Goal: Task Accomplishment & Management: Complete application form

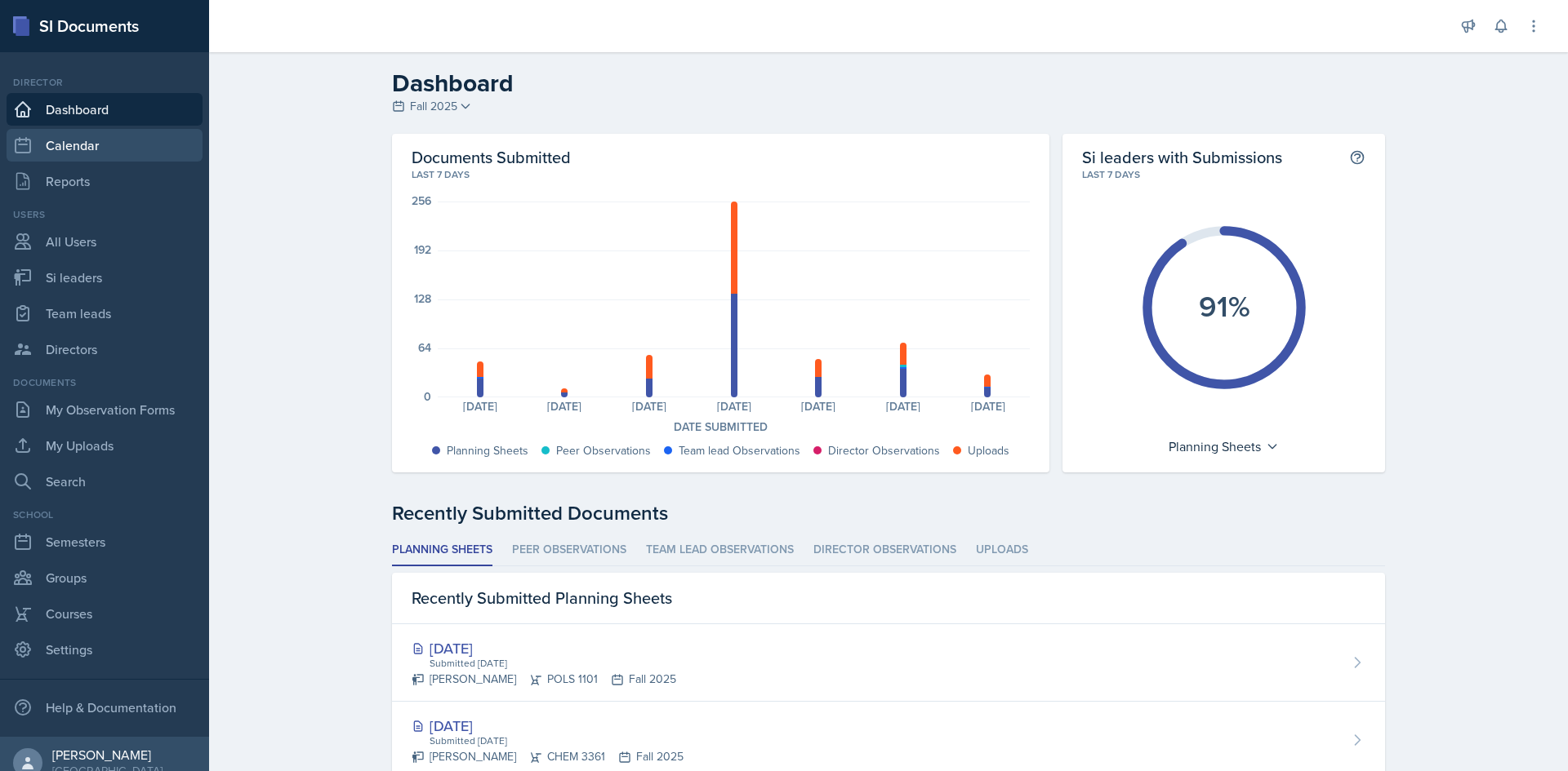
click at [92, 141] on link "Calendar" at bounding box center [104, 146] width 196 height 33
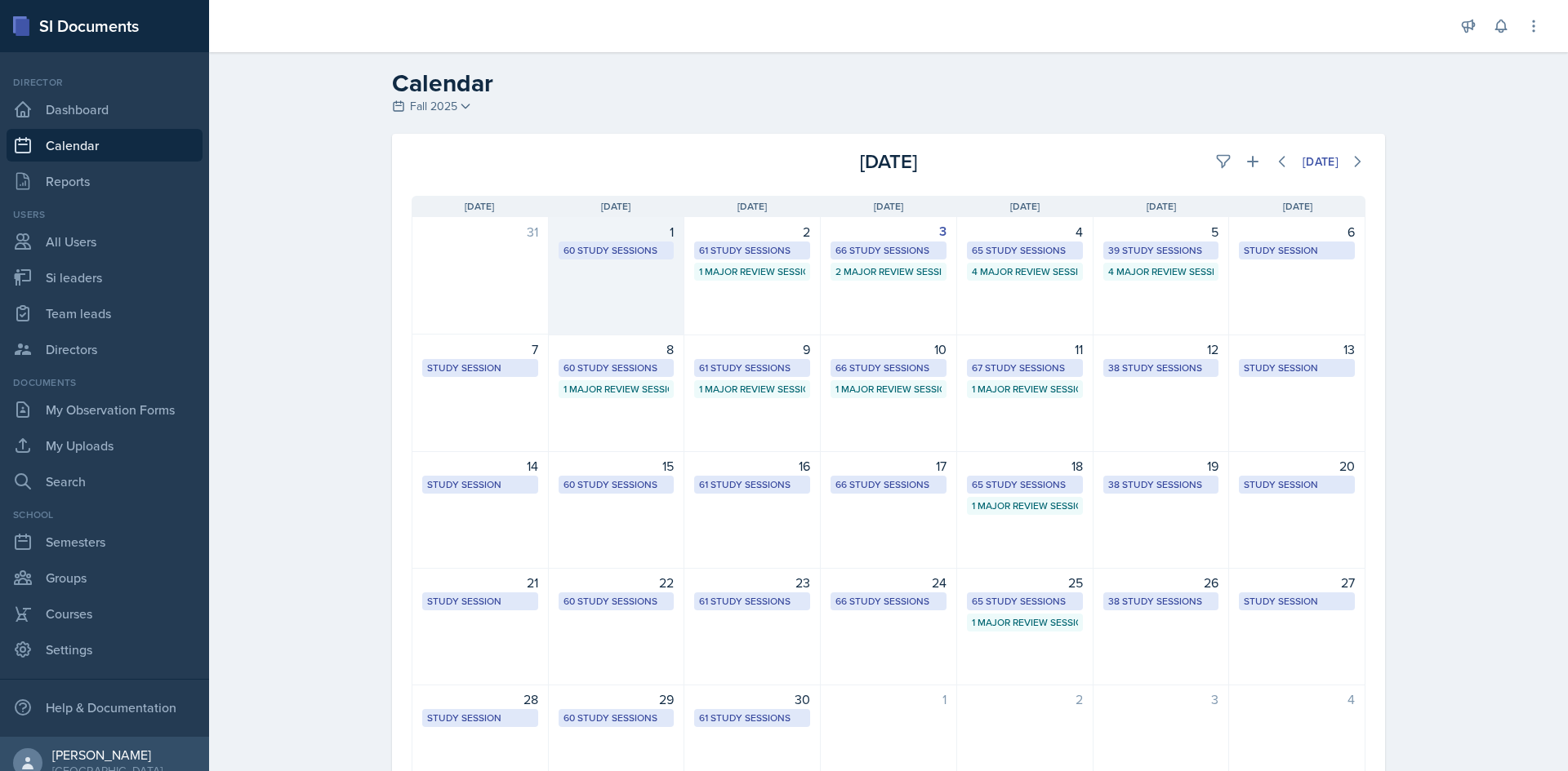
click at [642, 252] on div "60 Study Sessions" at bounding box center [616, 250] width 106 height 15
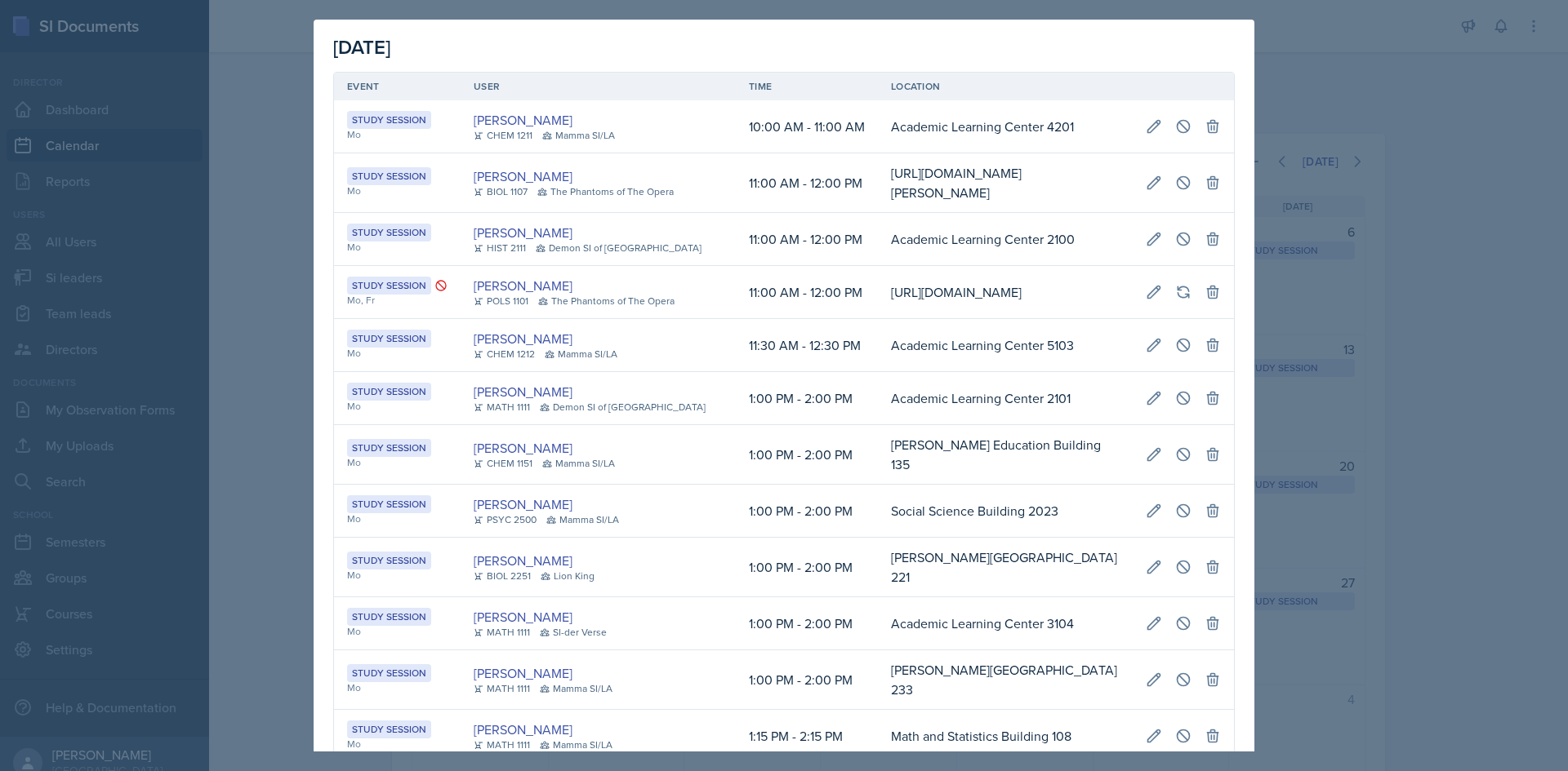
click at [658, 242] on div "[PERSON_NAME]" at bounding box center [592, 232] width 237 height 20
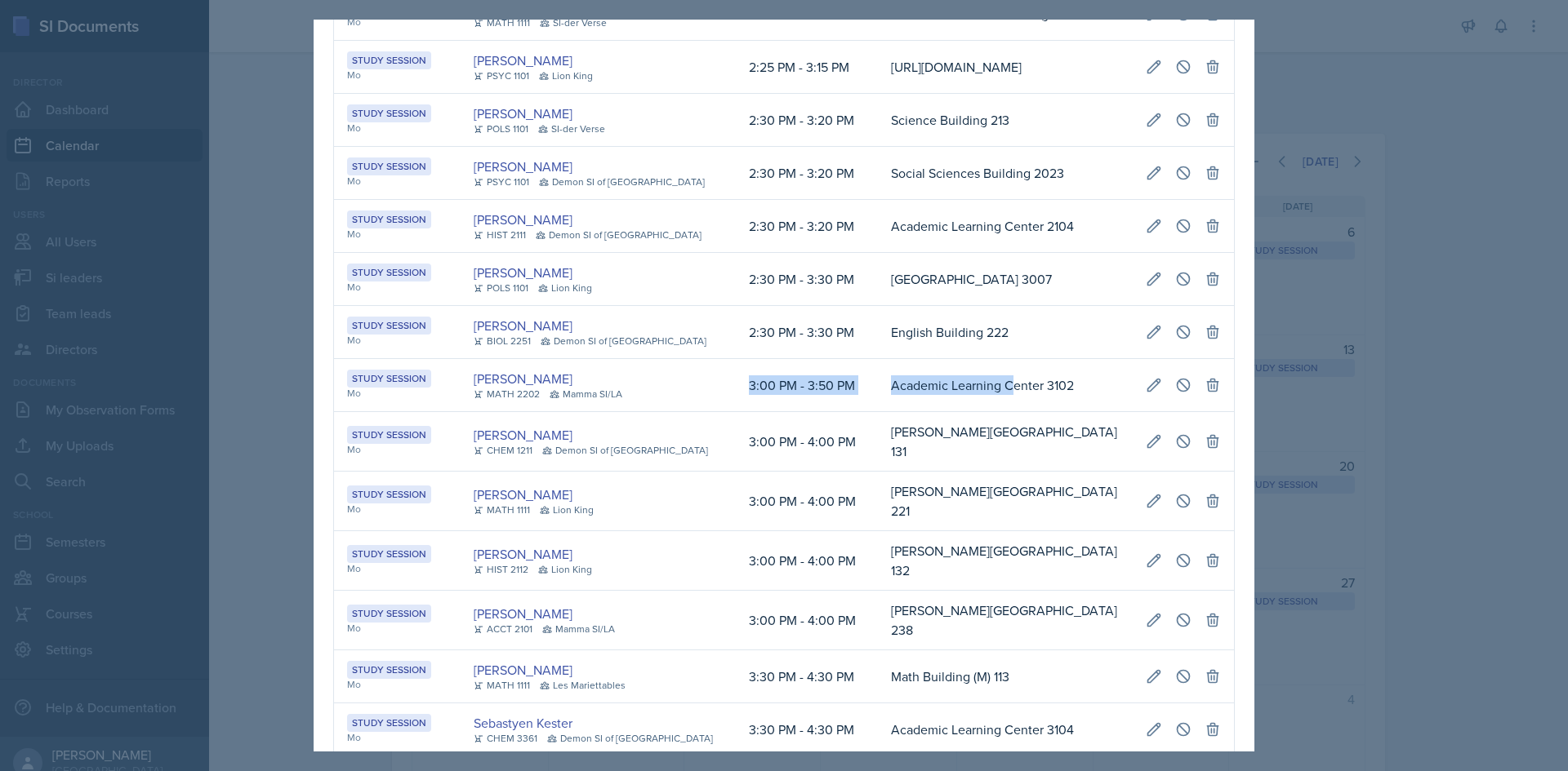
drag, startPoint x: 713, startPoint y: 385, endPoint x: 979, endPoint y: 383, distance: 266.0
click at [979, 383] on tr "Study Session Mo [PERSON_NAME] MATH 2202 Mamma SI/LA 3:00 PM - 3:50 PM Academic…" at bounding box center [784, 386] width 900 height 53
click at [738, 380] on td "3:00 PM - 3:50 PM" at bounding box center [807, 386] width 142 height 53
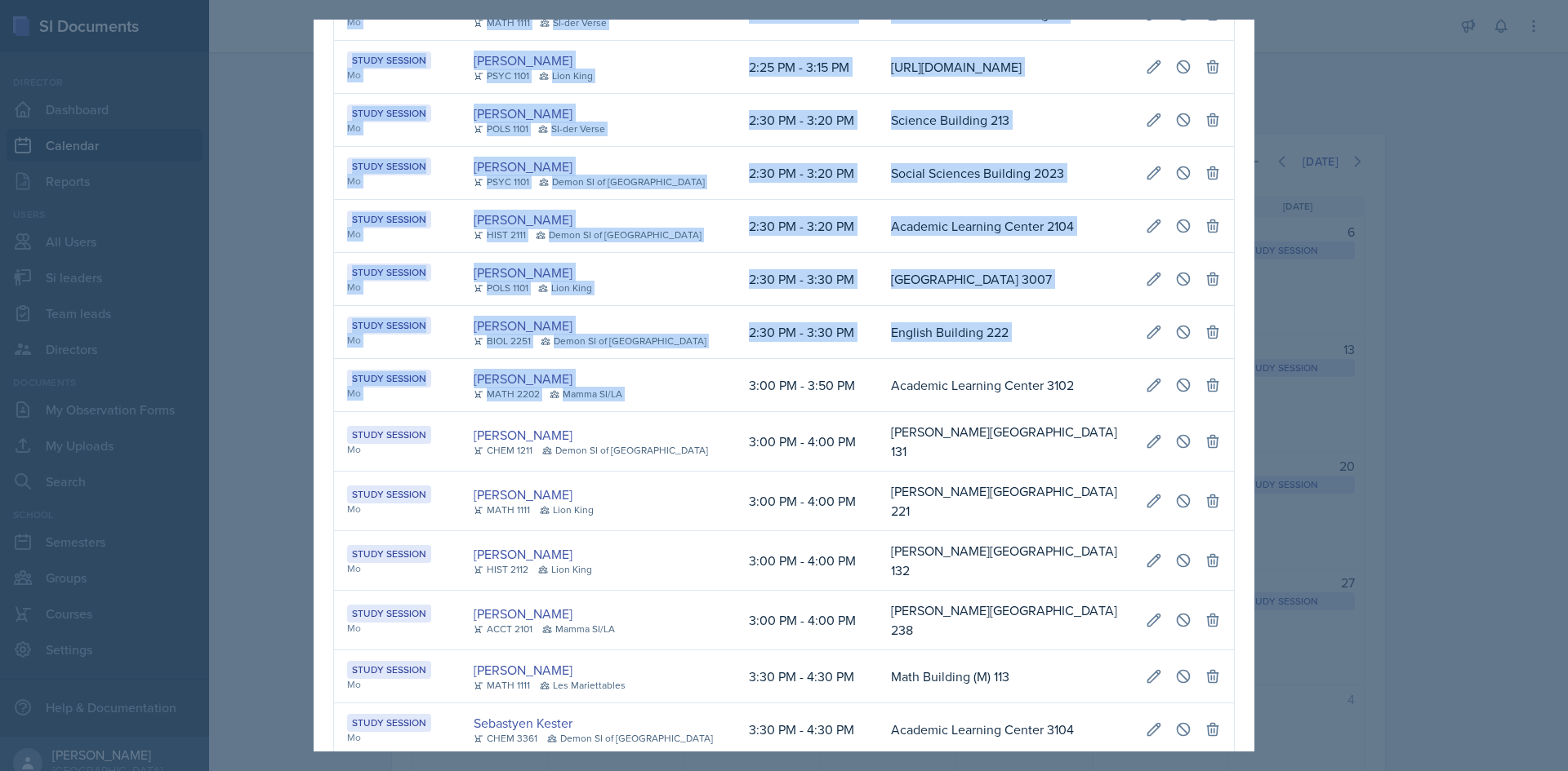
scroll to position [0, 894]
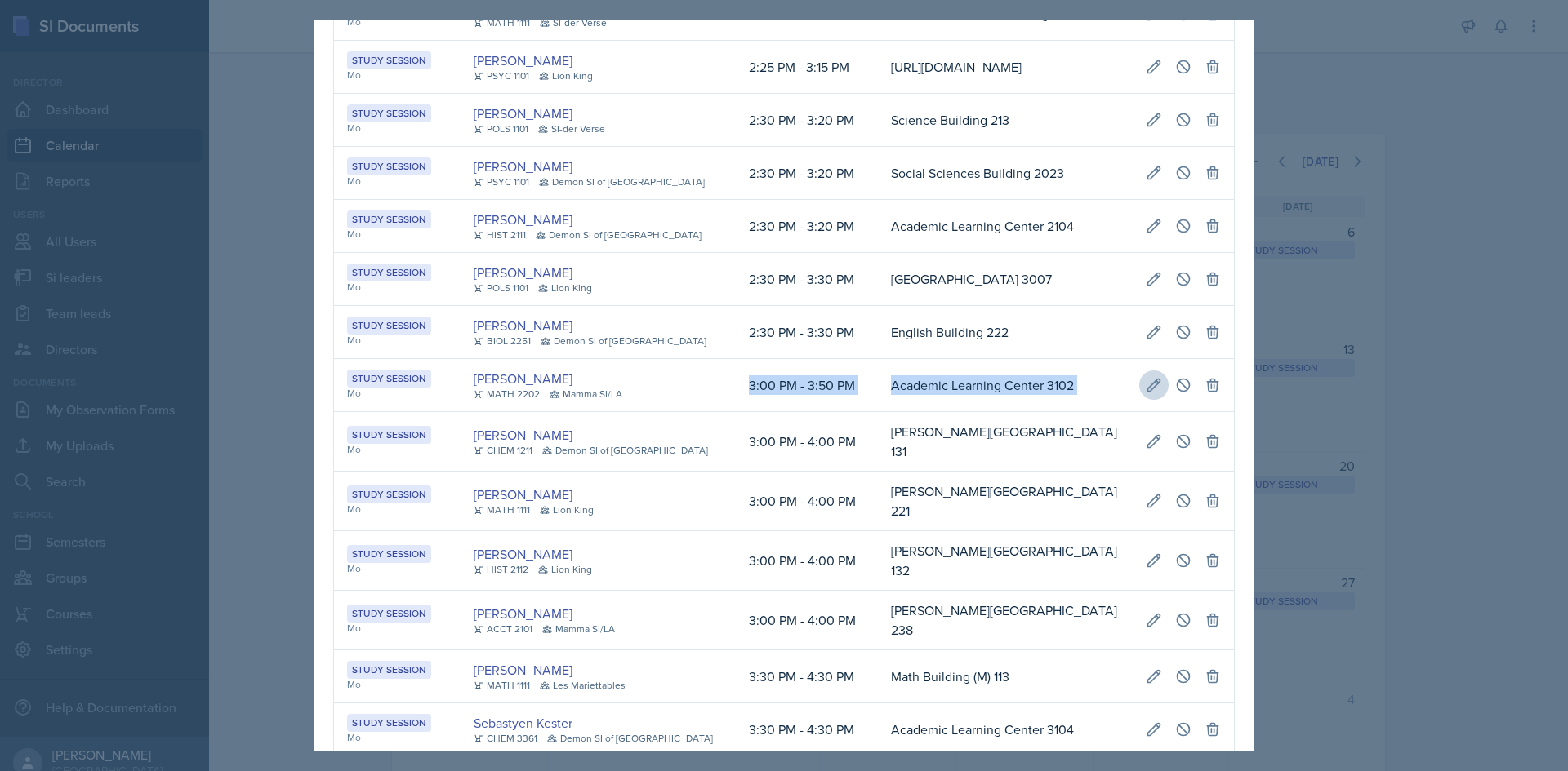
drag, startPoint x: 719, startPoint y: 387, endPoint x: 1148, endPoint y: 392, distance: 429.0
click at [1148, 392] on tr "Study Session Mo [PERSON_NAME] MATH 2202 Mamma SI/LA 3:00 PM - 3:50 PM Academic…" at bounding box center [784, 386] width 900 height 53
click at [1175, 392] on icon at bounding box center [1183, 385] width 16 height 16
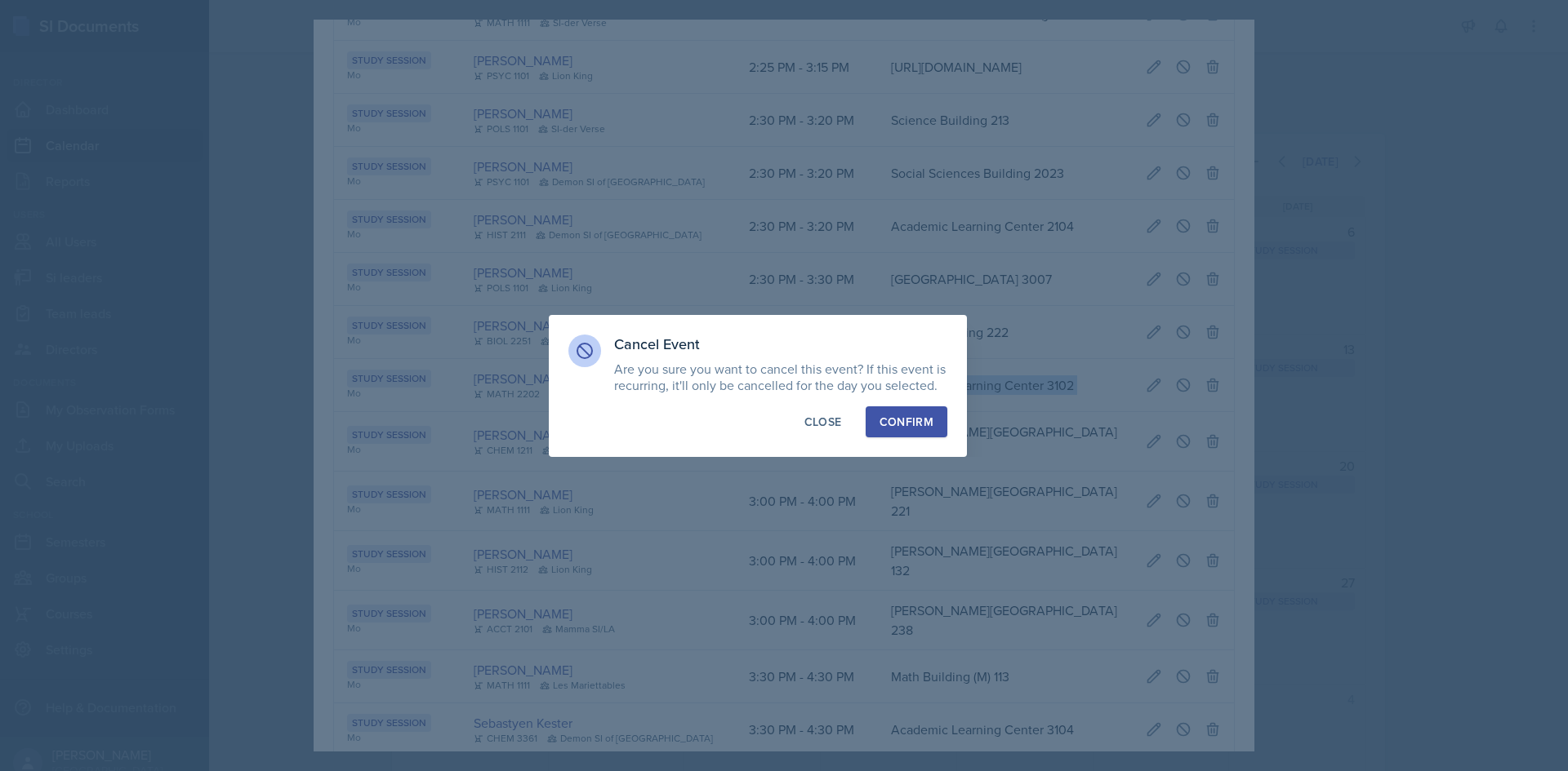
click at [913, 423] on div "Confirm" at bounding box center [906, 422] width 54 height 16
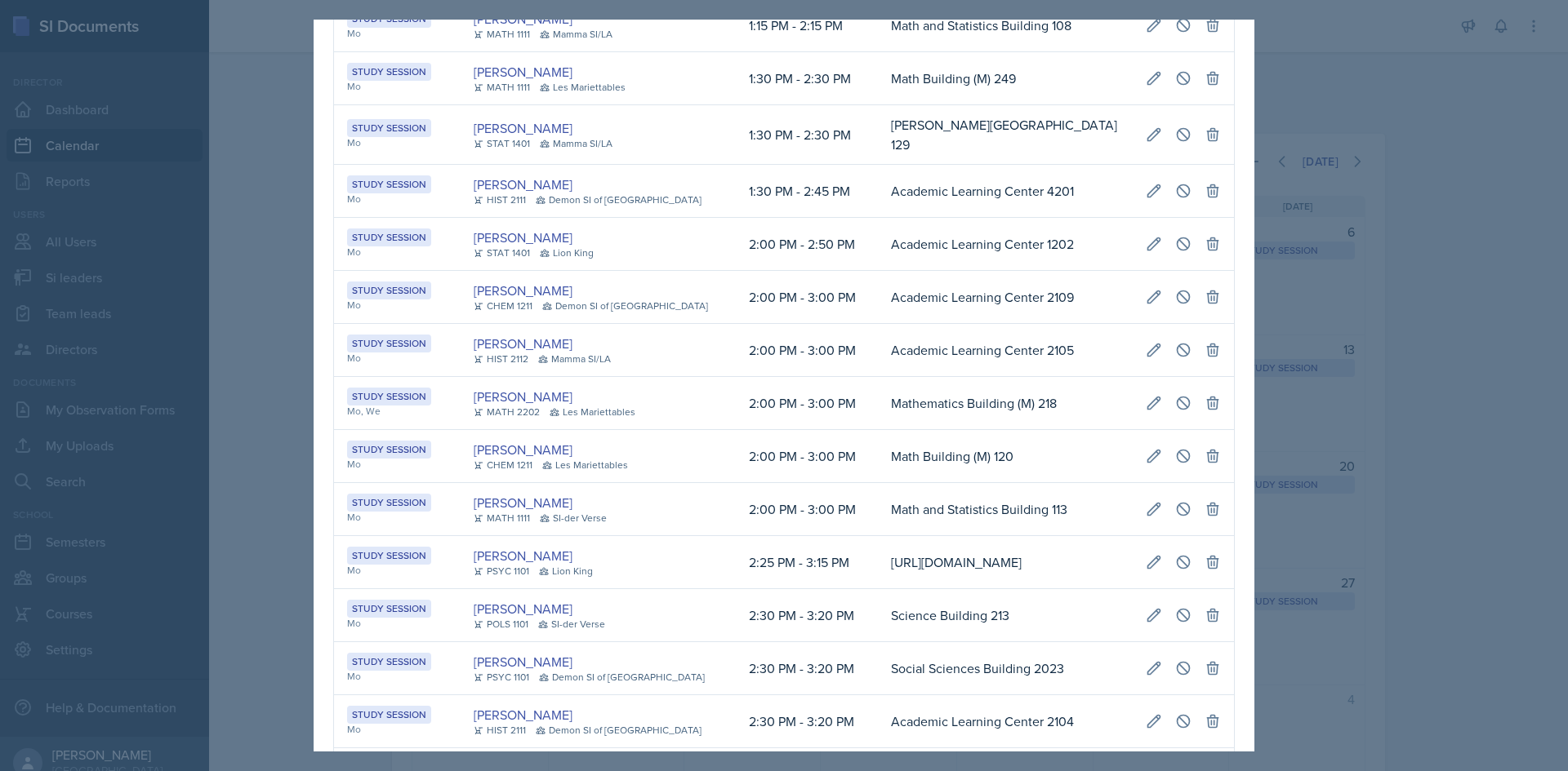
scroll to position [472, 0]
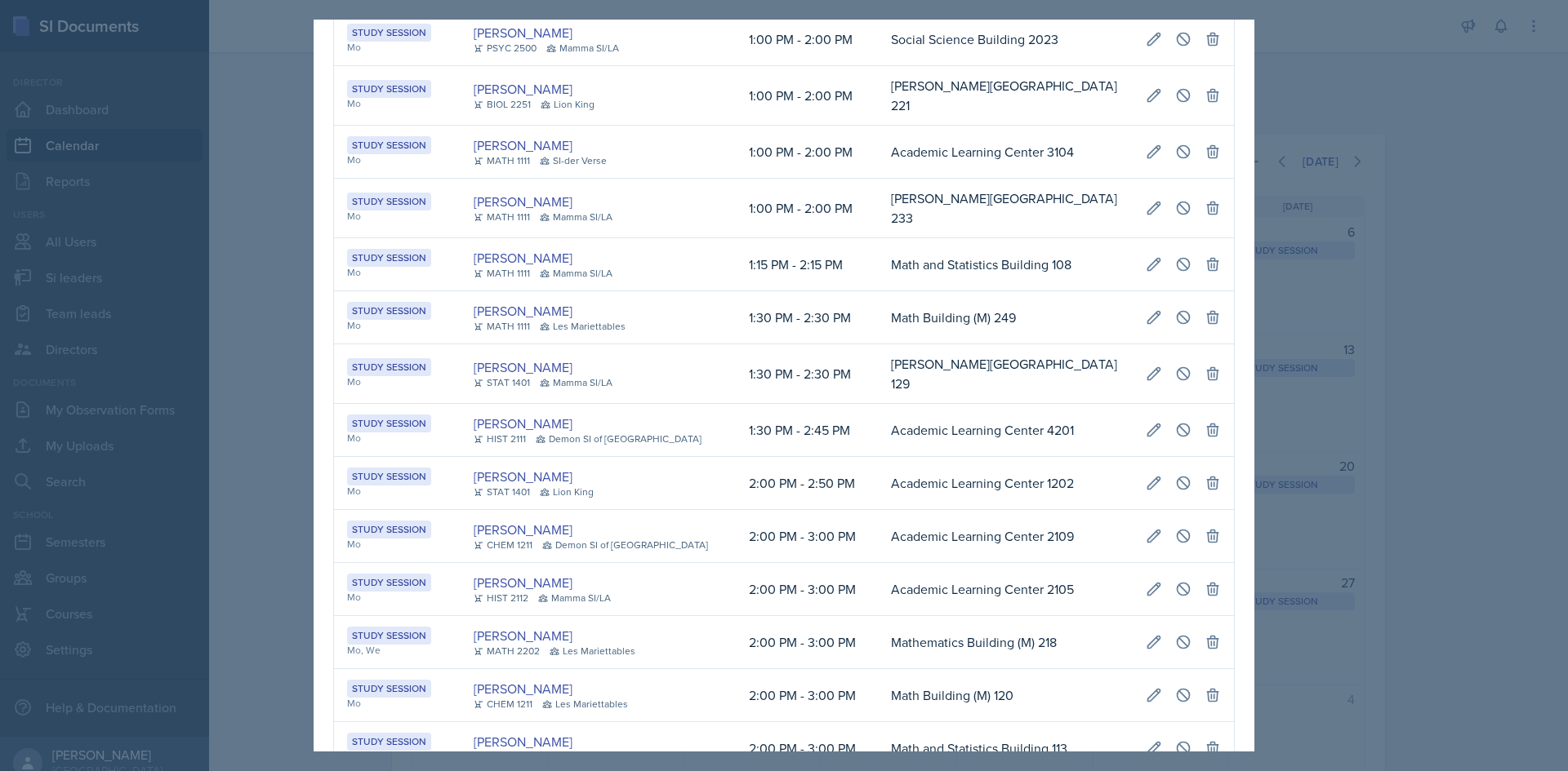
click at [1492, 347] on div at bounding box center [784, 386] width 1568 height 771
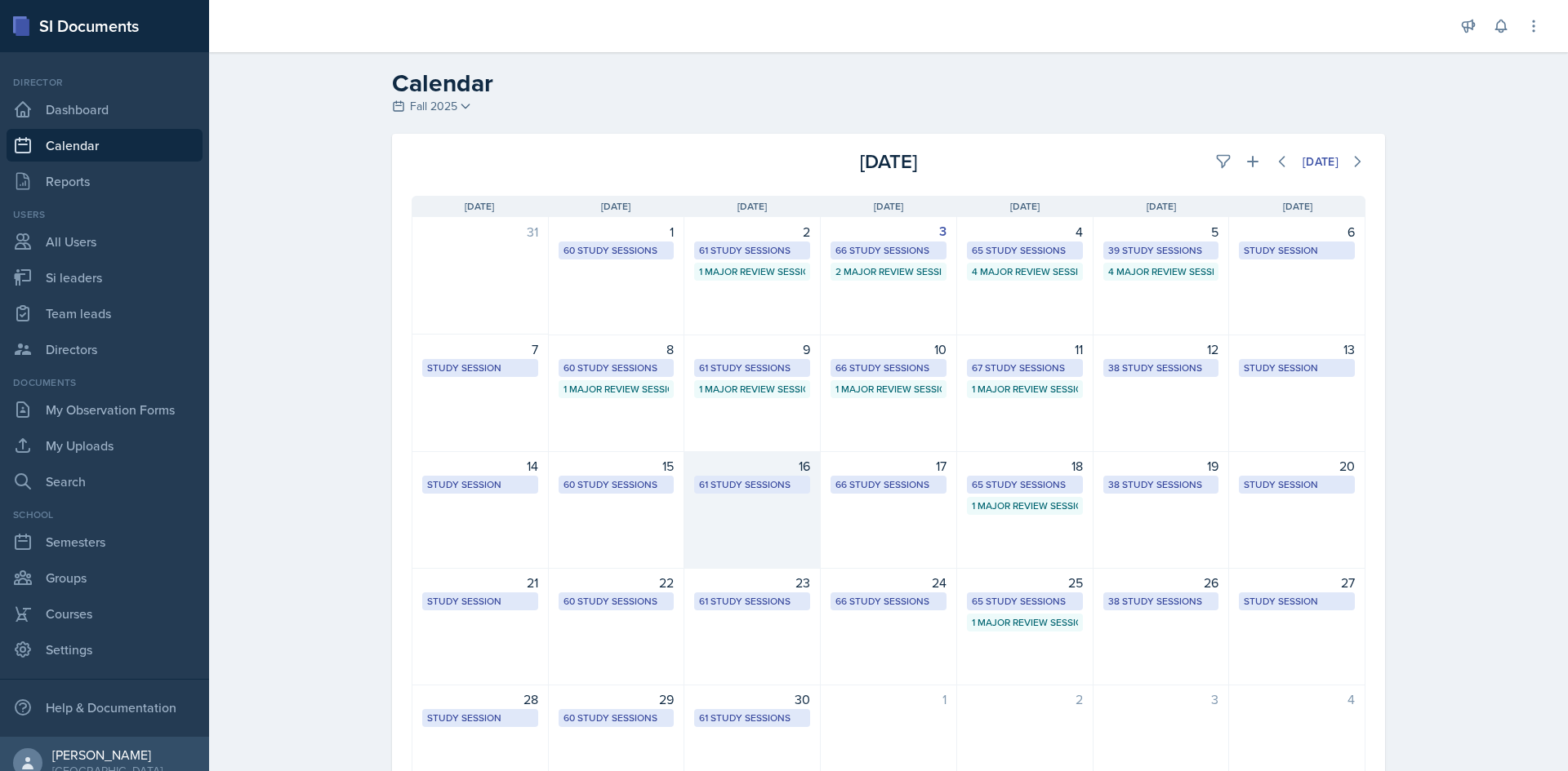
click at [763, 484] on div "61 Study Sessions" at bounding box center [752, 485] width 106 height 15
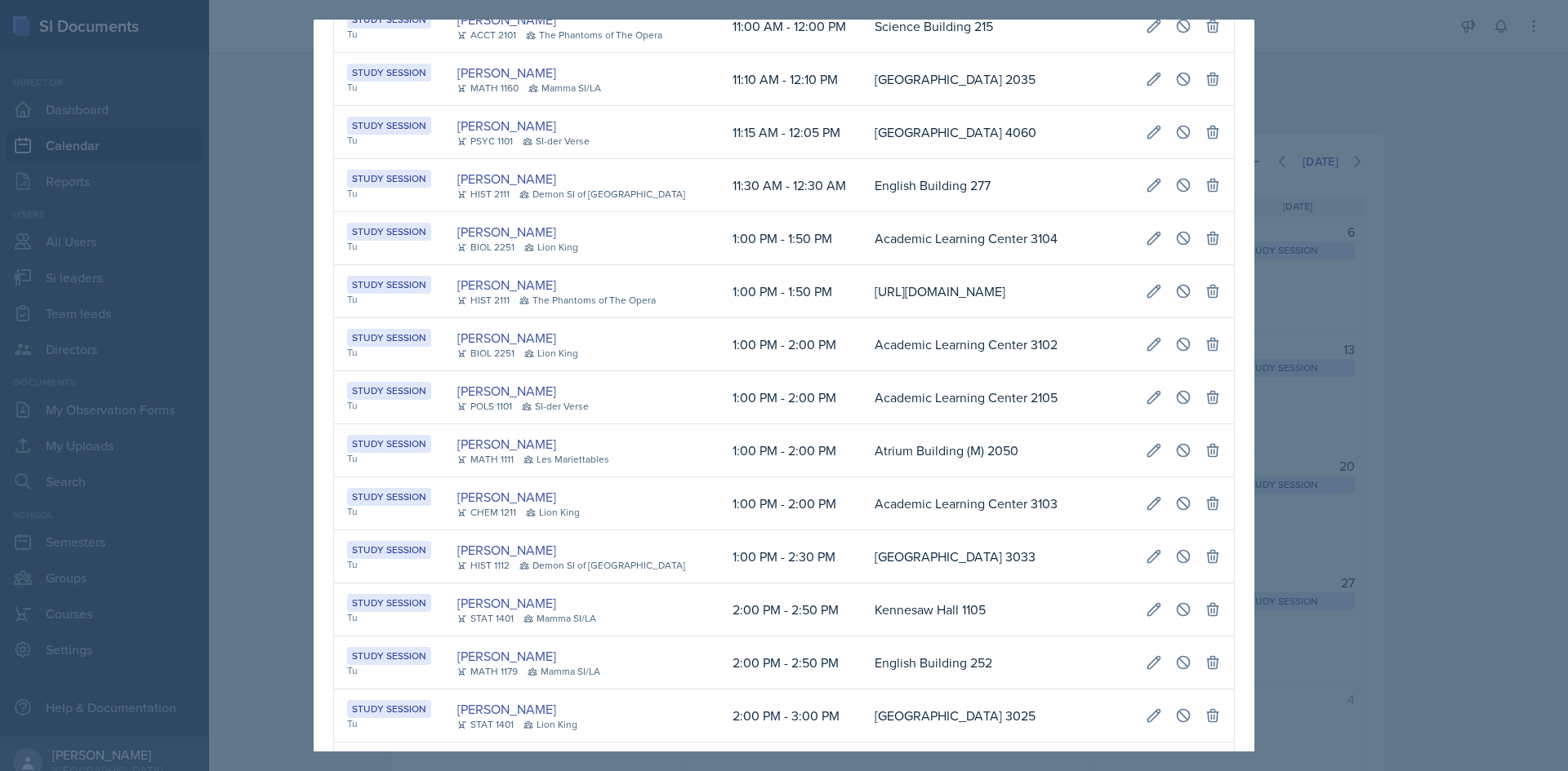
scroll to position [0, 331]
click at [877, 266] on td "Academic Learning Center 3104" at bounding box center [997, 239] width 271 height 53
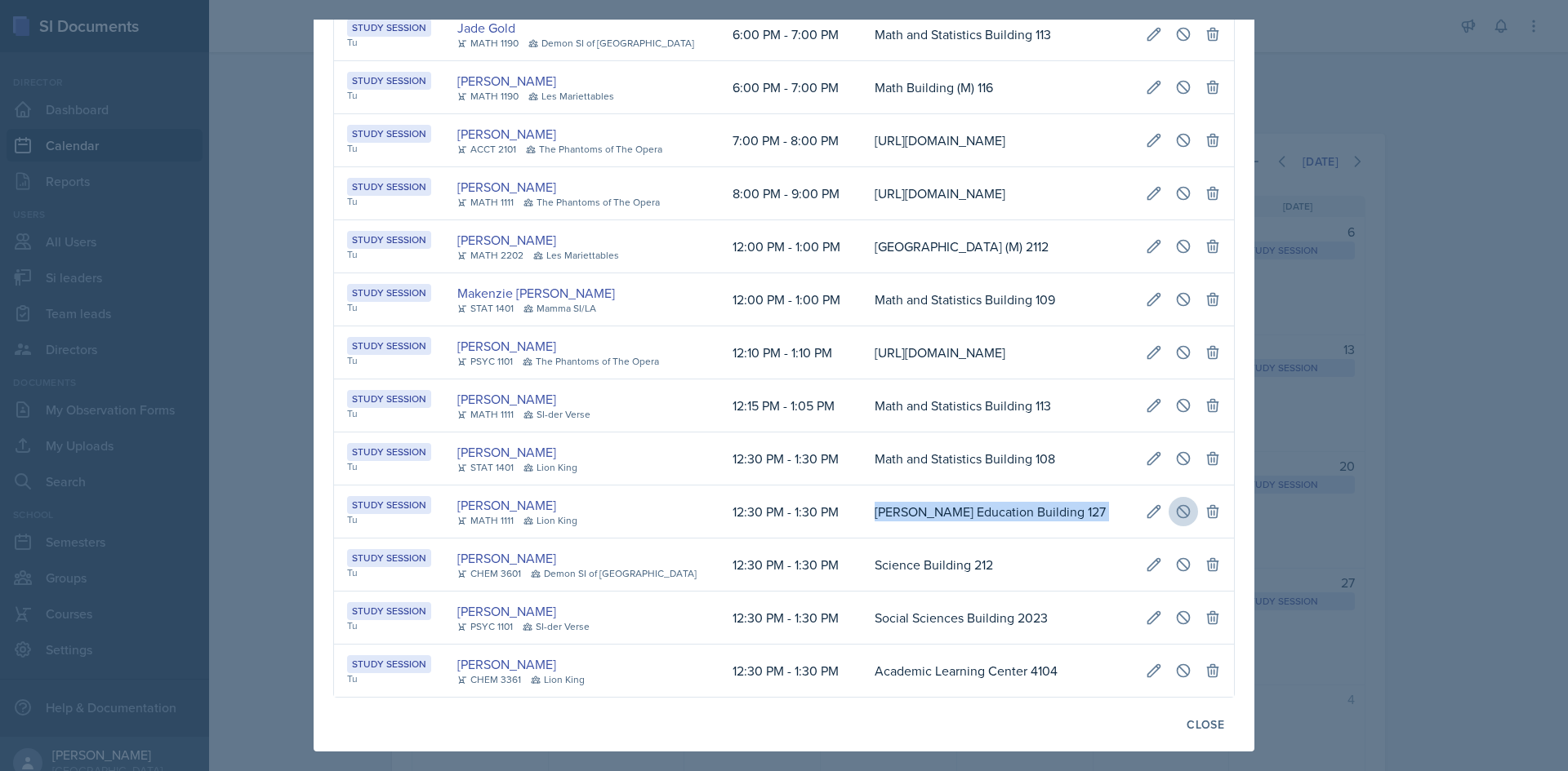
drag, startPoint x: 842, startPoint y: 496, endPoint x: 1164, endPoint y: 501, distance: 322.0
click at [1164, 501] on tr "Study Session Tu [PERSON_NAME] MATH 1111 Lion King 12:30 PM - 1:30 PM [PERSON_N…" at bounding box center [784, 512] width 900 height 53
click at [1175, 504] on icon at bounding box center [1183, 511] width 16 height 16
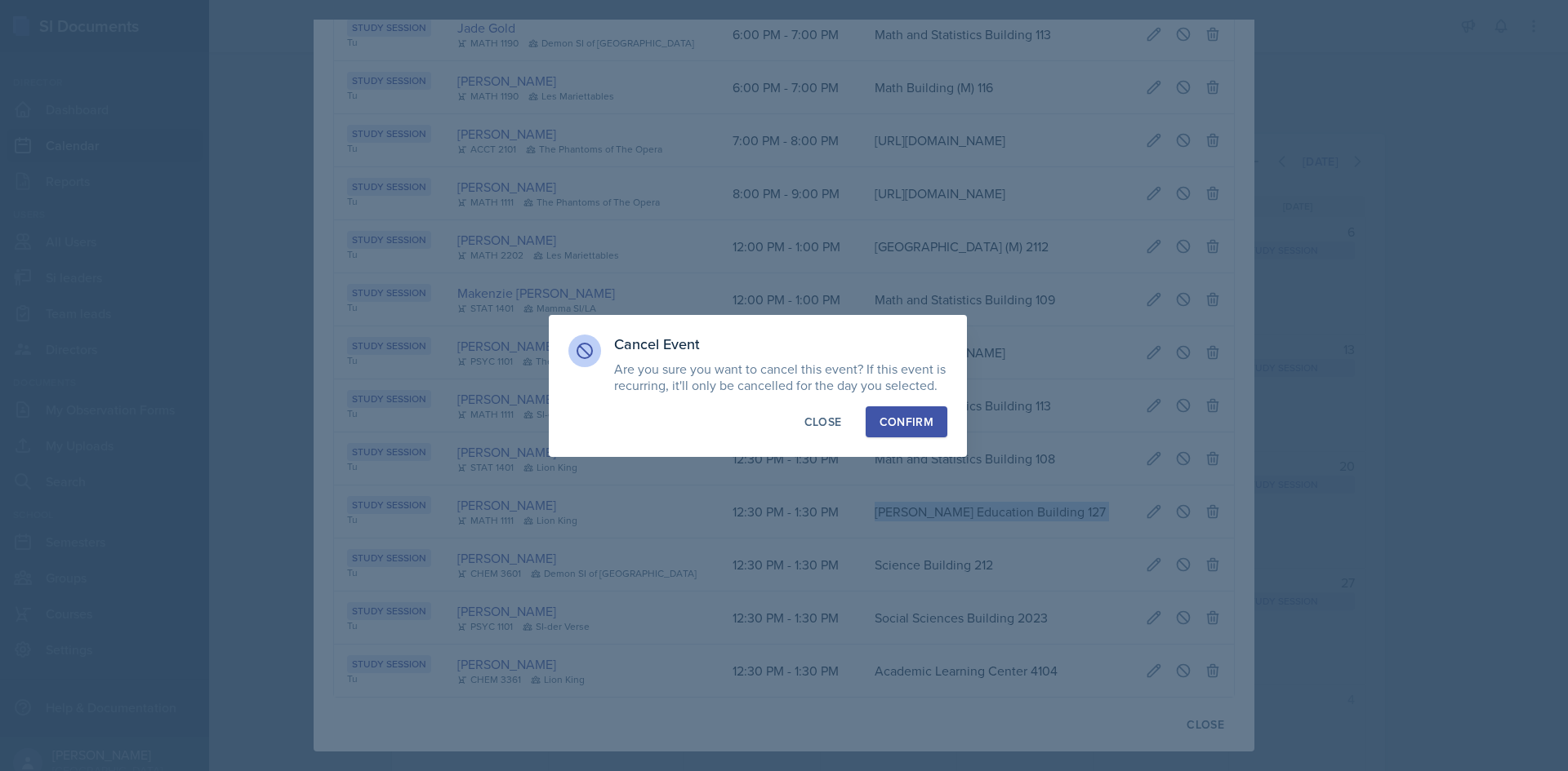
click at [888, 414] on div "Confirm" at bounding box center [906, 422] width 54 height 16
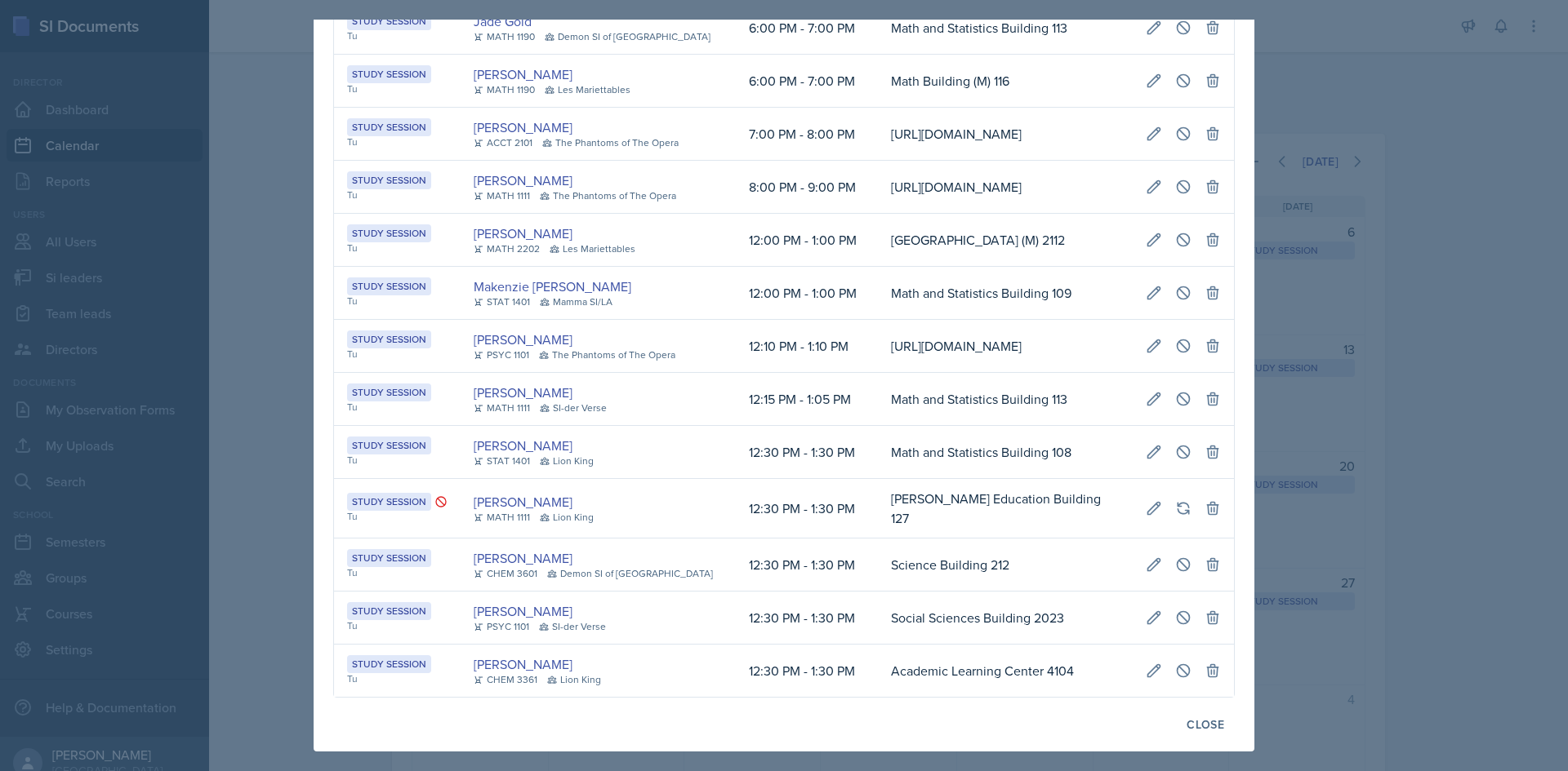
click at [1420, 238] on div at bounding box center [784, 386] width 1568 height 771
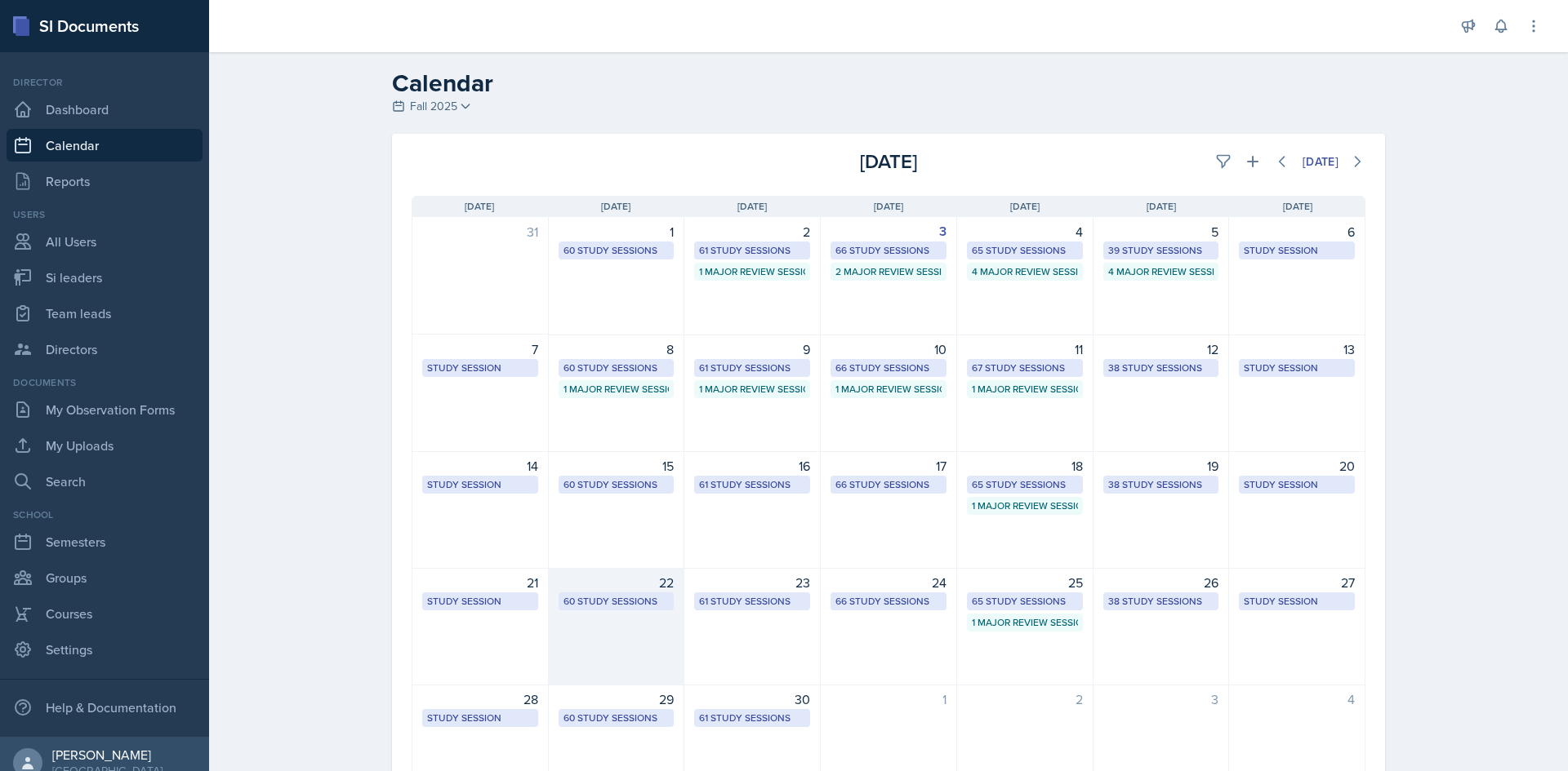
click at [631, 599] on div "60 Study Sessions" at bounding box center [616, 601] width 106 height 15
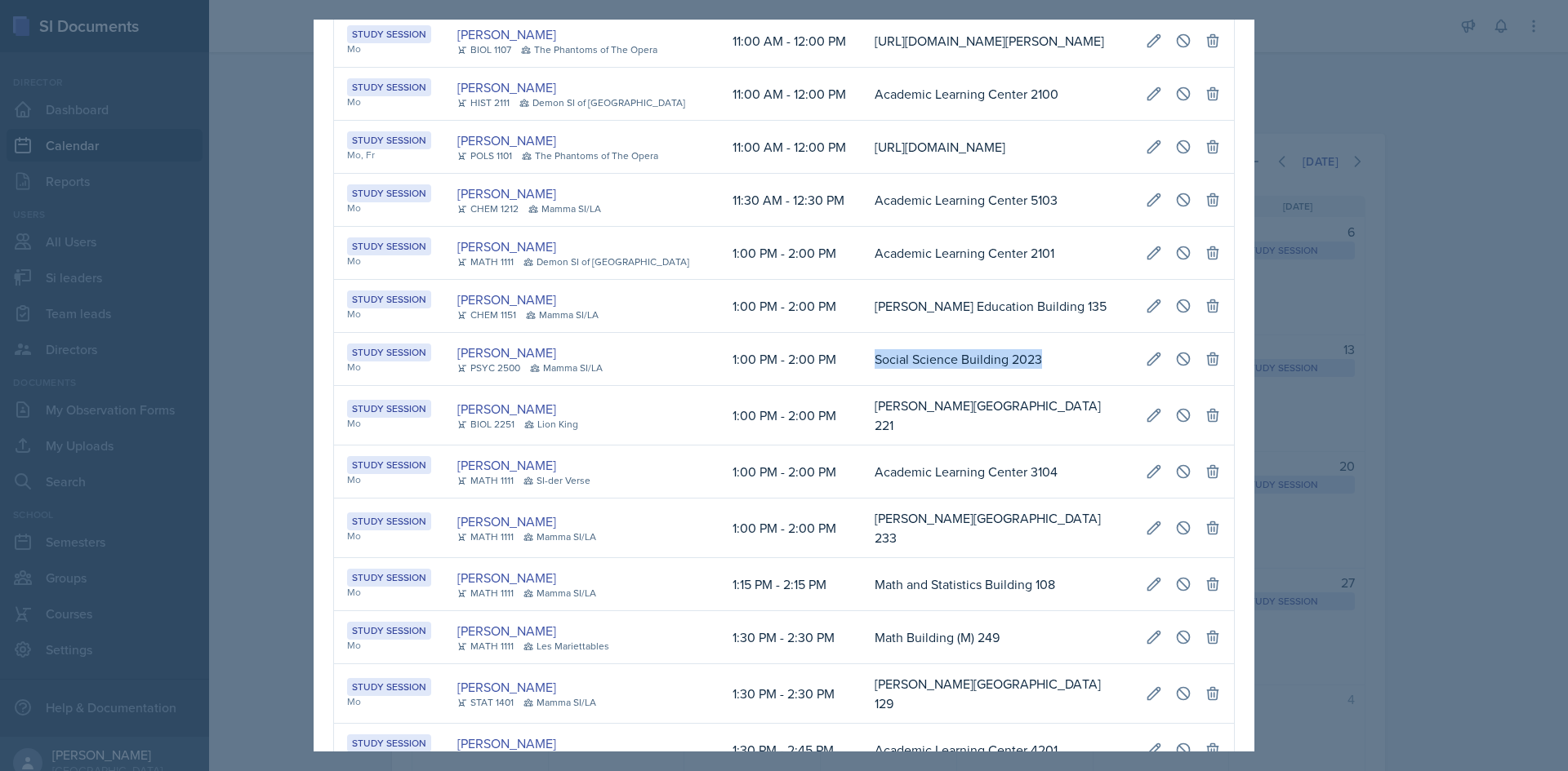
scroll to position [0, 878]
drag, startPoint x: 841, startPoint y: 394, endPoint x: 1219, endPoint y: 387, distance: 378.1
click at [1219, 386] on tr "Study Session Mo Tamiya Pilgrim PSYC 2500 Mamma SI/LA 1:00 PM - 2:00 PM Social …" at bounding box center [784, 360] width 900 height 53
click at [1175, 367] on icon at bounding box center [1183, 359] width 16 height 16
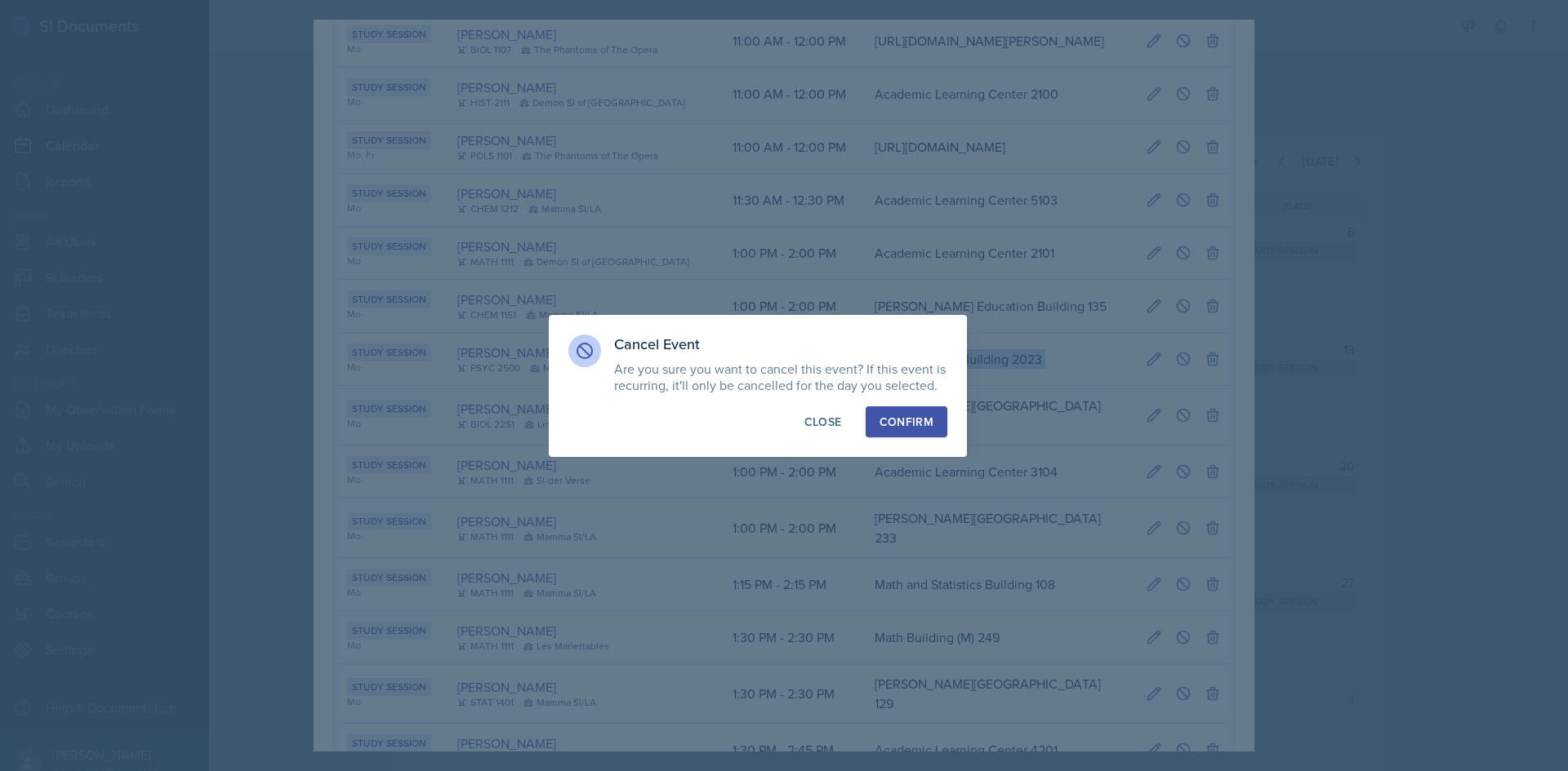
click at [897, 415] on div "Confirm" at bounding box center [906, 422] width 54 height 16
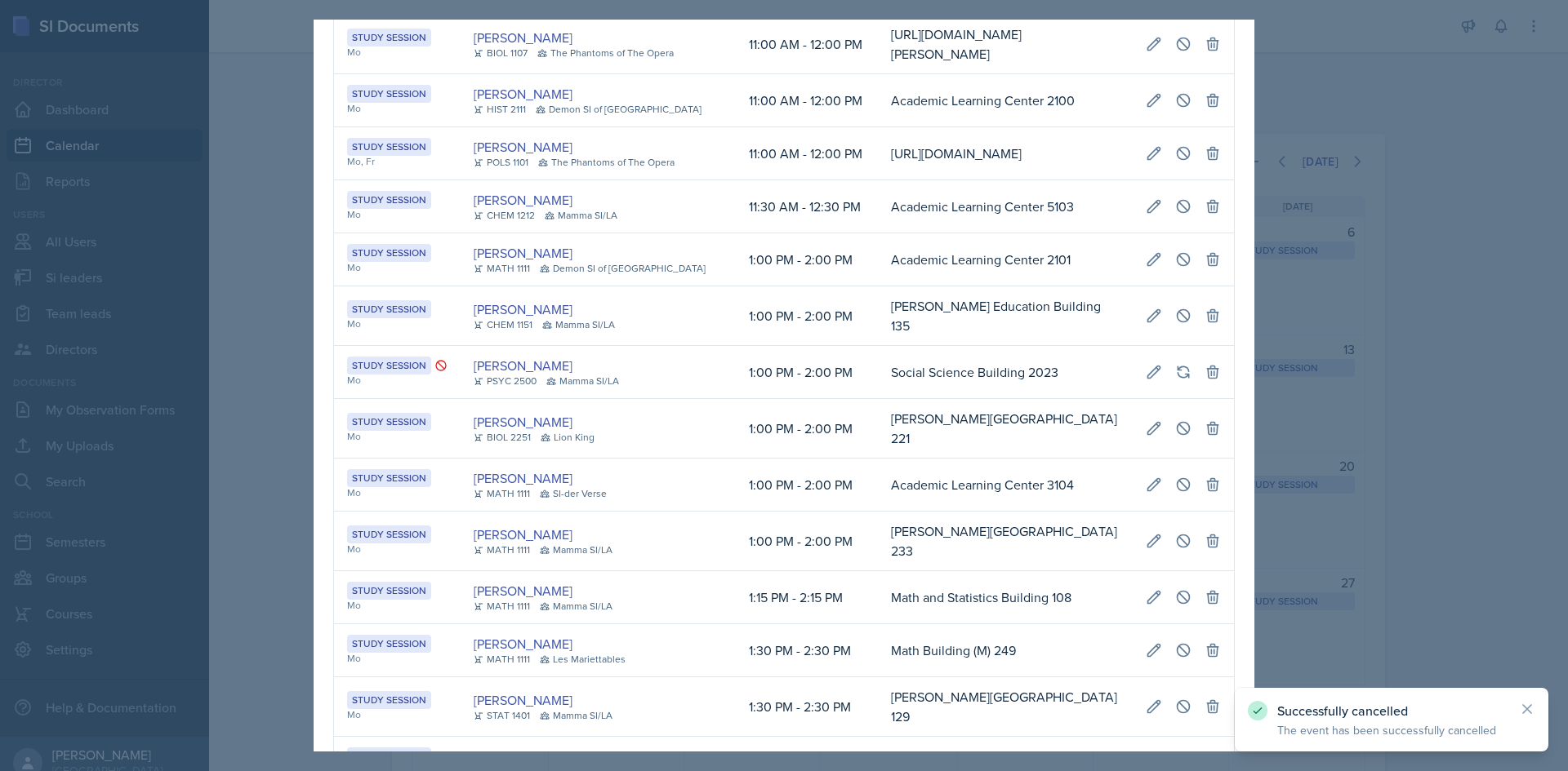
click at [1361, 182] on div at bounding box center [784, 386] width 1568 height 771
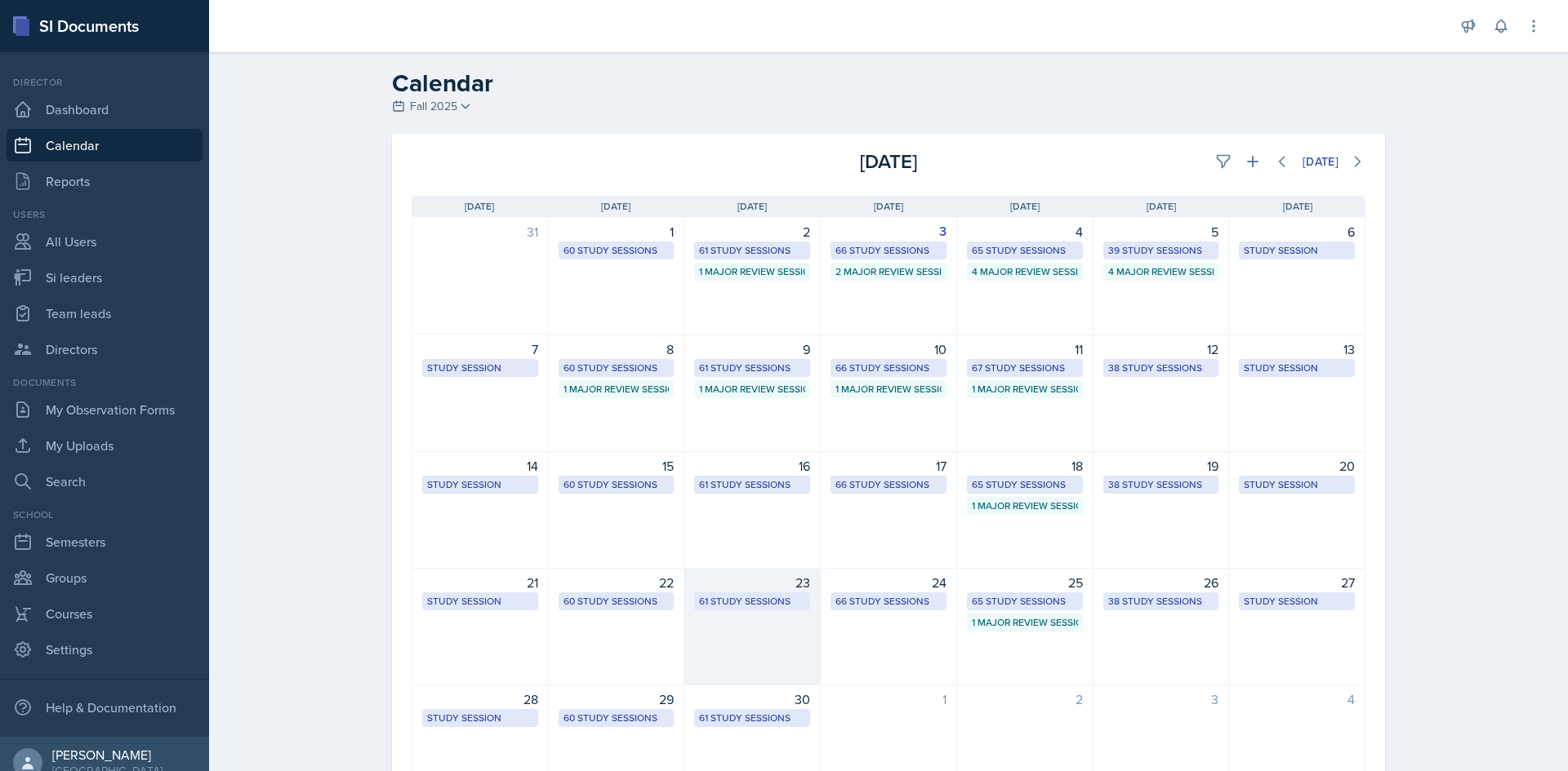
click at [785, 596] on div "61 Study Sessions" at bounding box center [752, 601] width 106 height 15
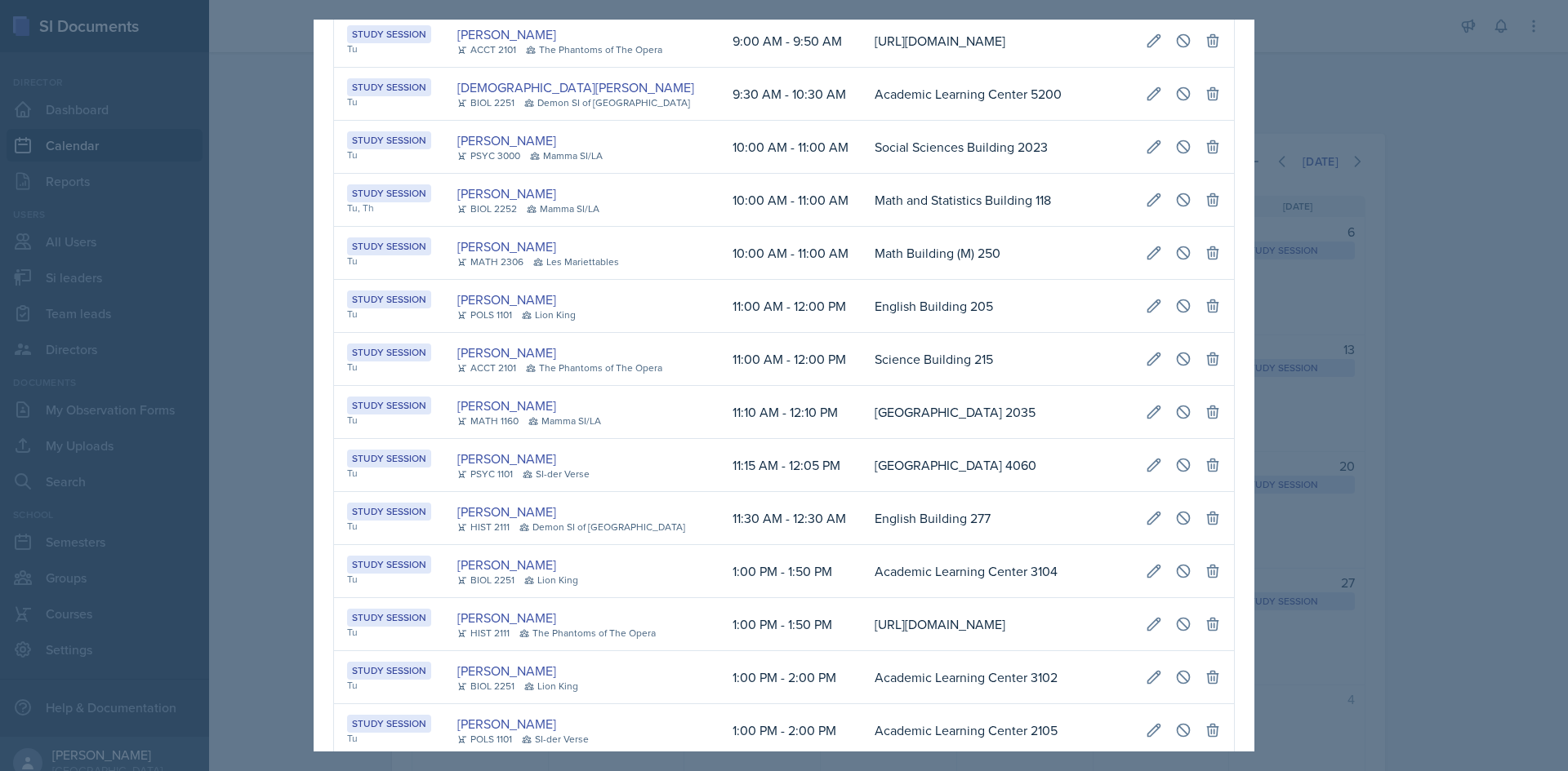
scroll to position [0, 331]
click at [867, 280] on td "Math Building (M) 250" at bounding box center [997, 254] width 271 height 53
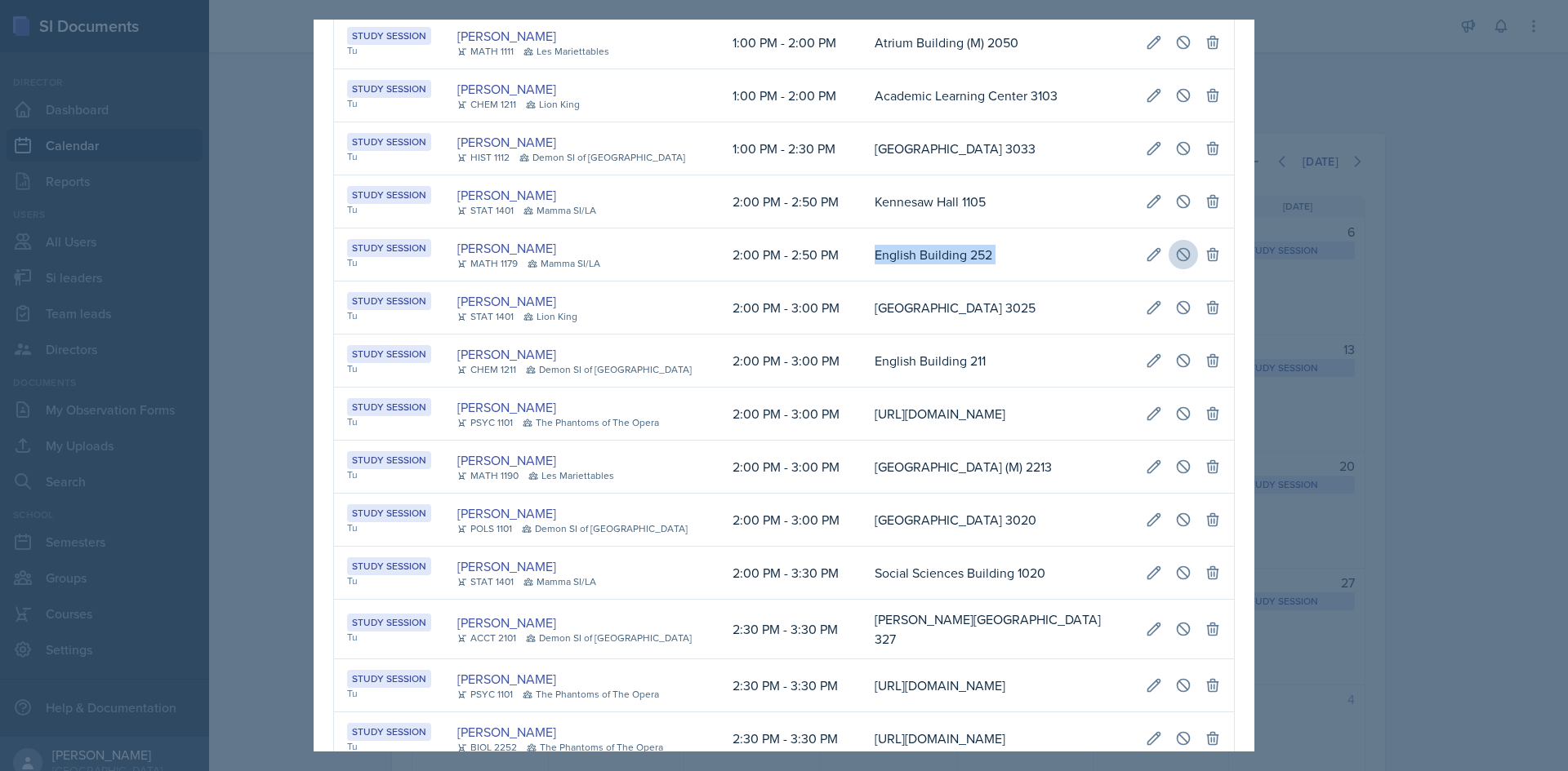
drag, startPoint x: 839, startPoint y: 388, endPoint x: 1166, endPoint y: 392, distance: 327.0
click at [1166, 281] on tr "Study Session Tu [PERSON_NAME] MATH 1179 Mamma SI/LA 2:00 PM - 2:50 PM English …" at bounding box center [784, 255] width 900 height 53
click at [1175, 263] on icon at bounding box center [1183, 254] width 16 height 16
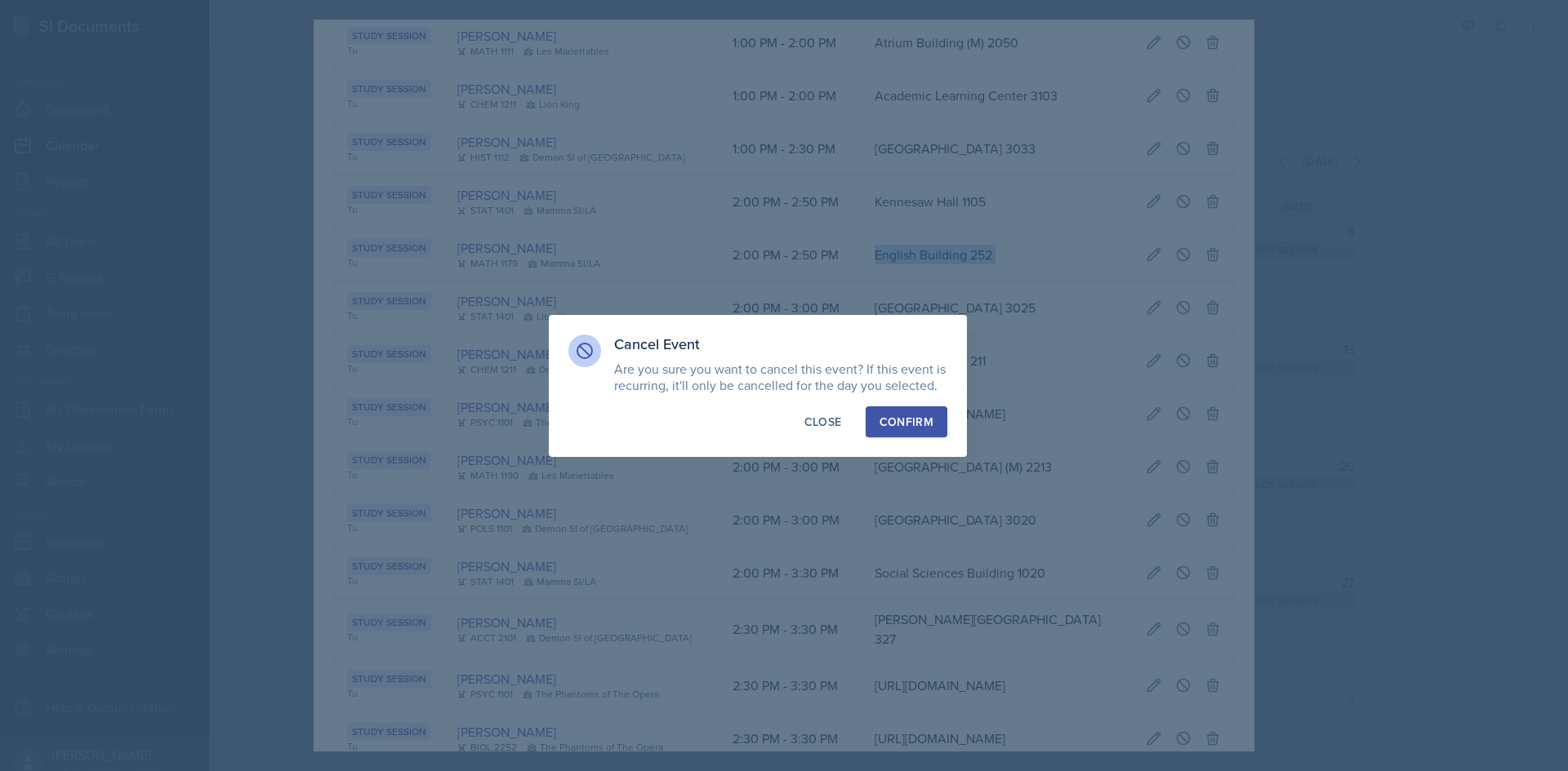
click at [910, 414] on div "Confirm" at bounding box center [906, 422] width 54 height 16
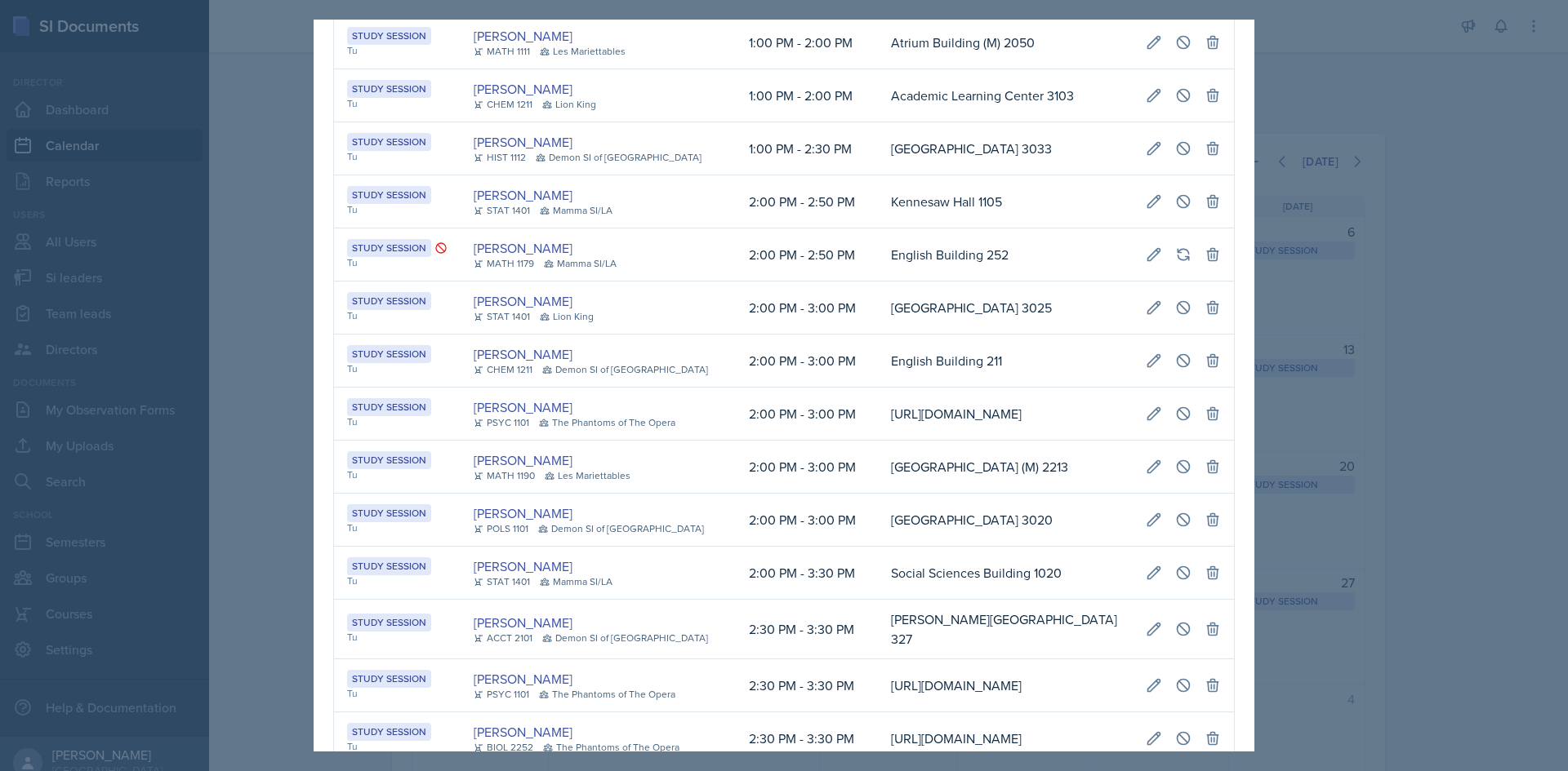
click at [878, 229] on td "Kennesaw Hall 1105" at bounding box center [1004, 202] width 255 height 53
click at [280, 302] on div at bounding box center [784, 386] width 1568 height 771
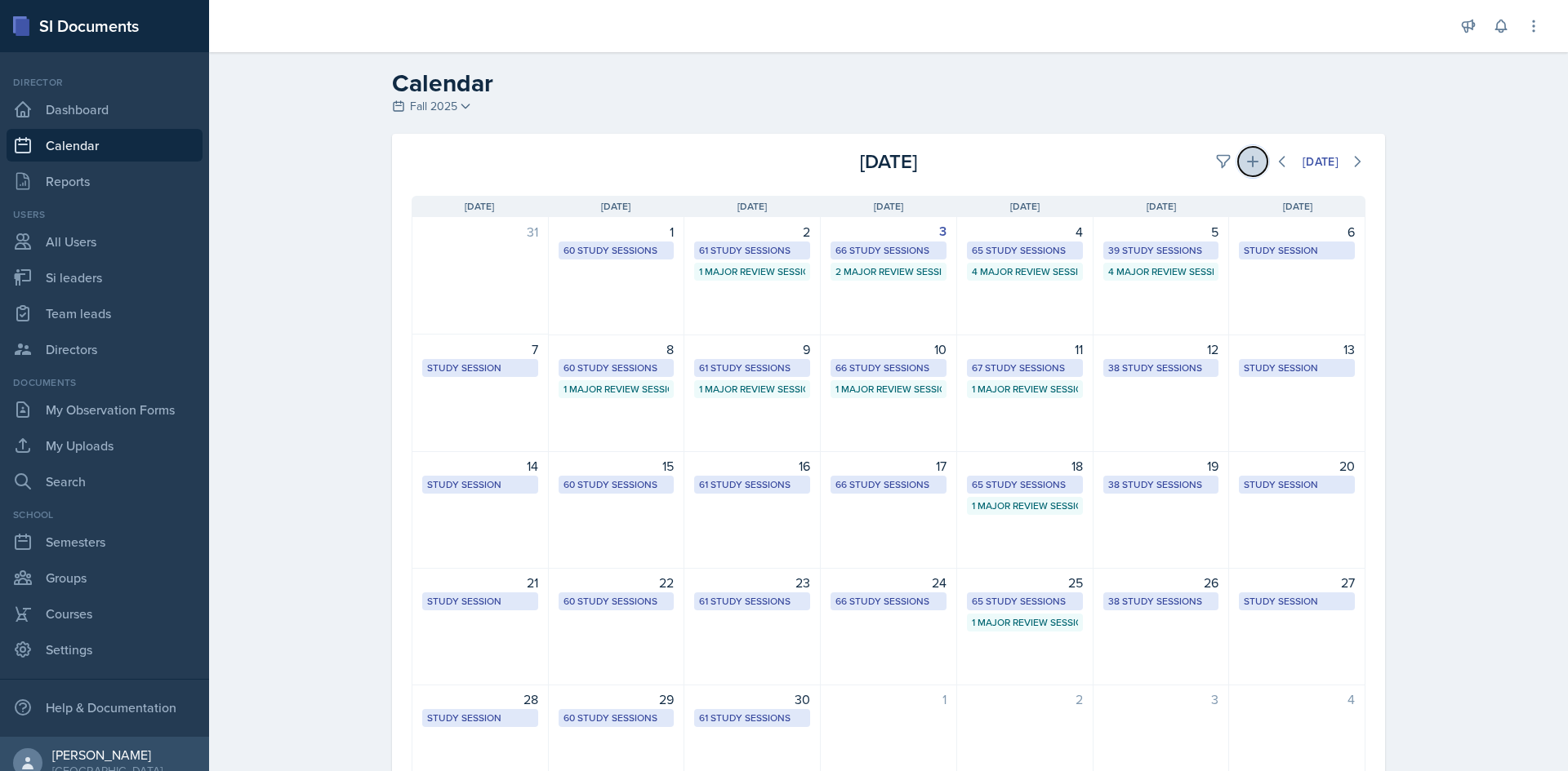
click at [1250, 160] on icon at bounding box center [1252, 161] width 16 height 16
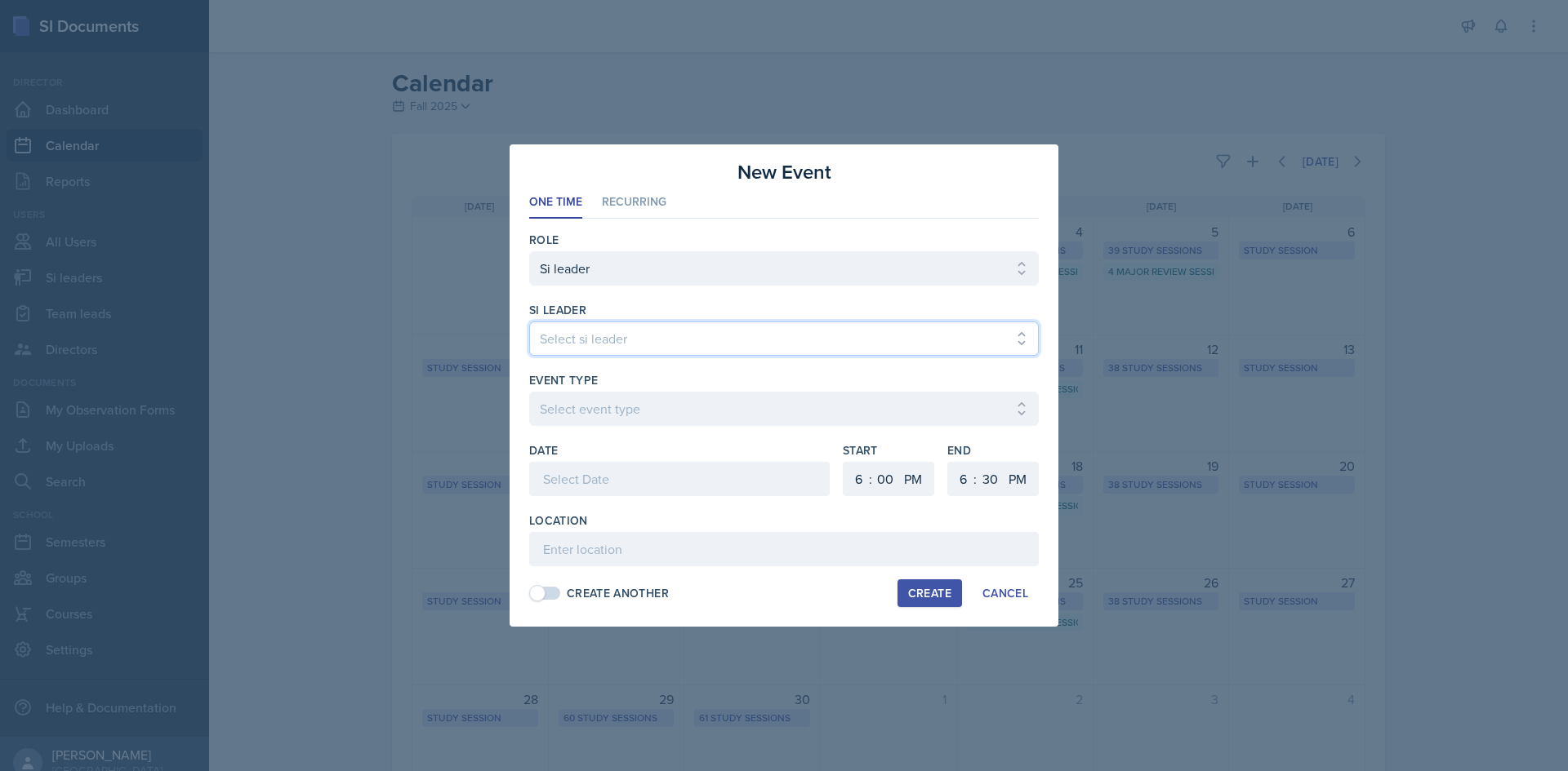
click at [598, 336] on select "Select si leader [PERSON_NAME] [PERSON_NAME] [PERSON_NAME] [PERSON_NAME] [PERSO…" at bounding box center [784, 339] width 509 height 34
select select "91a13cad-b4d8-4d8c-9bdb-46da39246757"
click at [529, 322] on select "Select si leader [PERSON_NAME] [PERSON_NAME] [PERSON_NAME] [PERSON_NAME] [PERSO…" at bounding box center [784, 339] width 509 height 34
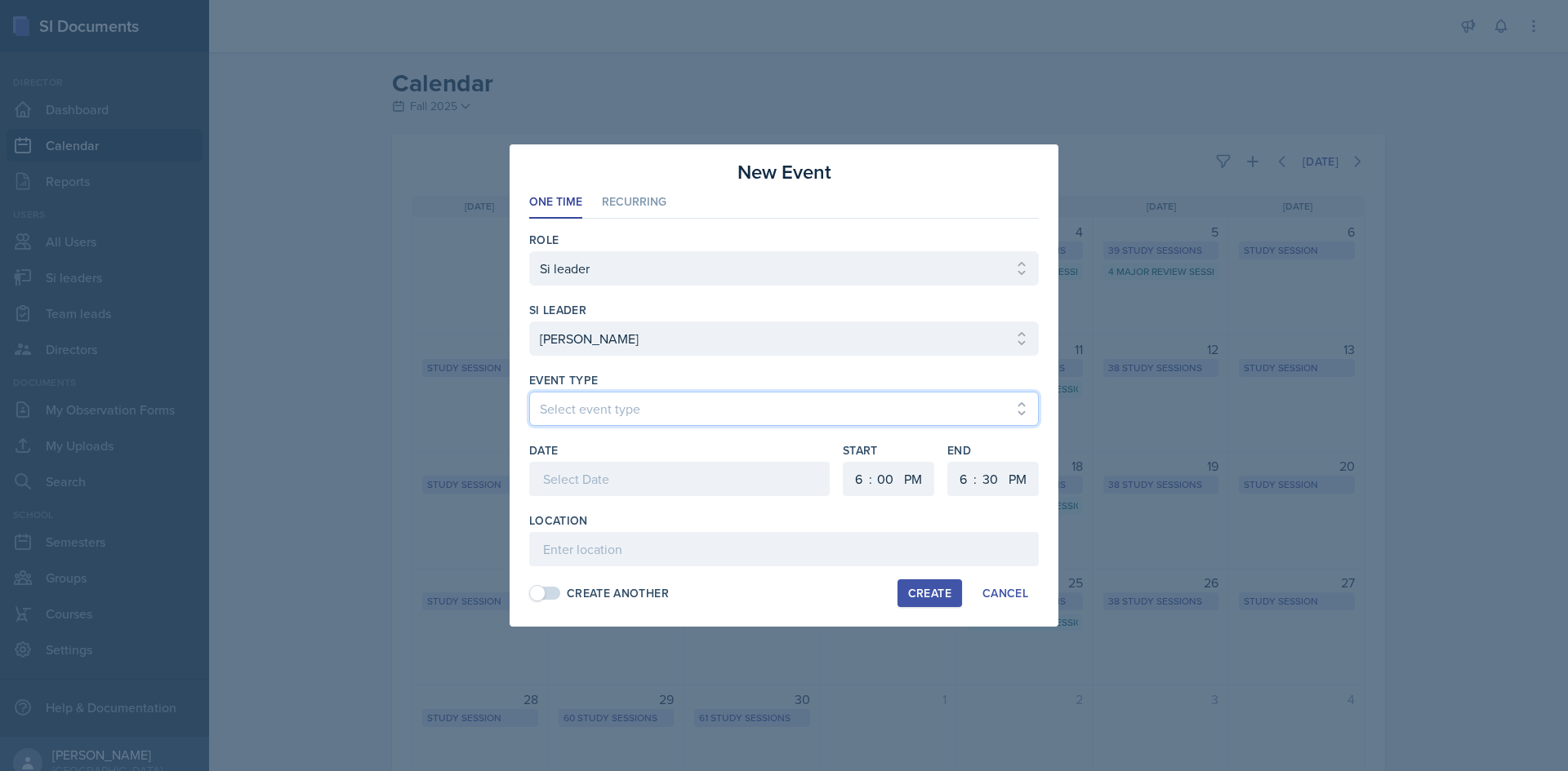
click at [628, 423] on select "Select event type Major Review Session Study Session" at bounding box center [784, 409] width 509 height 34
select select "66bb7cbf-e419-488b-a7ef-f63bc5f9ed04"
click at [529, 392] on select "Select event type Major Review Session Study Session" at bounding box center [784, 409] width 509 height 34
click at [609, 480] on div at bounding box center [679, 480] width 300 height 34
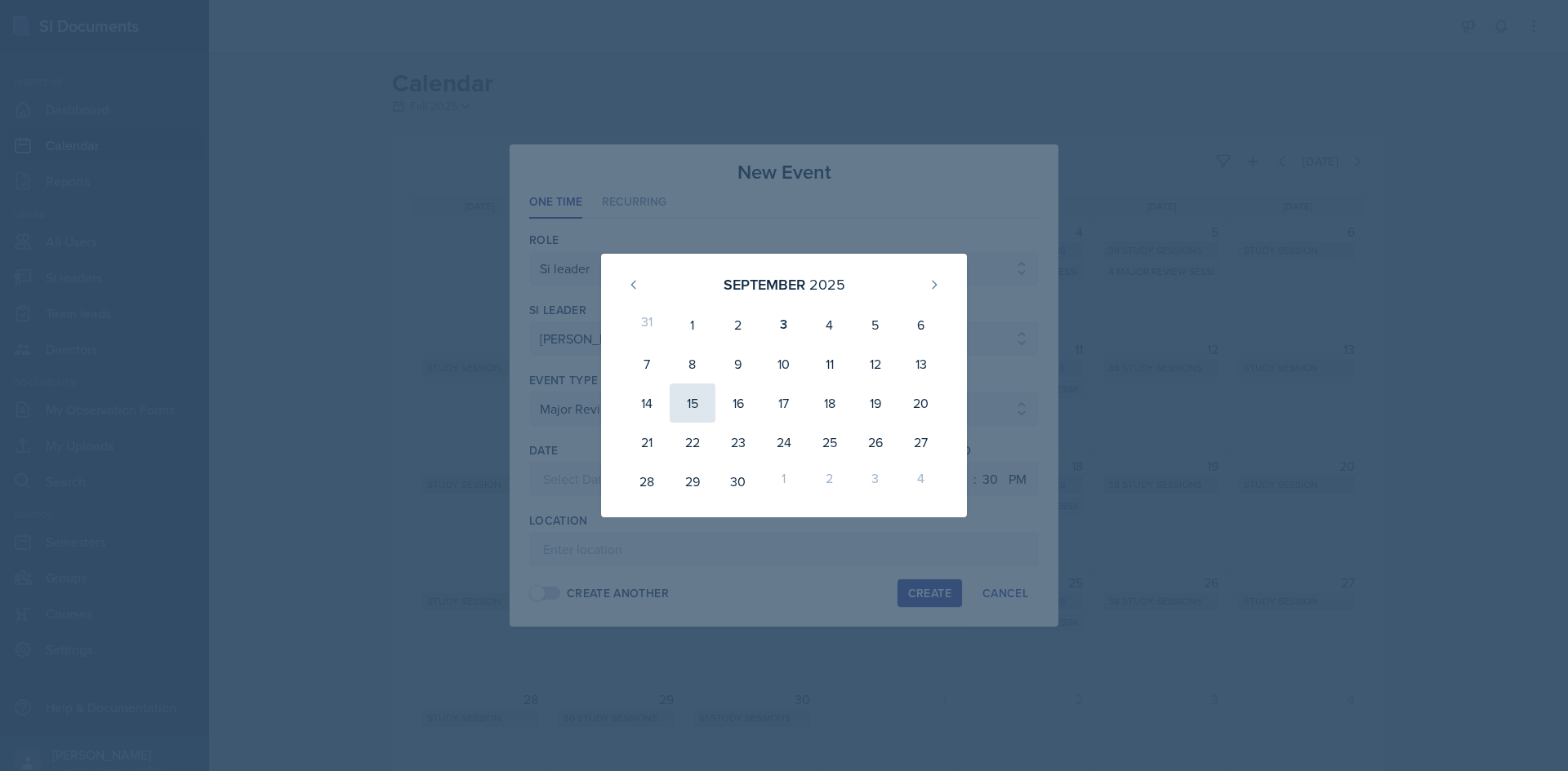
click at [689, 402] on div "15" at bounding box center [692, 403] width 46 height 39
type input "[DATE]"
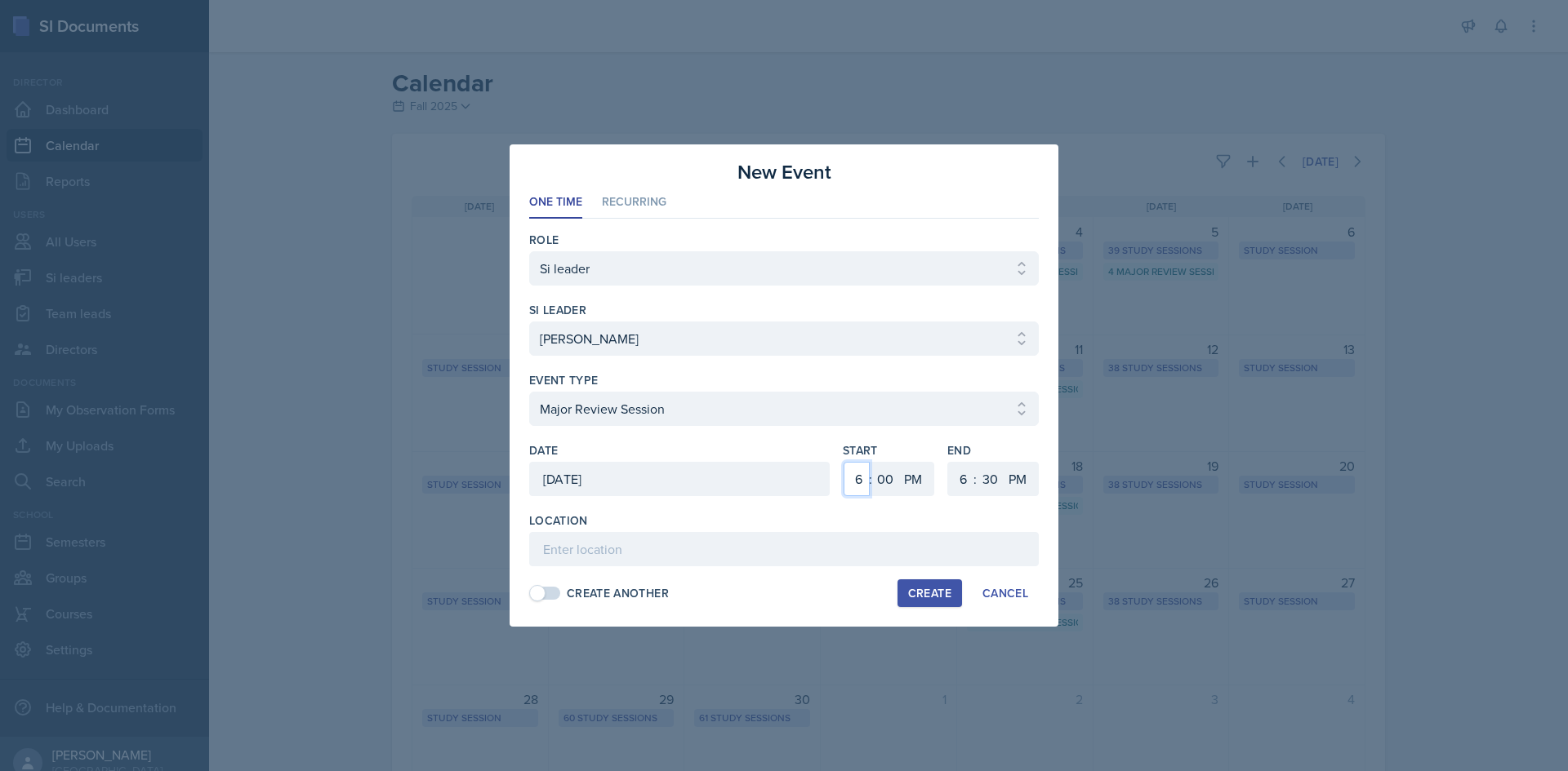
click at [857, 474] on select "1 2 3 4 5 6 7 8 9 10 11 12" at bounding box center [857, 480] width 26 height 34
select select "5"
click at [844, 462] on select "1 2 3 4 5 6 7 8 9 10 11 12" at bounding box center [857, 480] width 26 height 34
drag, startPoint x: 892, startPoint y: 486, endPoint x: 891, endPoint y: 474, distance: 12.0
click at [892, 486] on select "00 05 10 15 20 25 30 35 40 45 50 55" at bounding box center [885, 480] width 26 height 34
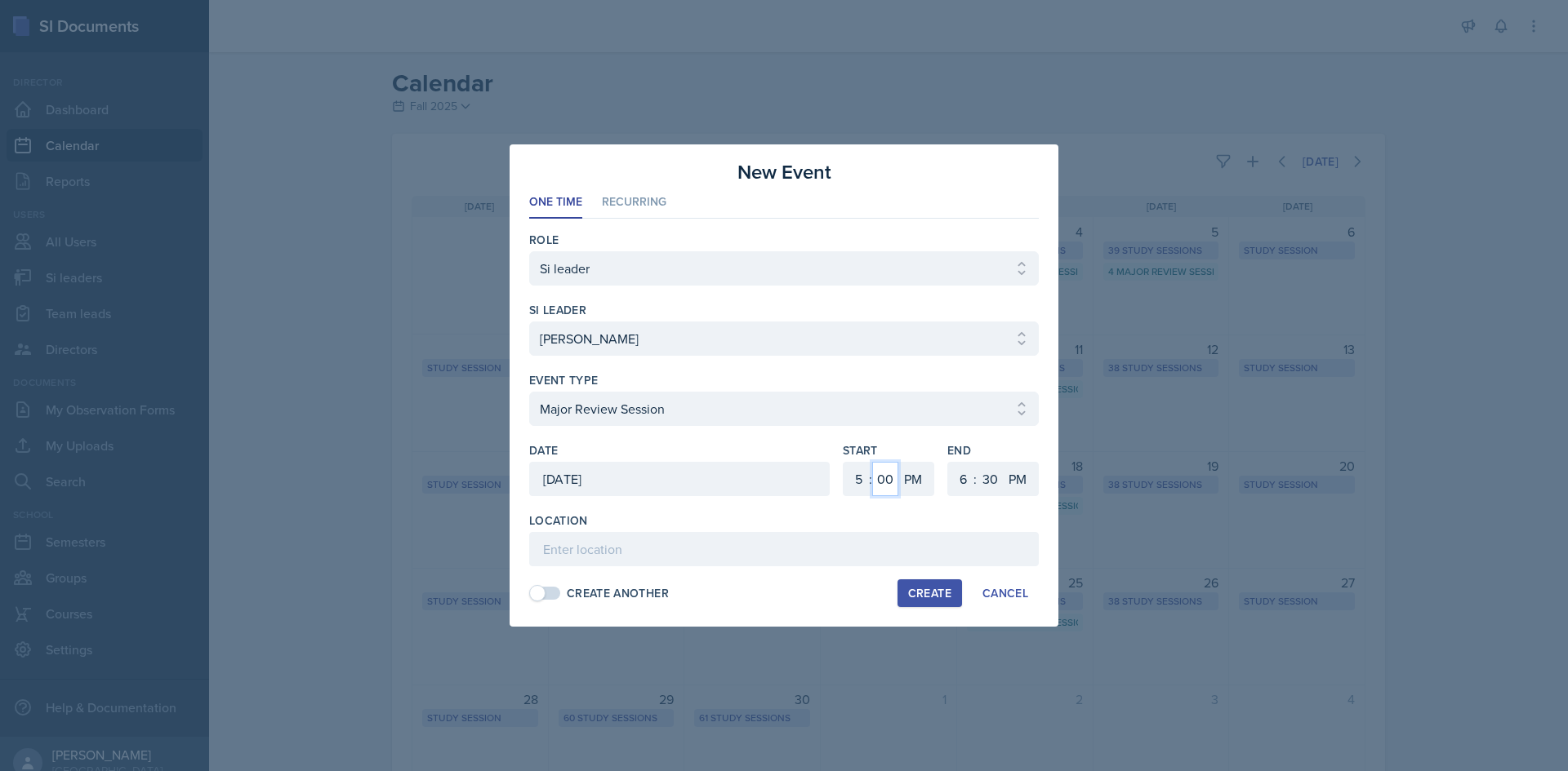
select select "30"
click at [872, 462] on select "00 05 10 15 20 25 30 35 40 45 50 55" at bounding box center [885, 480] width 26 height 34
click at [958, 473] on select "1 2 3 4 5 6 7 8 9 10 11 12" at bounding box center [961, 480] width 26 height 34
select select "7"
click at [948, 462] on select "1 2 3 4 5 6 7 8 9 10 11 12" at bounding box center [961, 480] width 26 height 34
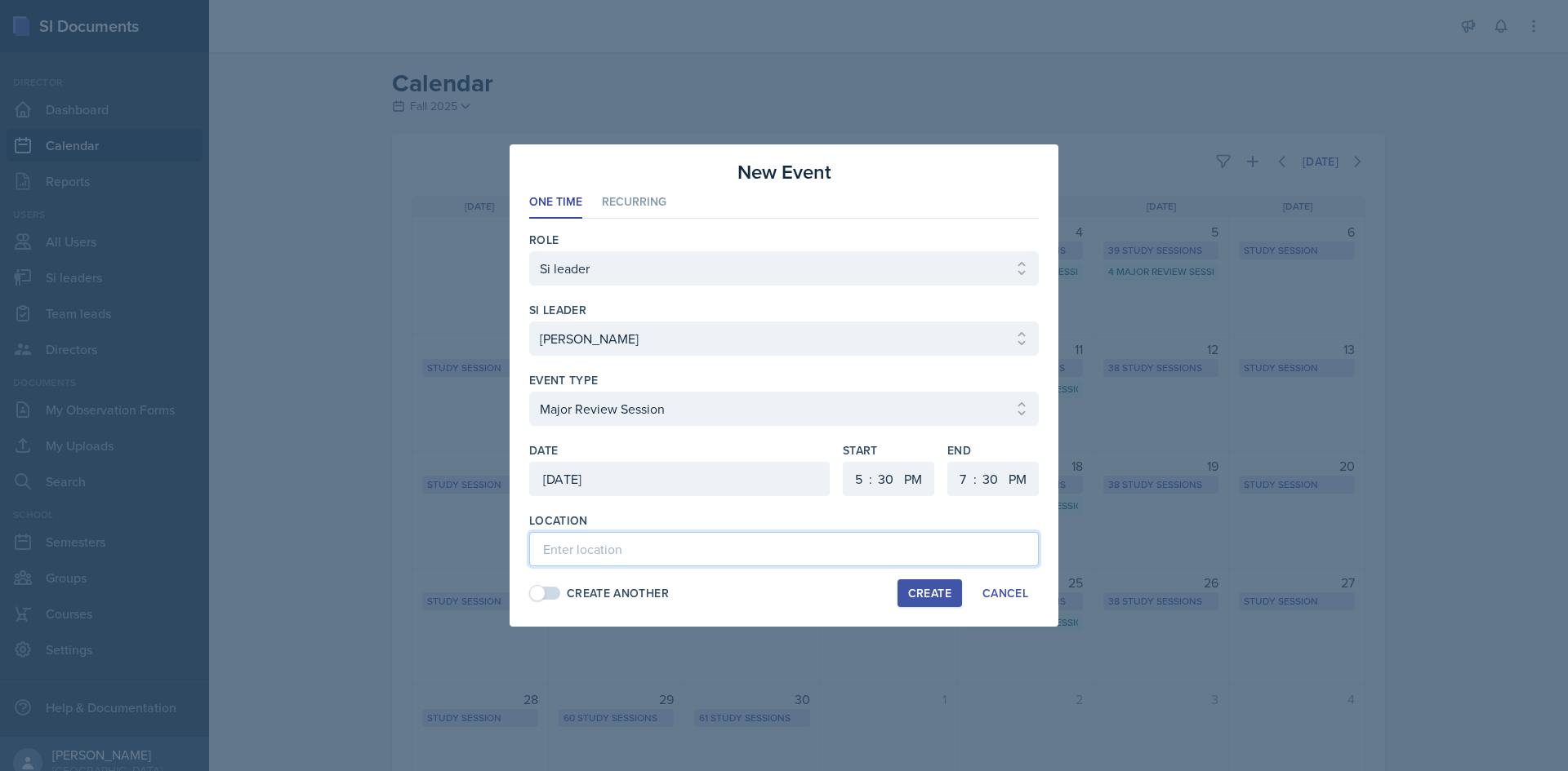
click at [754, 547] on input at bounding box center [784, 549] width 509 height 34
type input "[GEOGRAPHIC_DATA] (M) 217"
click at [934, 596] on div "Create" at bounding box center [929, 592] width 43 height 13
select select
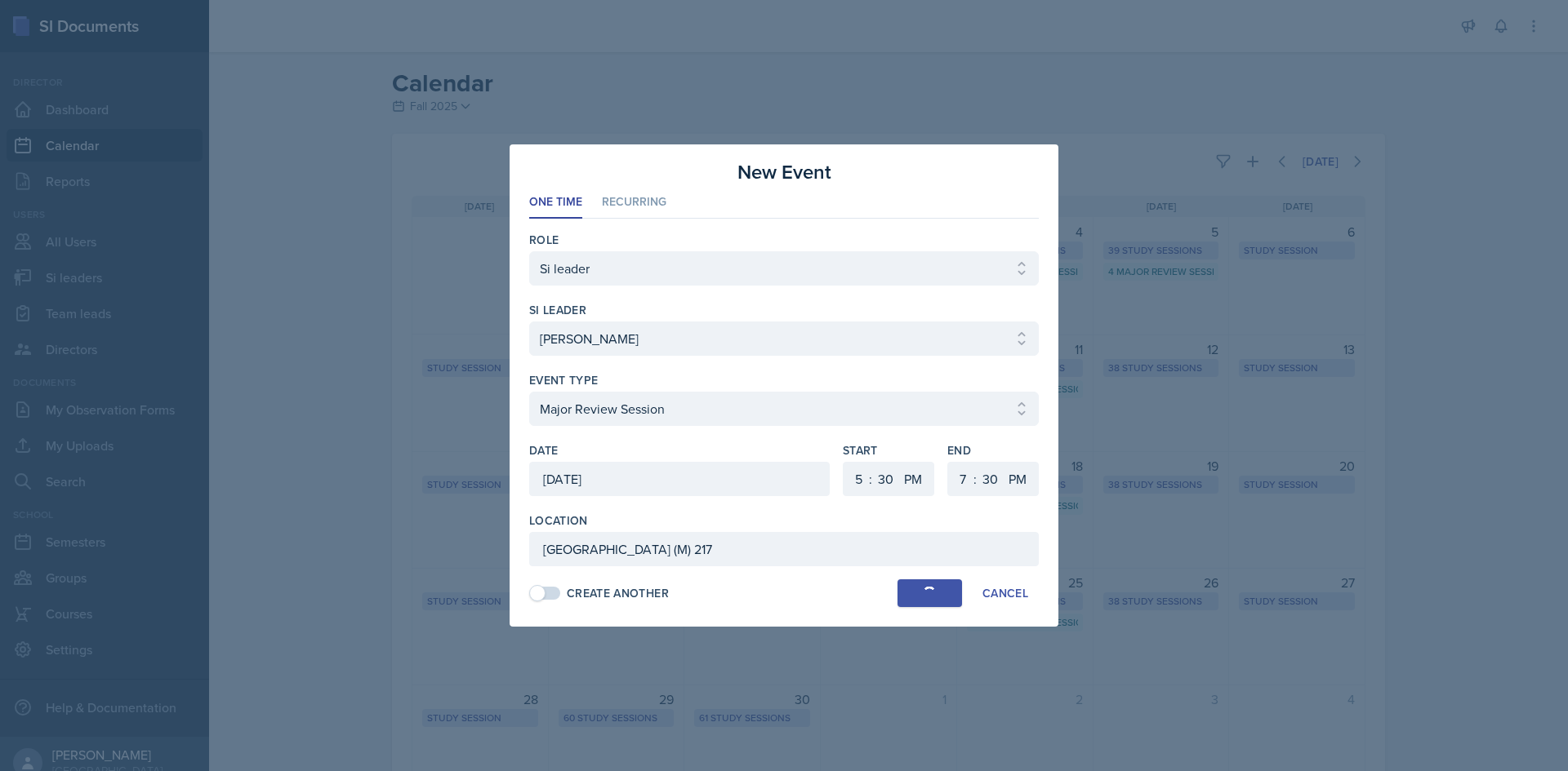
select select "6"
select select "0"
select select "6"
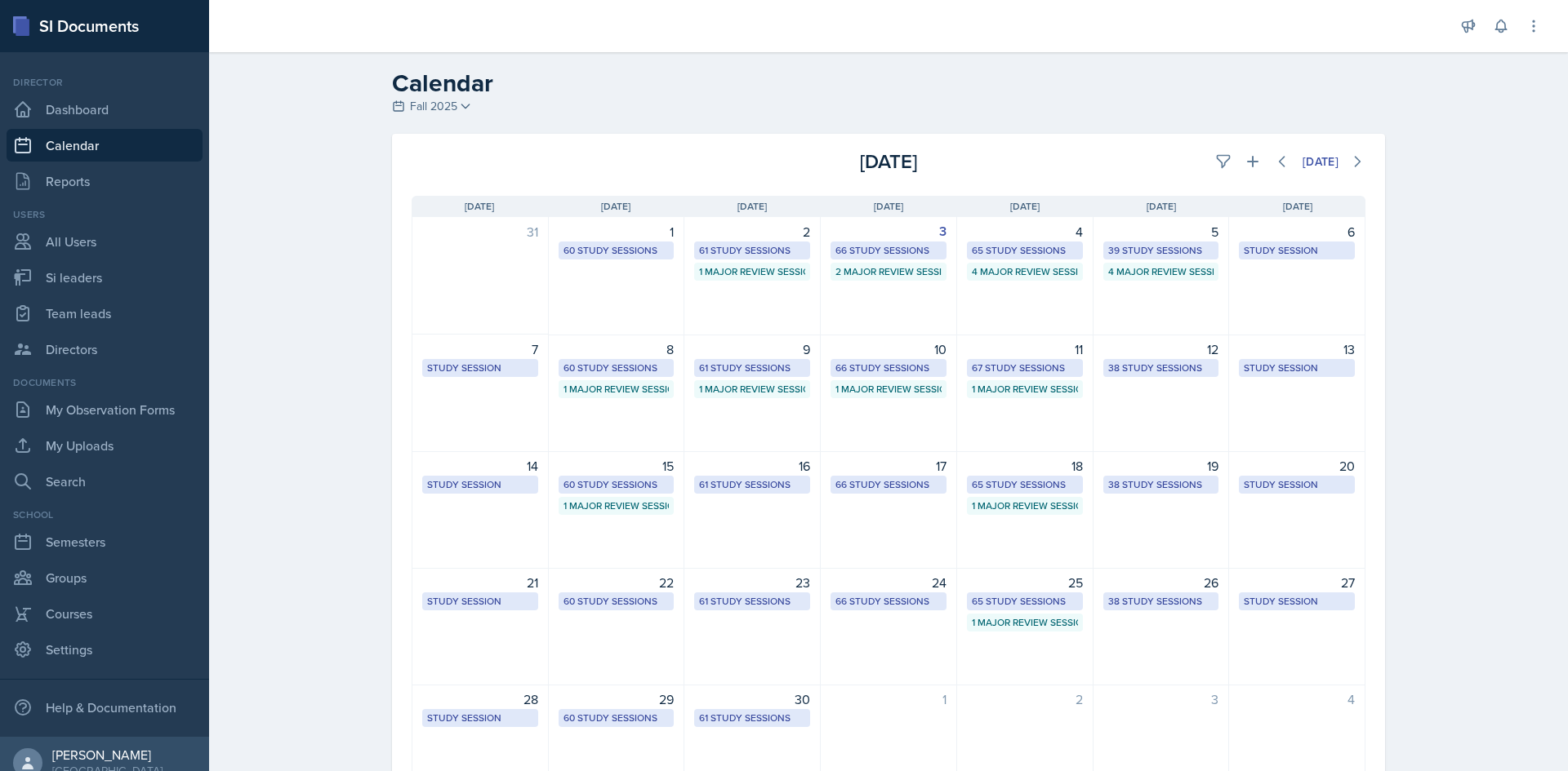
click at [312, 613] on div "Calendar Fall 2025 Fall 2025 Summer 2025 Spring 2025 Fall 2024 Summer 2024 Spri…" at bounding box center [888, 457] width 1359 height 809
click at [1026, 368] on div "67 Study Sessions" at bounding box center [1024, 367] width 106 height 15
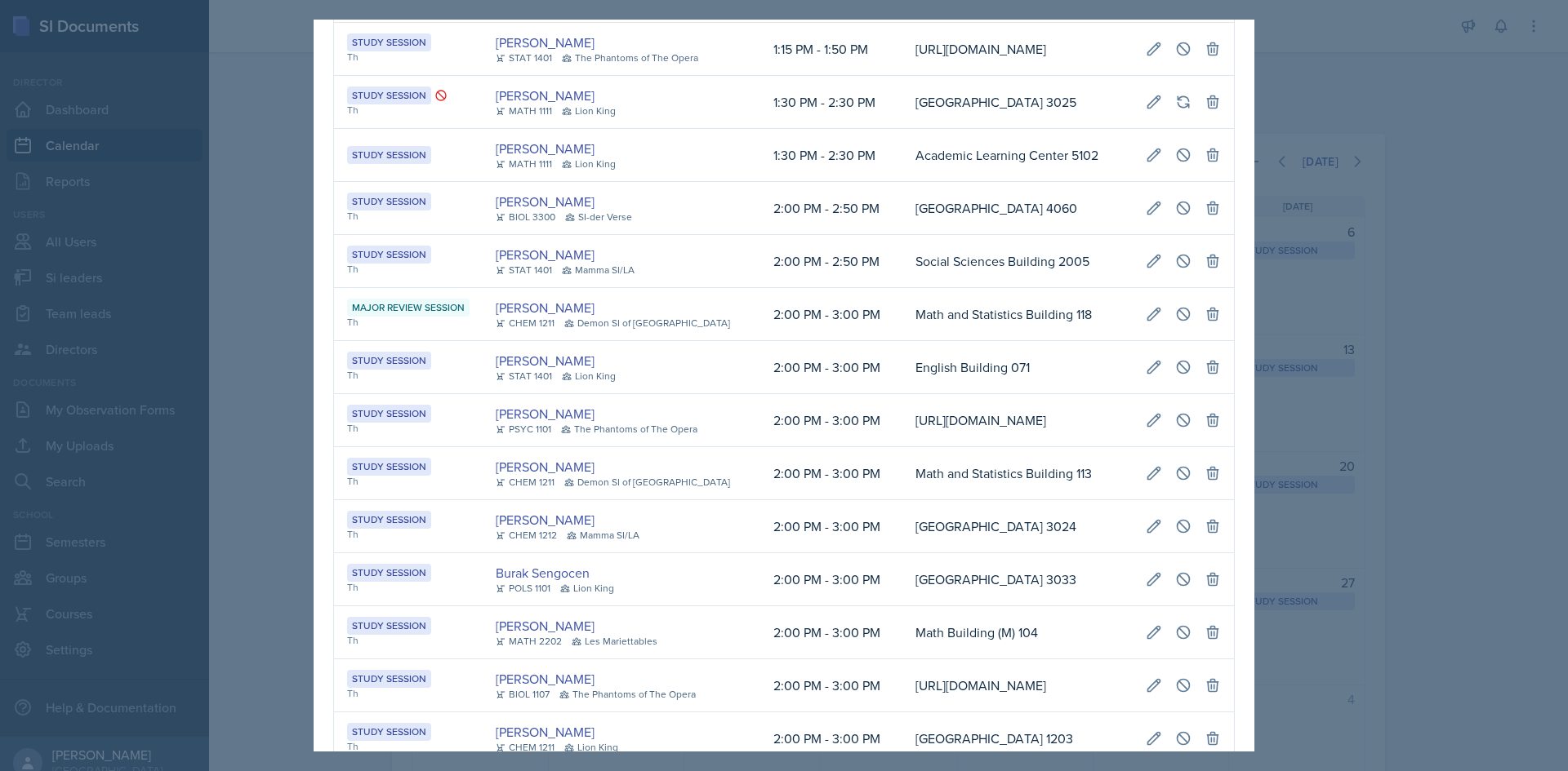
click at [903, 383] on td "English Building 071" at bounding box center [1017, 368] width 230 height 53
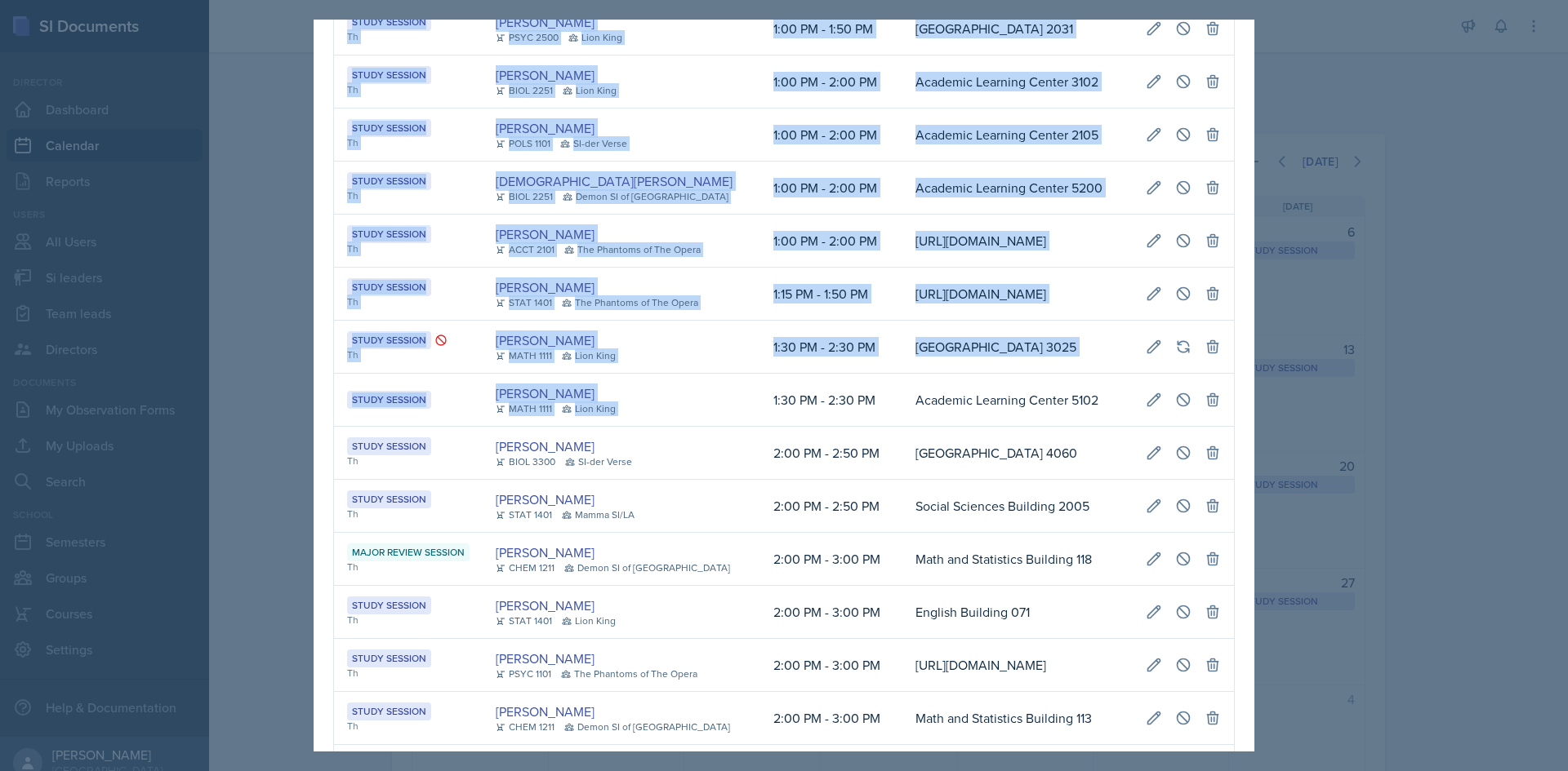
scroll to position [0, 918]
drag, startPoint x: 732, startPoint y: 406, endPoint x: 1243, endPoint y: 414, distance: 511.1
click at [1243, 414] on div "[DATE] Event User Time Location Study Session Th [PERSON_NAME] CHEM 3361 Mamma …" at bounding box center [784, 386] width 941 height 732
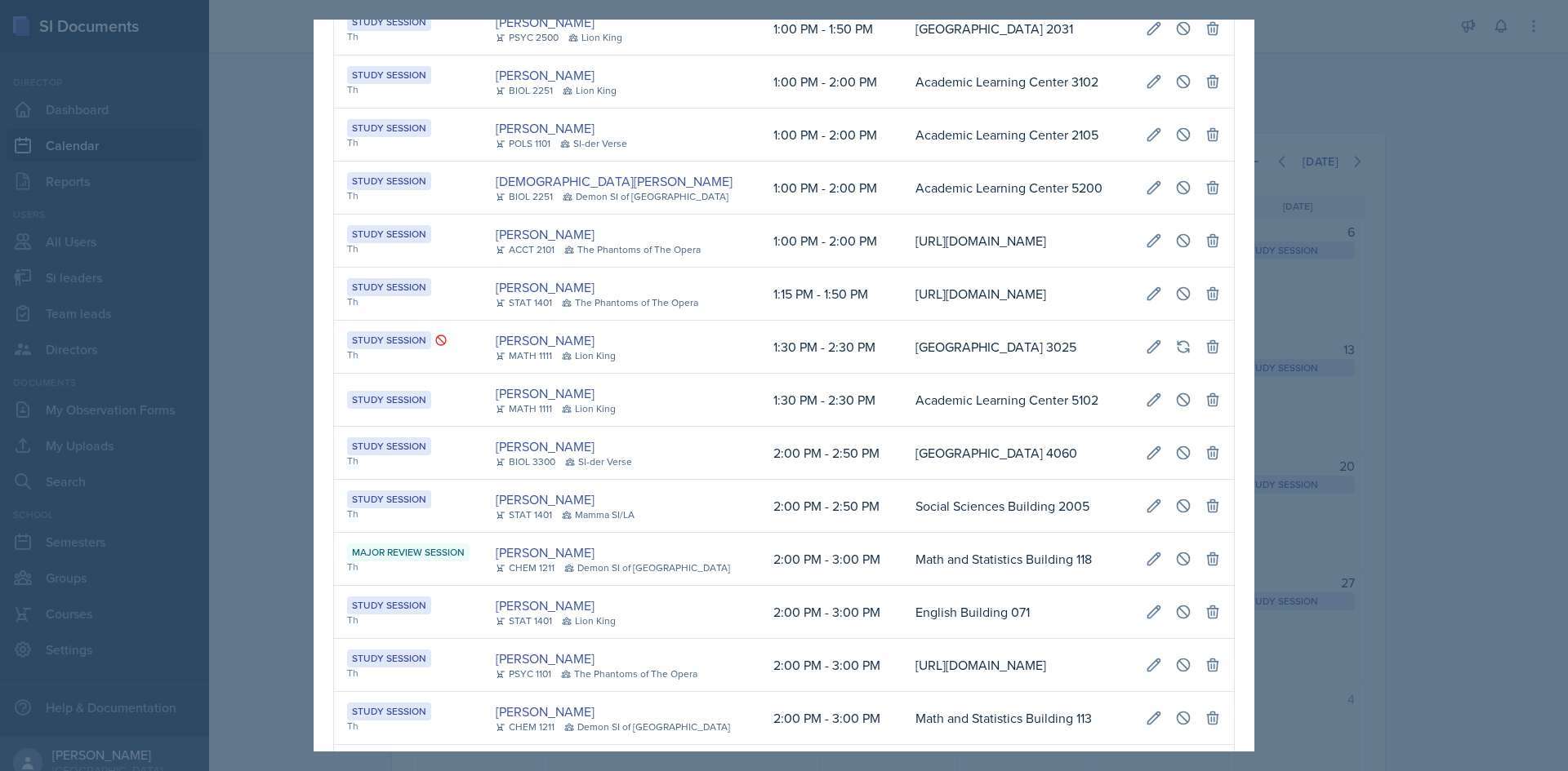
click at [1437, 269] on div at bounding box center [784, 386] width 1568 height 771
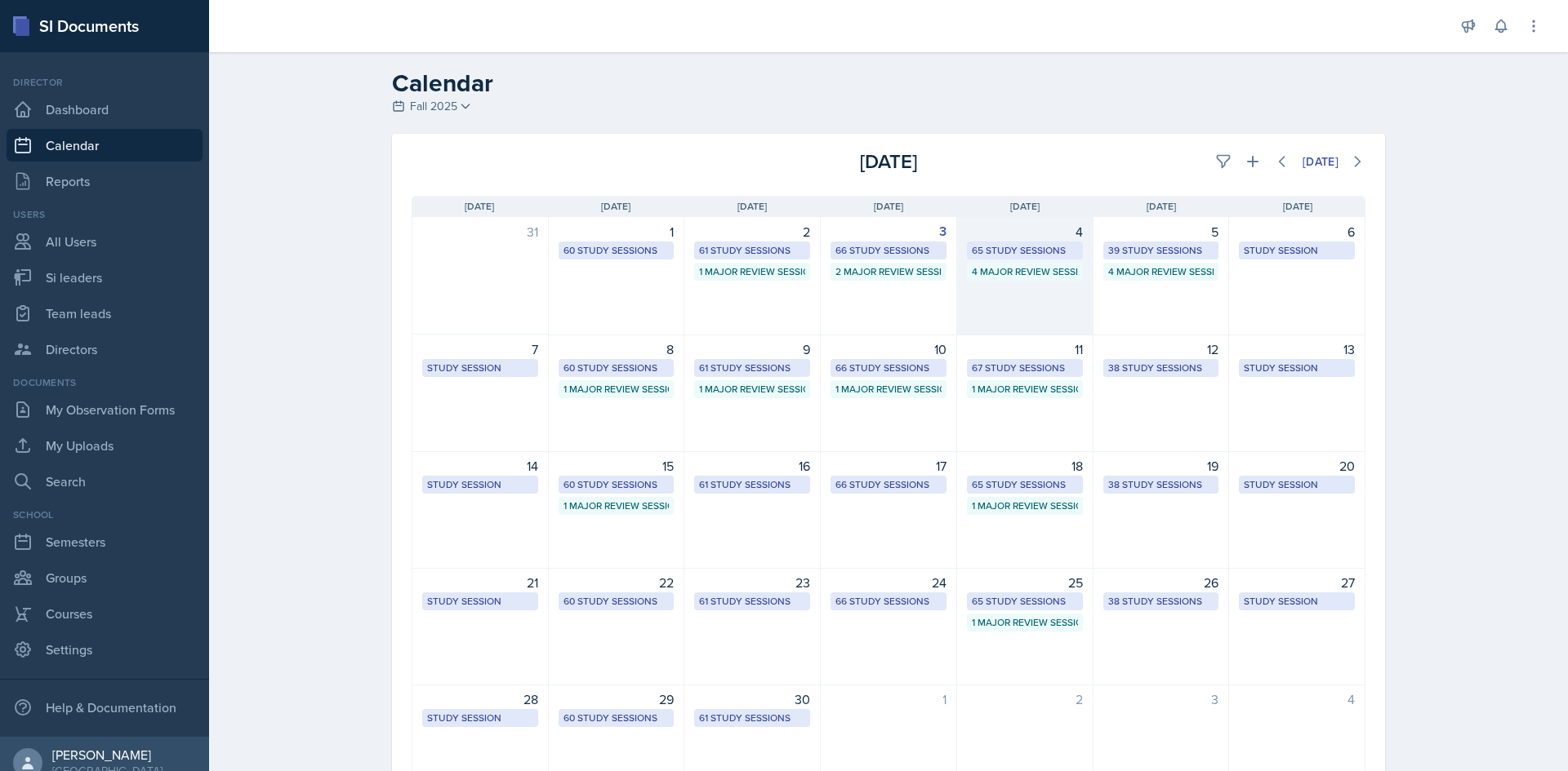
click at [1012, 252] on div "65 Study Sessions" at bounding box center [1024, 250] width 106 height 15
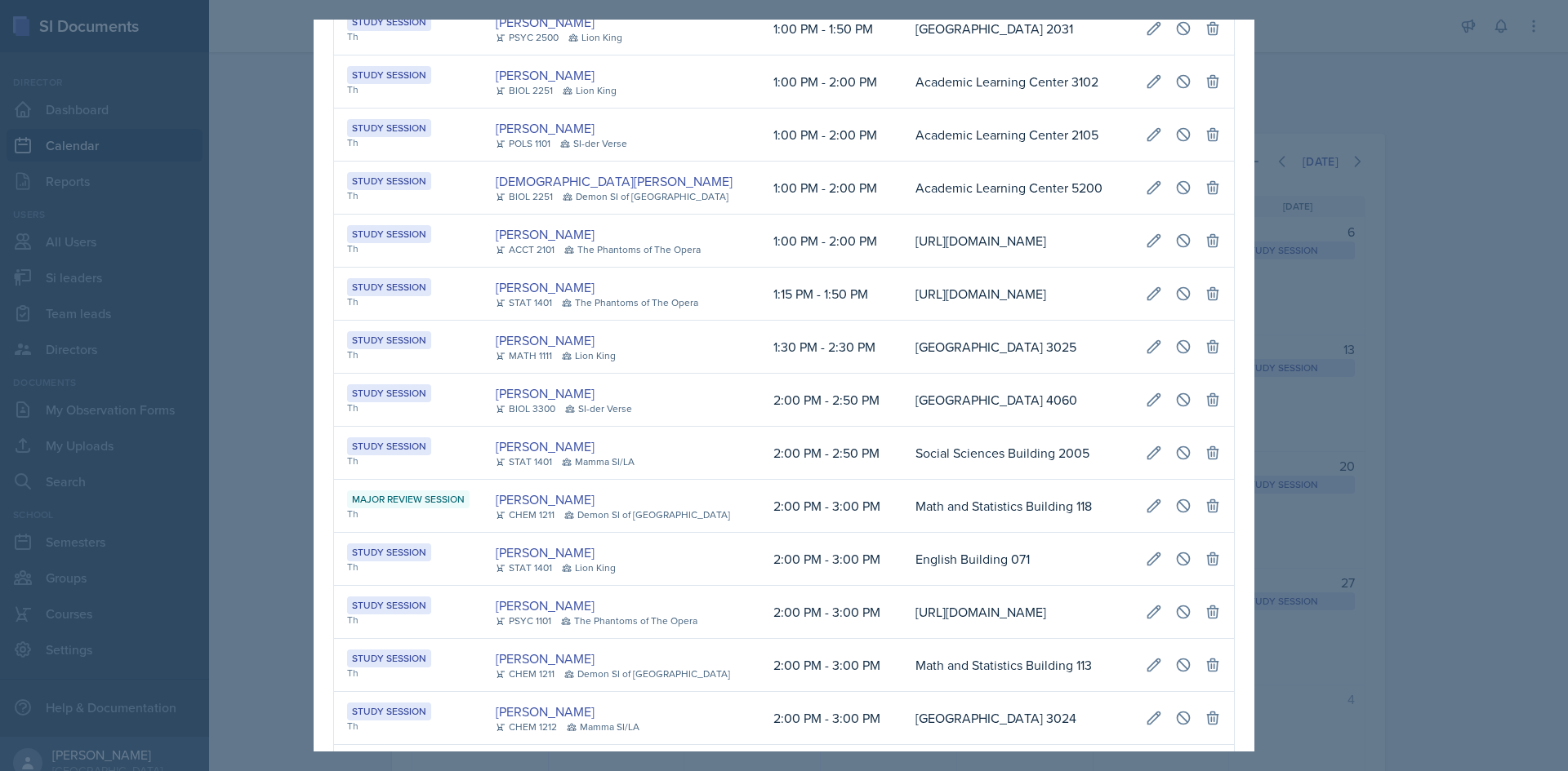
scroll to position [0, 0]
drag, startPoint x: 686, startPoint y: 603, endPoint x: 63, endPoint y: 611, distance: 623.1
click at [63, 611] on div "[DATE] Event User Time Location Study Session Th [PERSON_NAME] CHEM 3361 Mamma …" at bounding box center [784, 386] width 1568 height 771
click at [790, 533] on td "2:00 PM - 3:00 PM" at bounding box center [831, 506] width 142 height 53
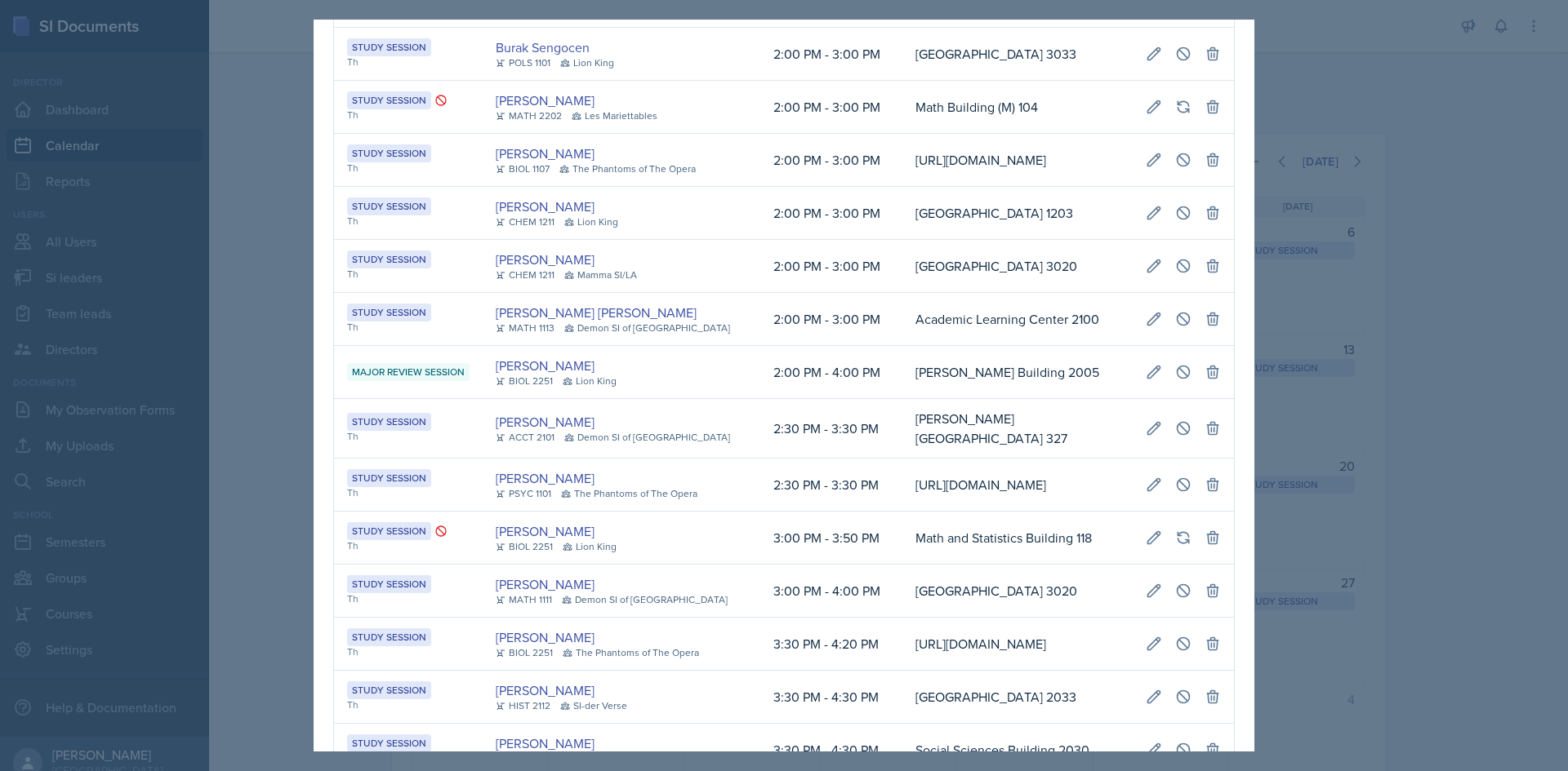
click at [85, 442] on div at bounding box center [784, 386] width 1568 height 771
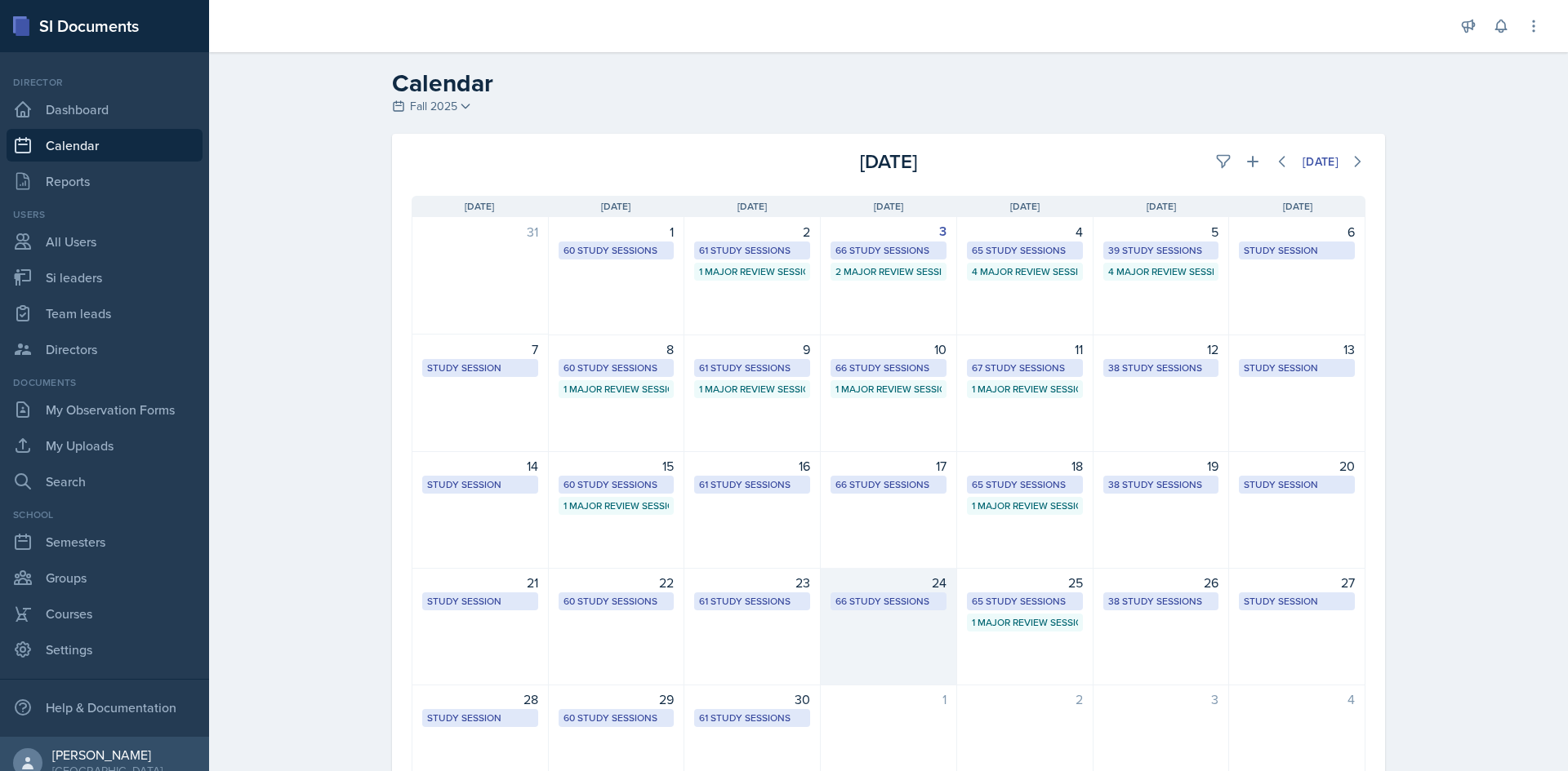
click at [879, 603] on div "66 Study Sessions" at bounding box center [888, 601] width 106 height 15
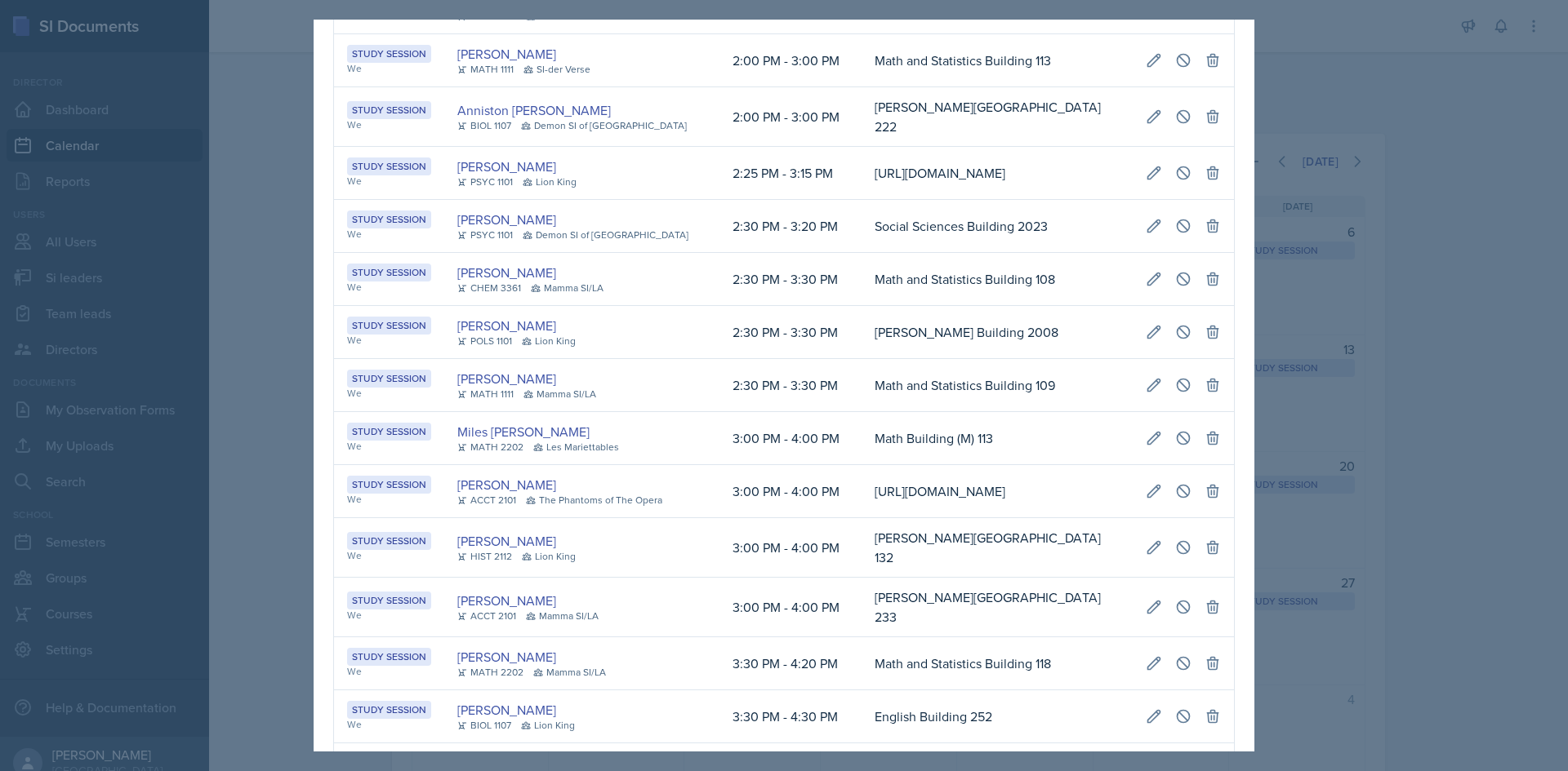
click at [720, 253] on td "2:30 PM - 3:20 PM" at bounding box center [790, 227] width 142 height 53
click at [217, 343] on div at bounding box center [784, 386] width 1568 height 771
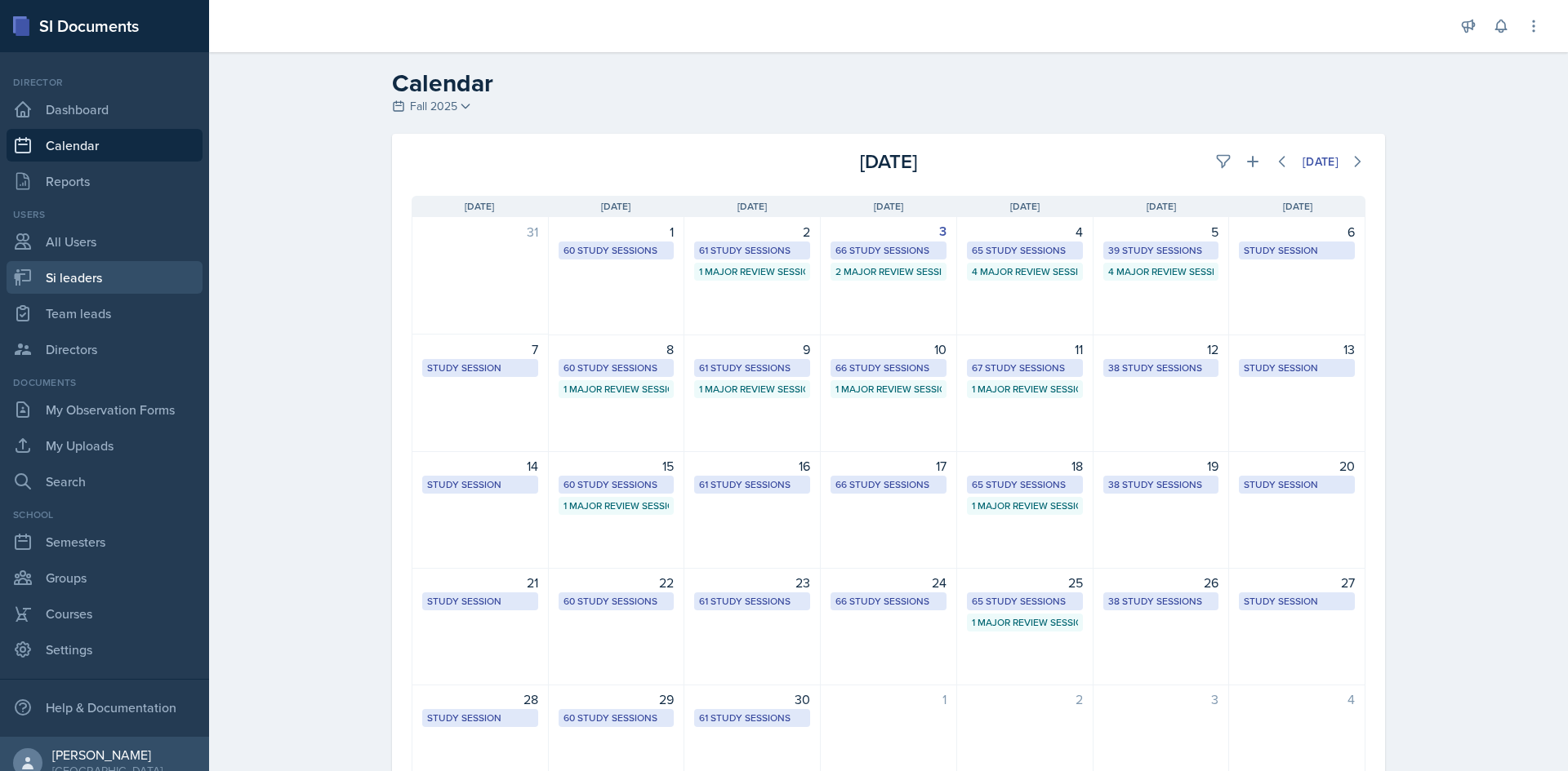
click at [68, 271] on link "Si leaders" at bounding box center [104, 278] width 196 height 33
select select "2bed604d-1099-4043-b1bc-2365e8740244"
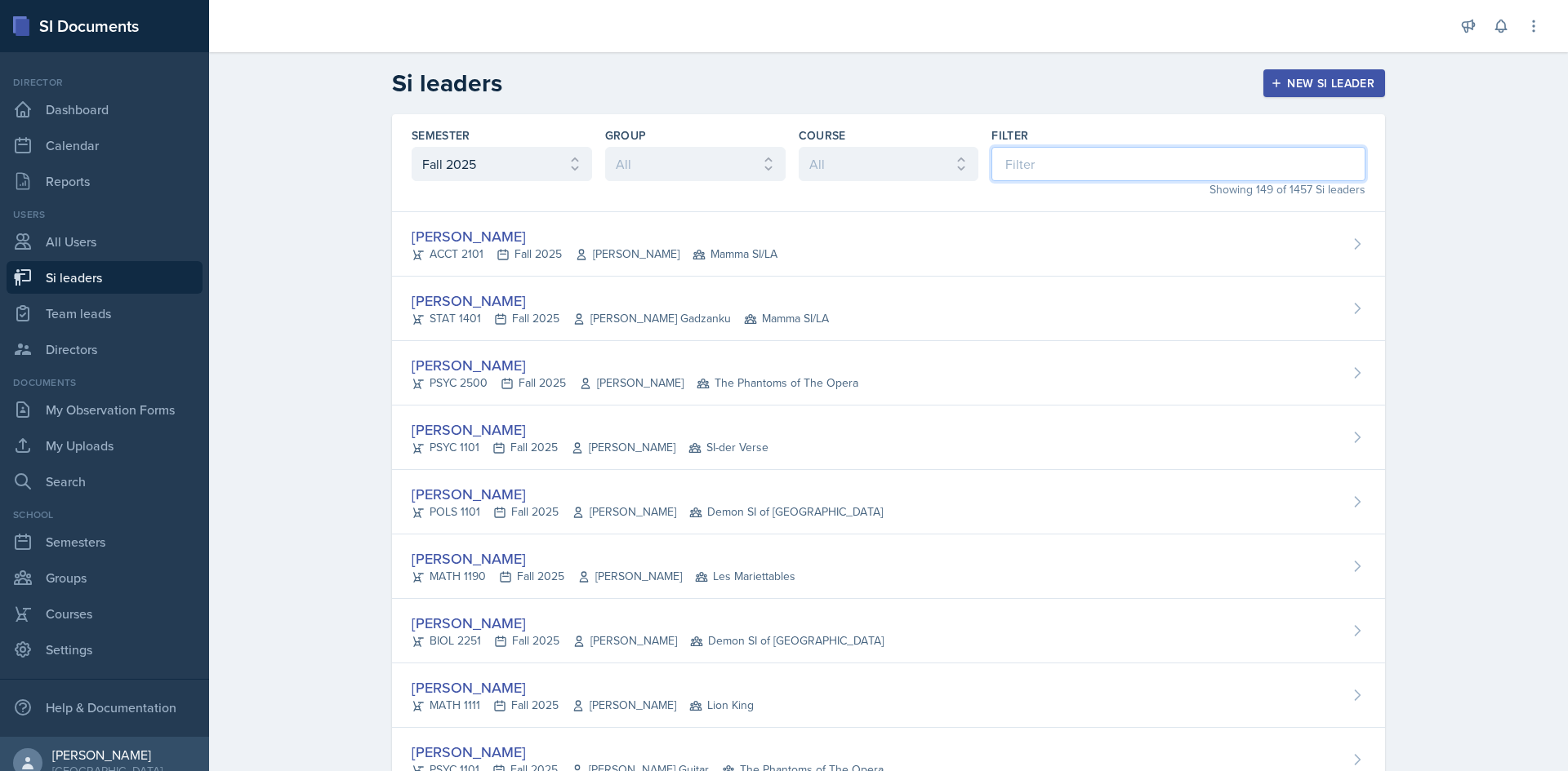
click at [1107, 147] on input at bounding box center [1178, 164] width 374 height 34
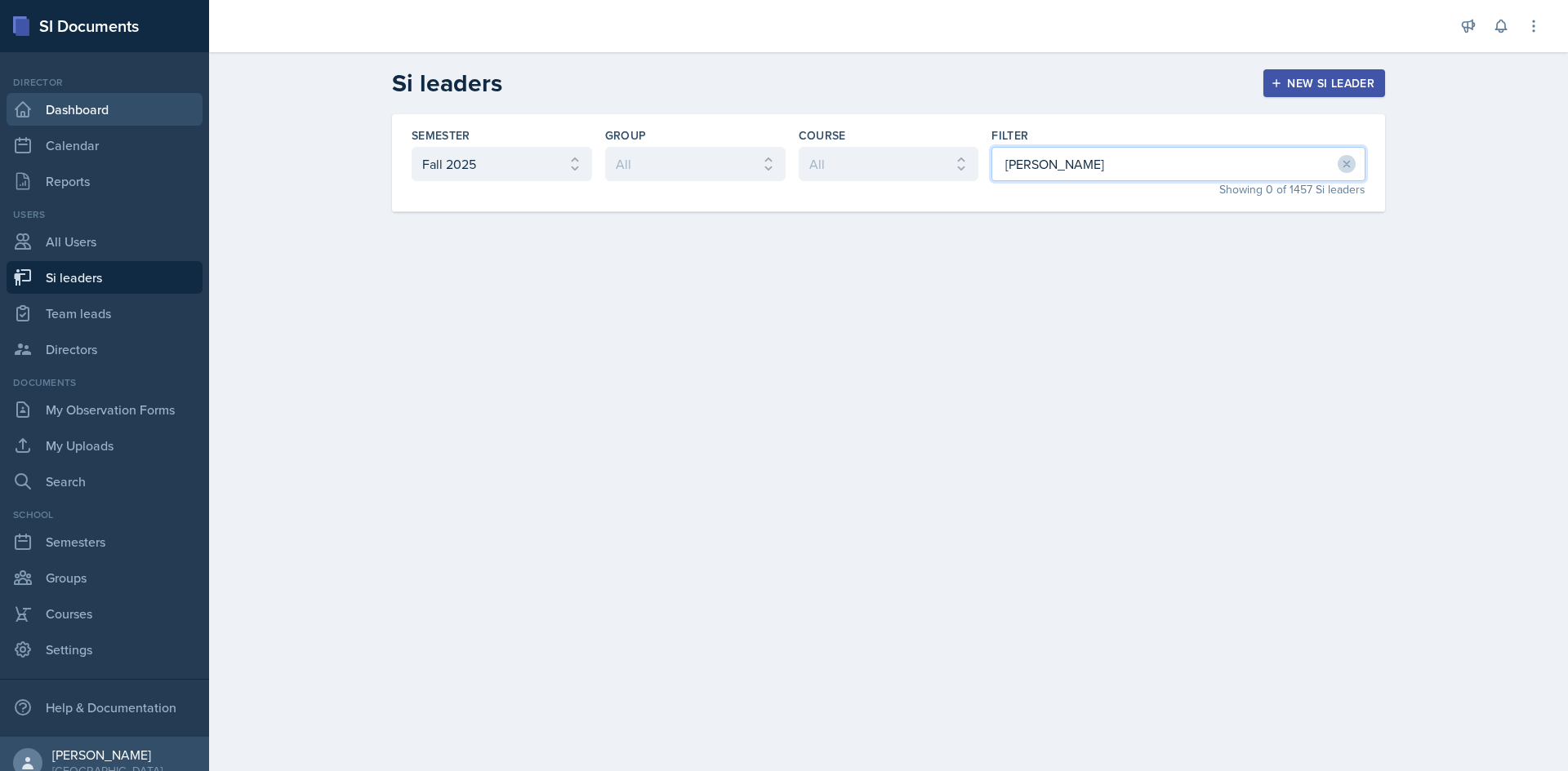
type input "[PERSON_NAME]"
click at [72, 99] on link "Dashboard" at bounding box center [104, 110] width 196 height 33
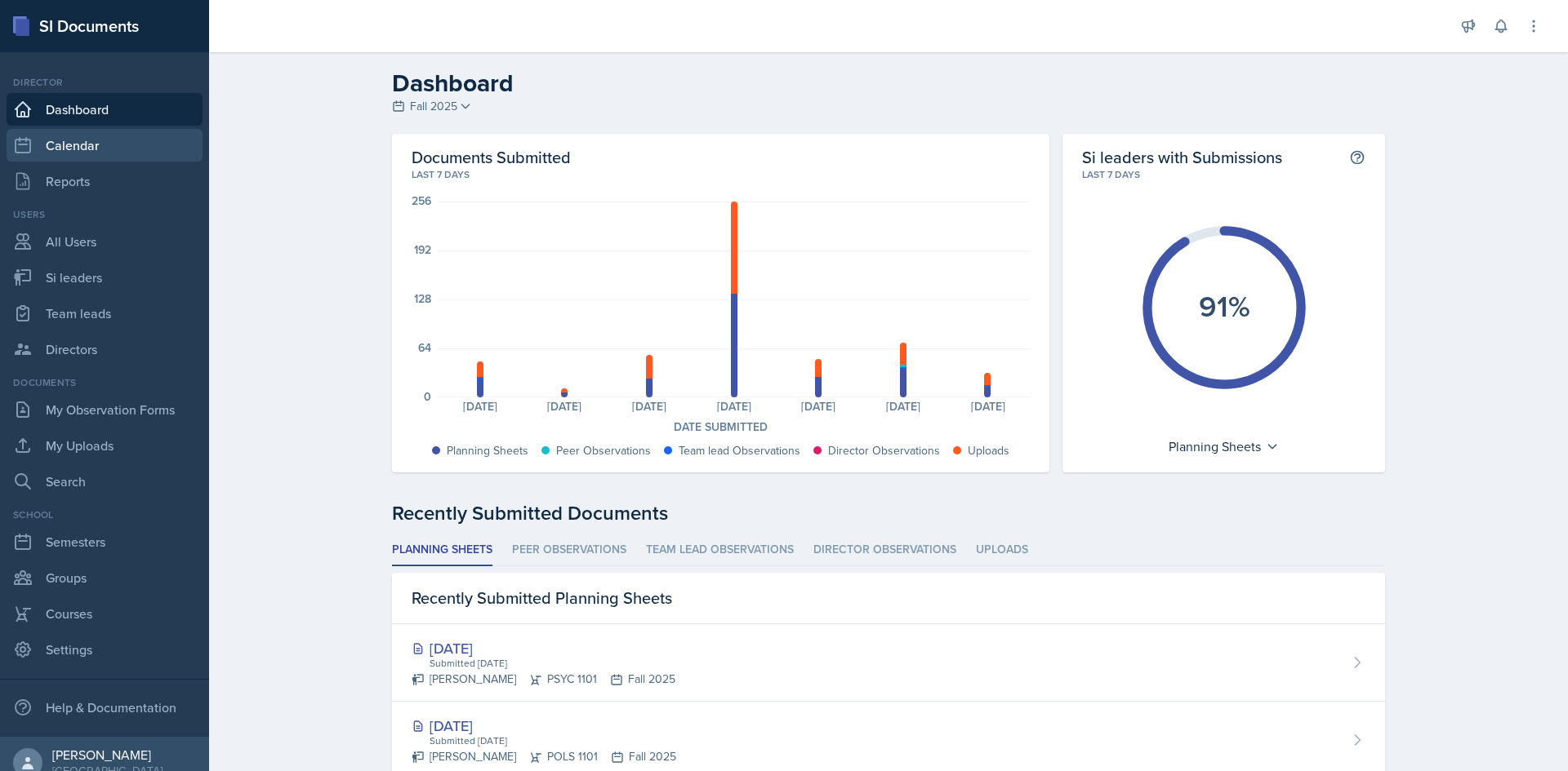
click at [71, 146] on link "Calendar" at bounding box center [104, 146] width 196 height 33
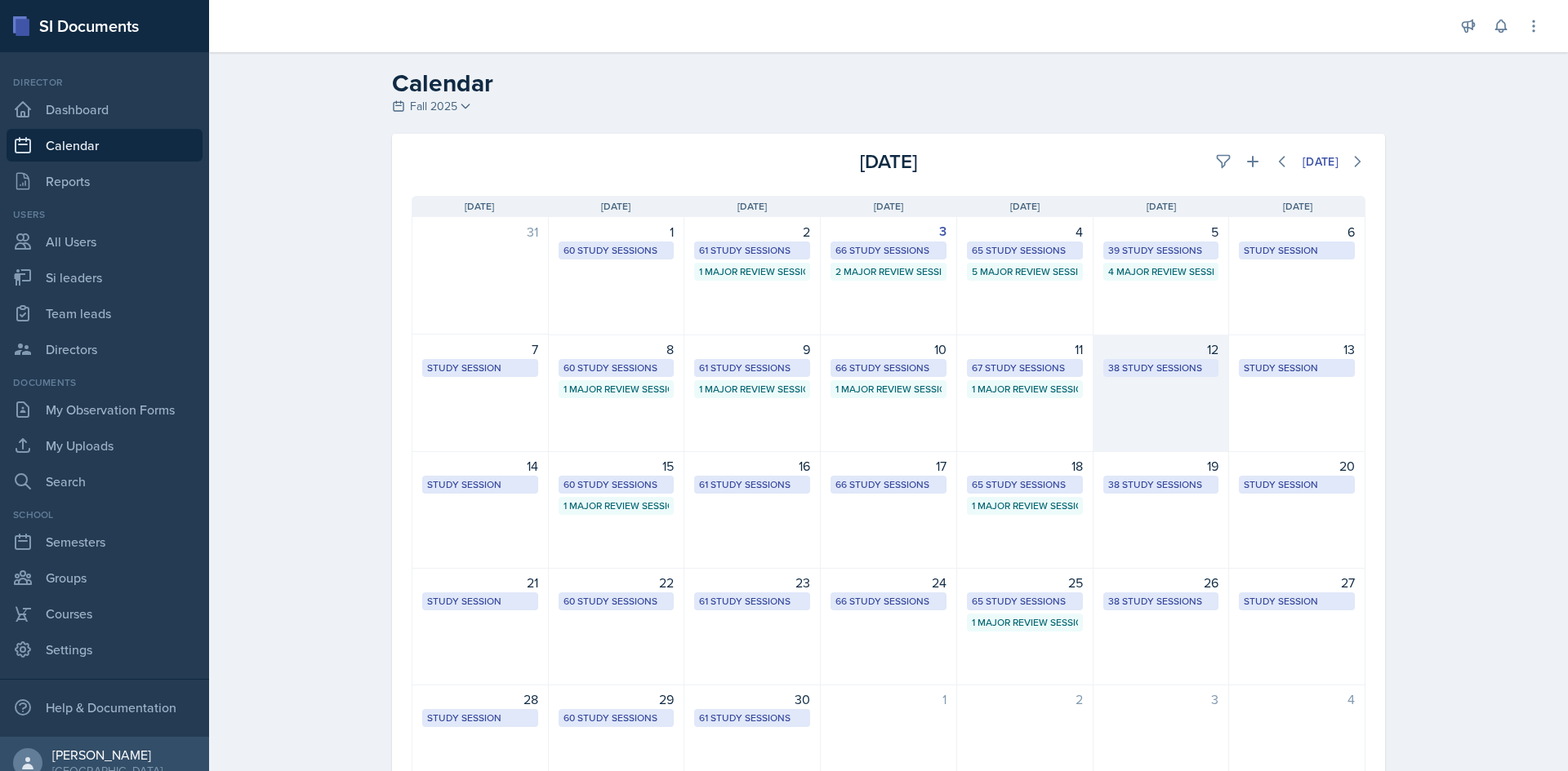
click at [1173, 373] on div "38 Study Sessions" at bounding box center [1161, 367] width 106 height 15
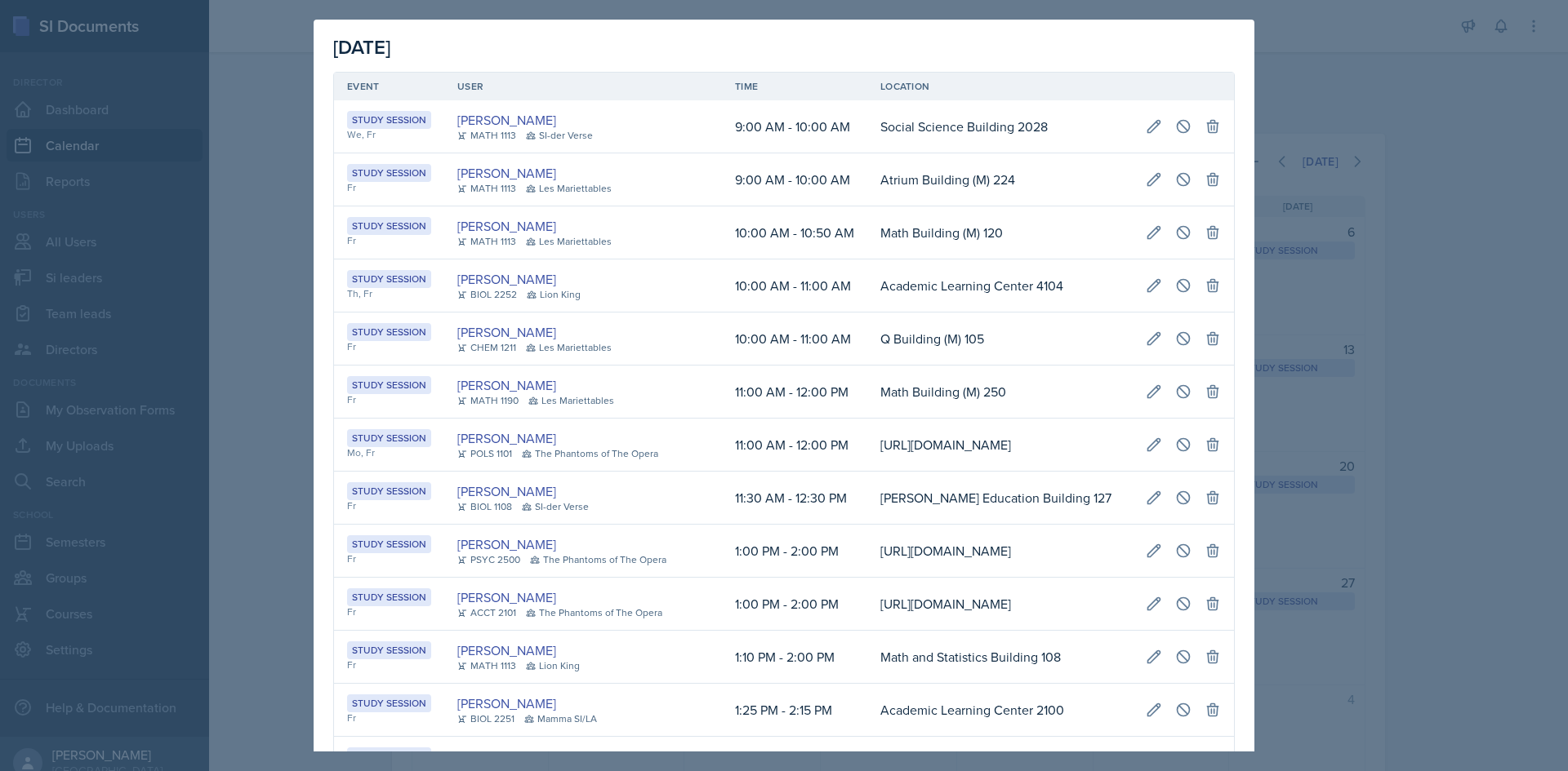
click at [1122, 353] on td "Q Building (M) 105" at bounding box center [1000, 339] width 266 height 53
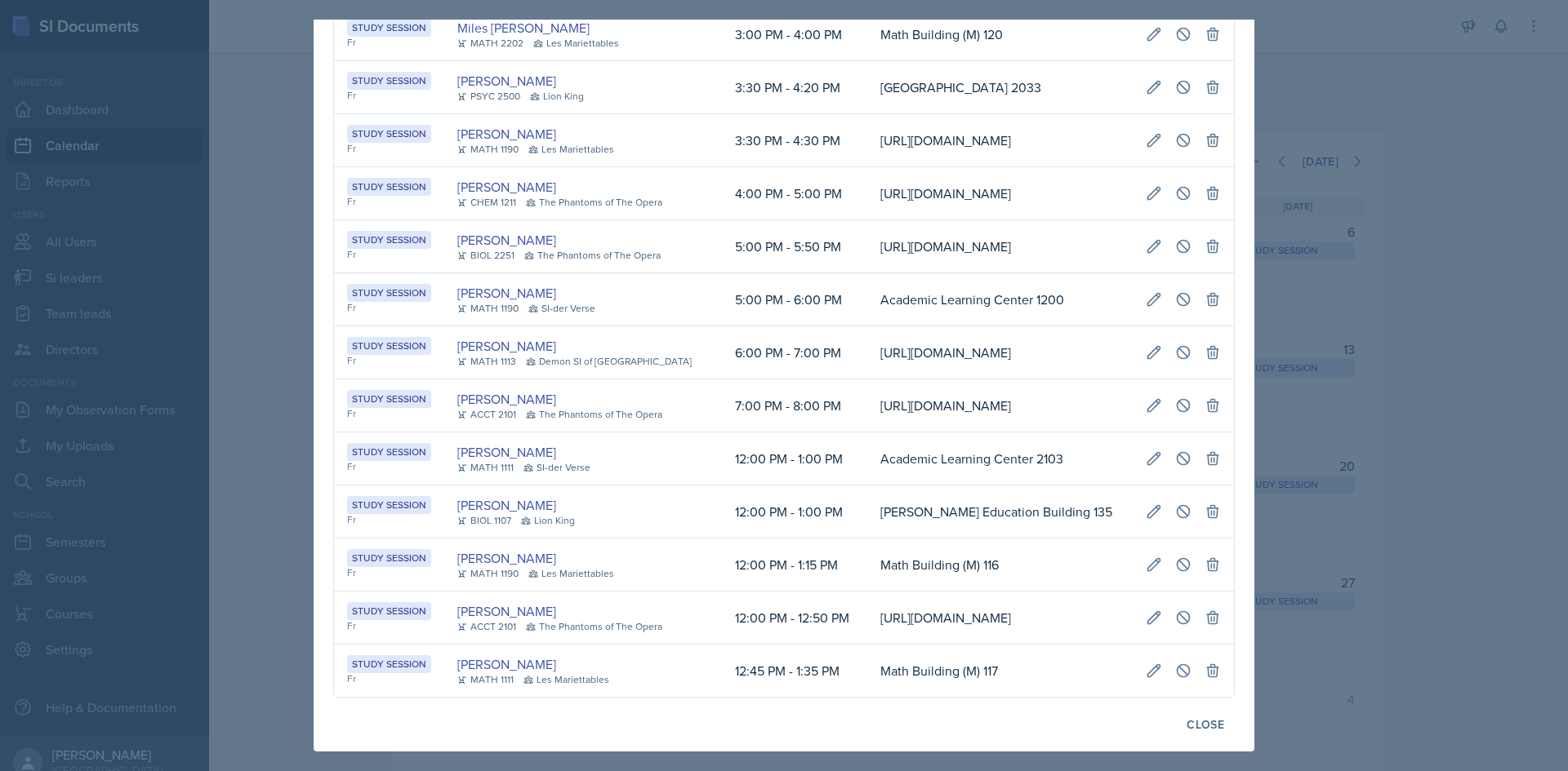
scroll to position [903, 0]
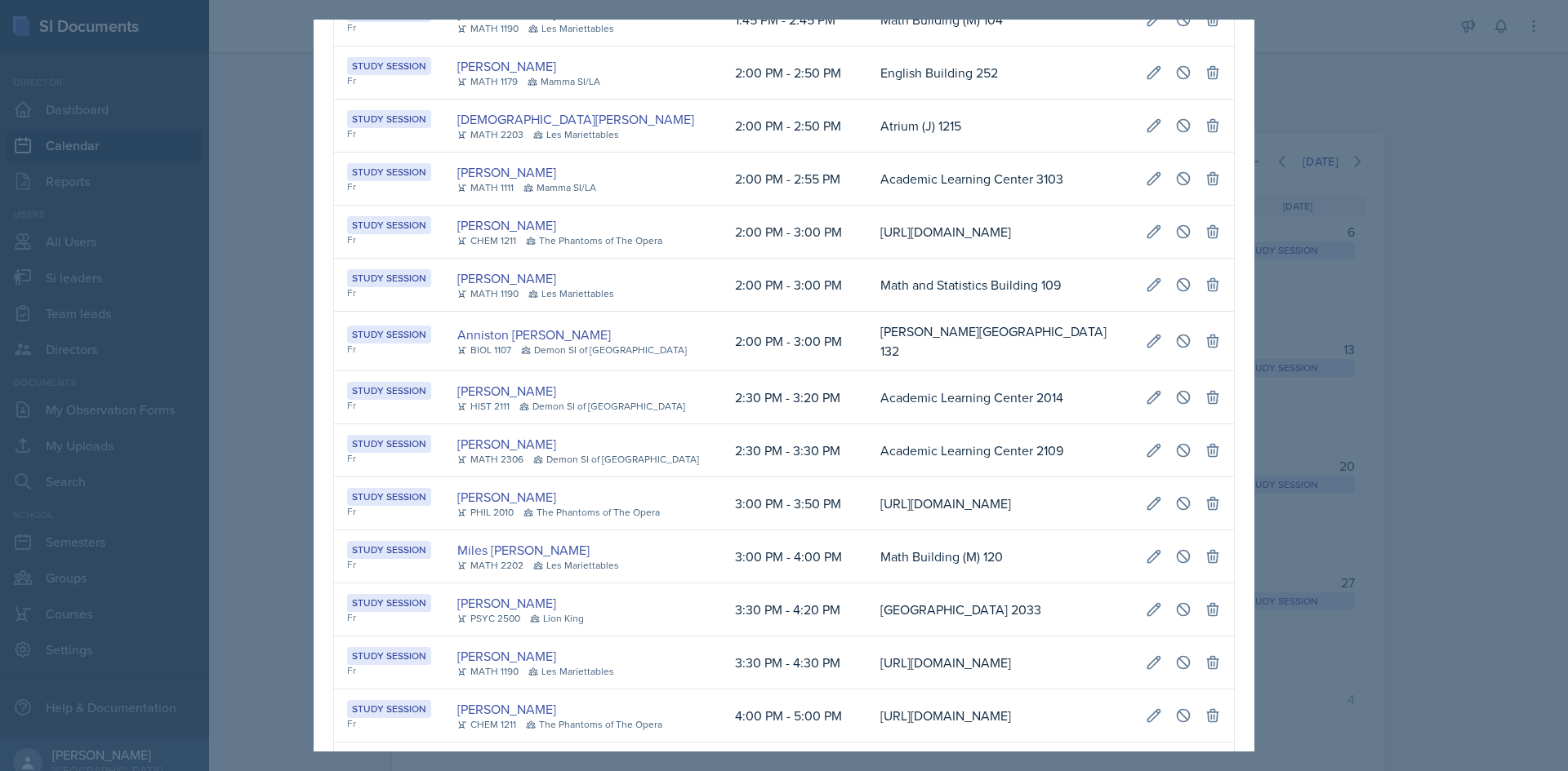
click at [207, 373] on div at bounding box center [784, 386] width 1568 height 771
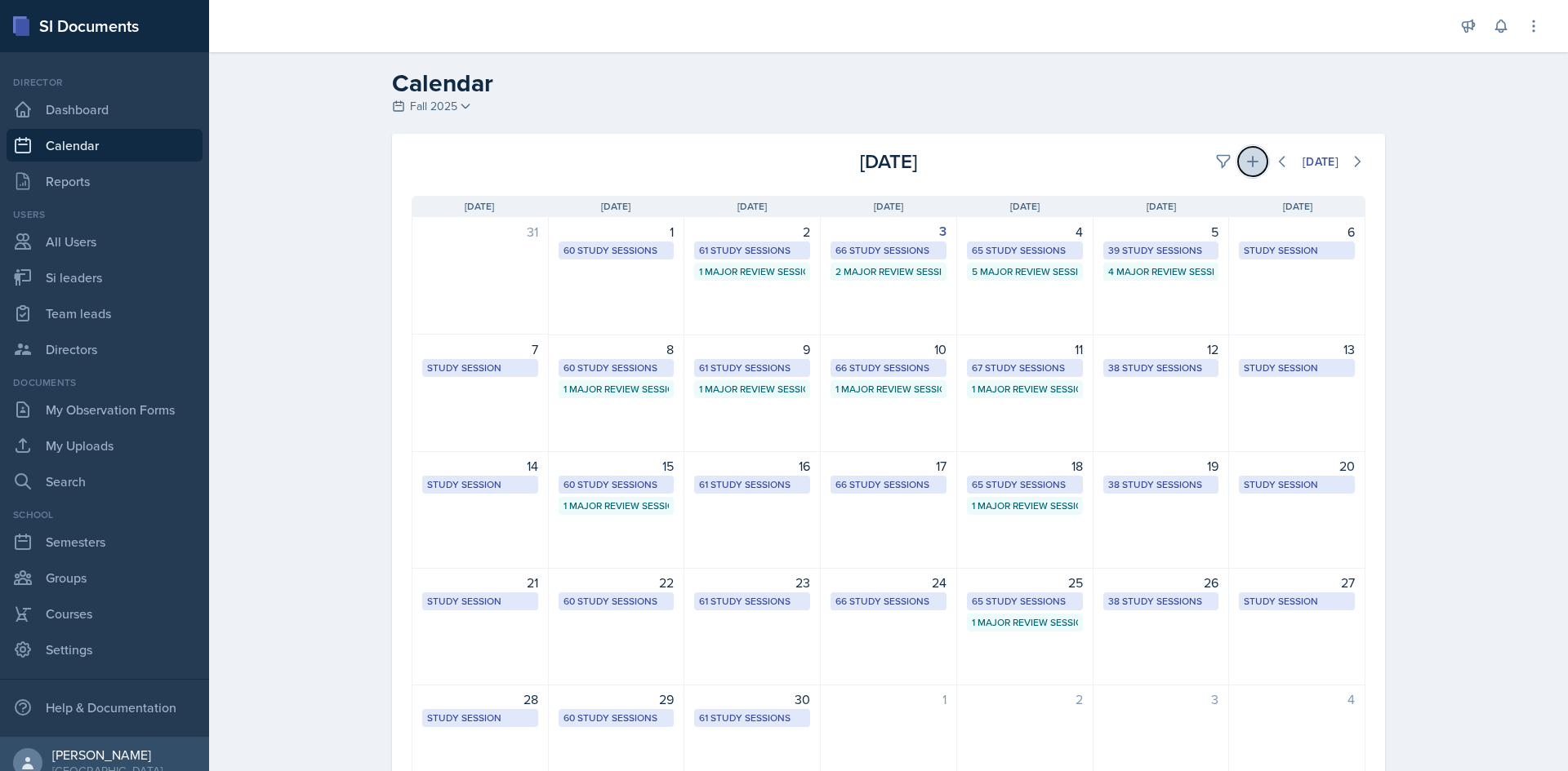
click at [1244, 157] on icon at bounding box center [1252, 161] width 16 height 16
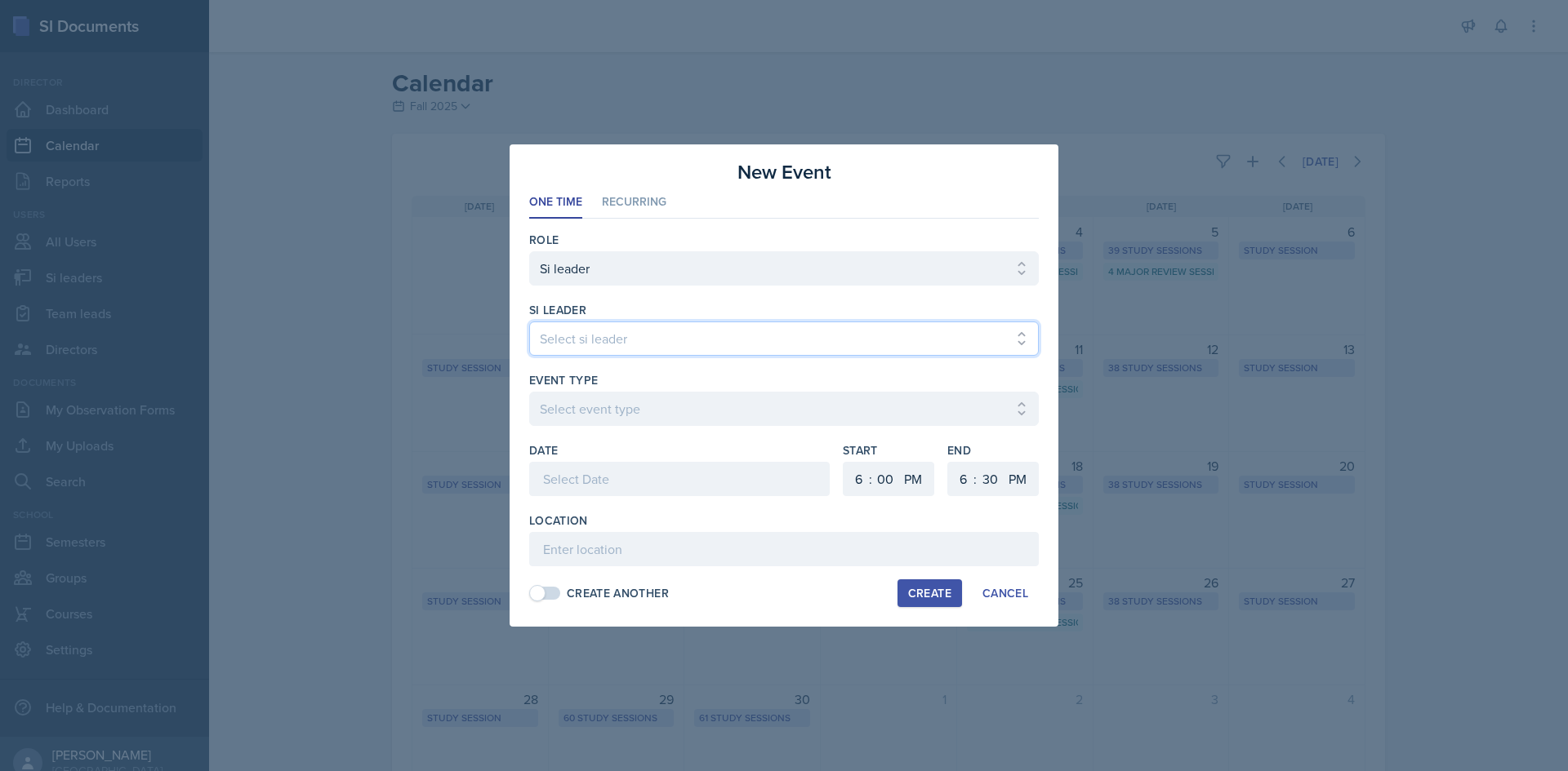
click at [627, 351] on select "Select si leader [PERSON_NAME] [PERSON_NAME] [PERSON_NAME] [PERSON_NAME] [PERSO…" at bounding box center [784, 339] width 509 height 34
click at [631, 326] on select "Select si leader [PERSON_NAME] [PERSON_NAME] [PERSON_NAME] [PERSON_NAME] [PERSO…" at bounding box center [784, 339] width 509 height 34
click at [623, 337] on select "Select si leader [PERSON_NAME] [PERSON_NAME] [PERSON_NAME] [PERSON_NAME] [PERSO…" at bounding box center [784, 339] width 509 height 34
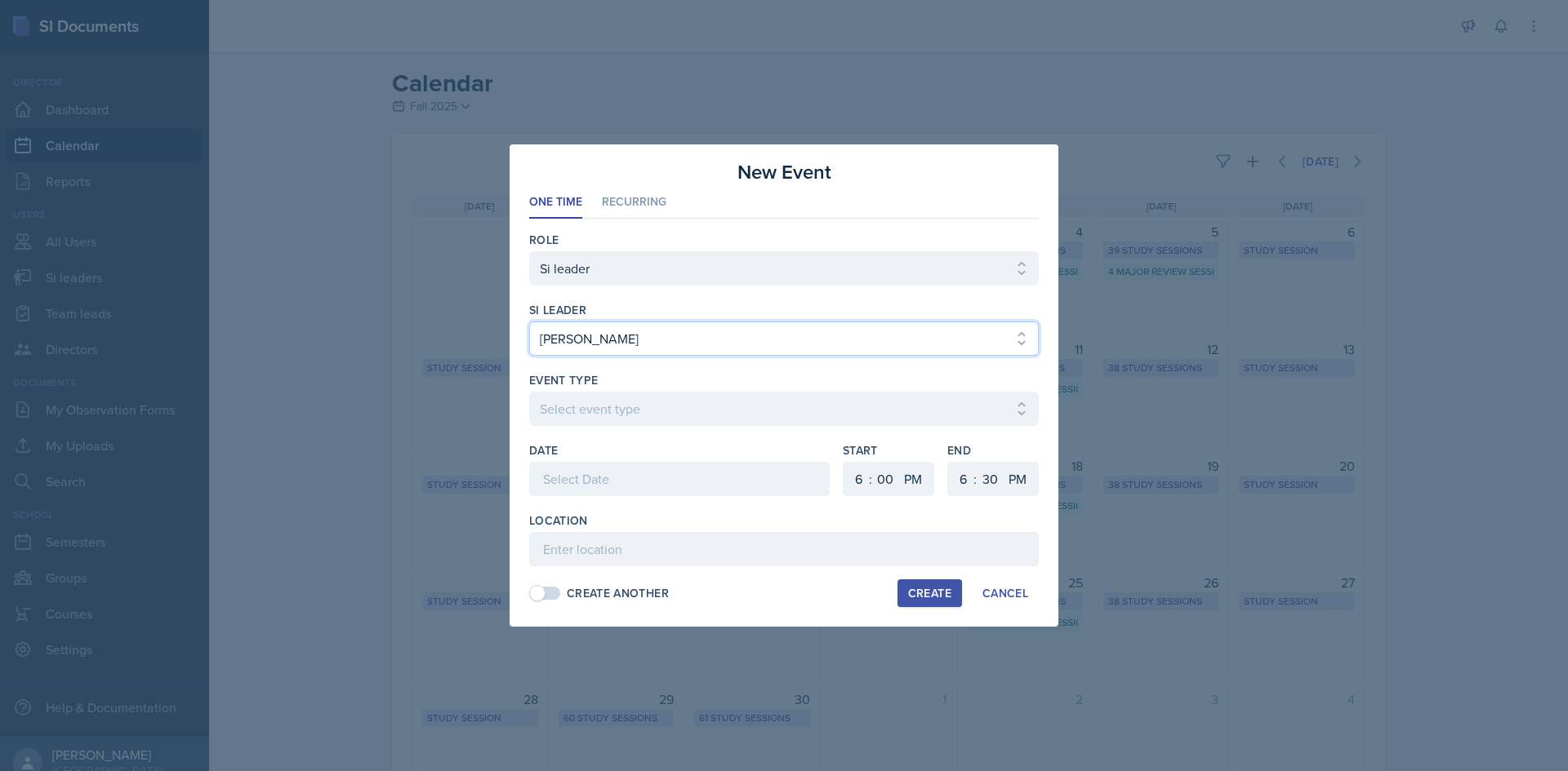
click at [623, 337] on select "Select si leader [PERSON_NAME] [PERSON_NAME] [PERSON_NAME] [PERSON_NAME] [PERSO…" at bounding box center [784, 339] width 509 height 34
click at [668, 298] on div at bounding box center [784, 293] width 509 height 16
click at [676, 321] on div "si leader Select si leader [PERSON_NAME] [PERSON_NAME] [PERSON_NAME] [PERSON_NA…" at bounding box center [784, 336] width 509 height 70
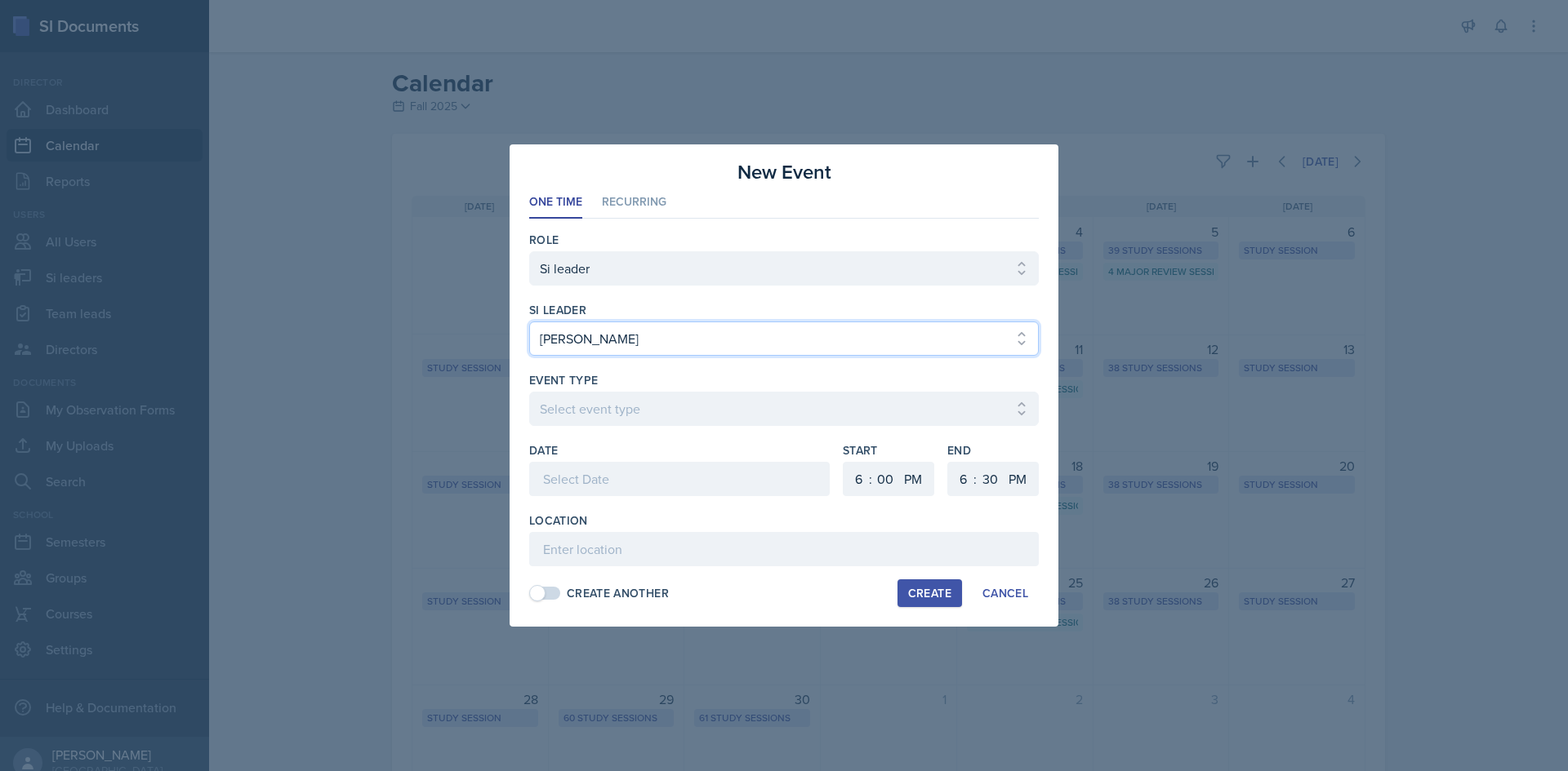
click at [677, 333] on select "Select si leader [PERSON_NAME] [PERSON_NAME] [PERSON_NAME] [PERSON_NAME] [PERSO…" at bounding box center [784, 339] width 509 height 34
click at [465, 333] on div at bounding box center [784, 386] width 1568 height 771
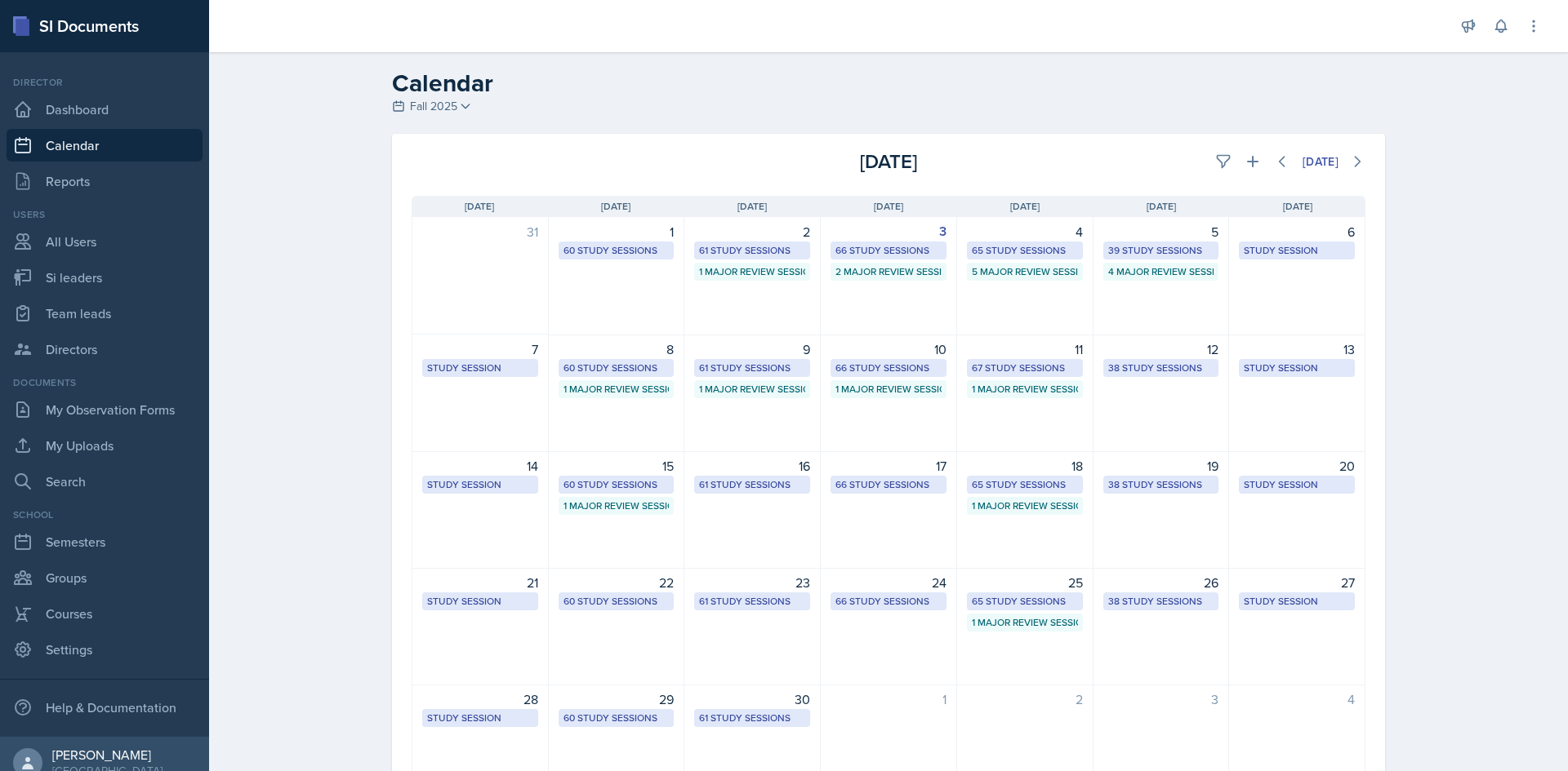
click at [484, 329] on div "31" at bounding box center [481, 276] width 136 height 117
click at [1244, 160] on icon at bounding box center [1252, 161] width 16 height 16
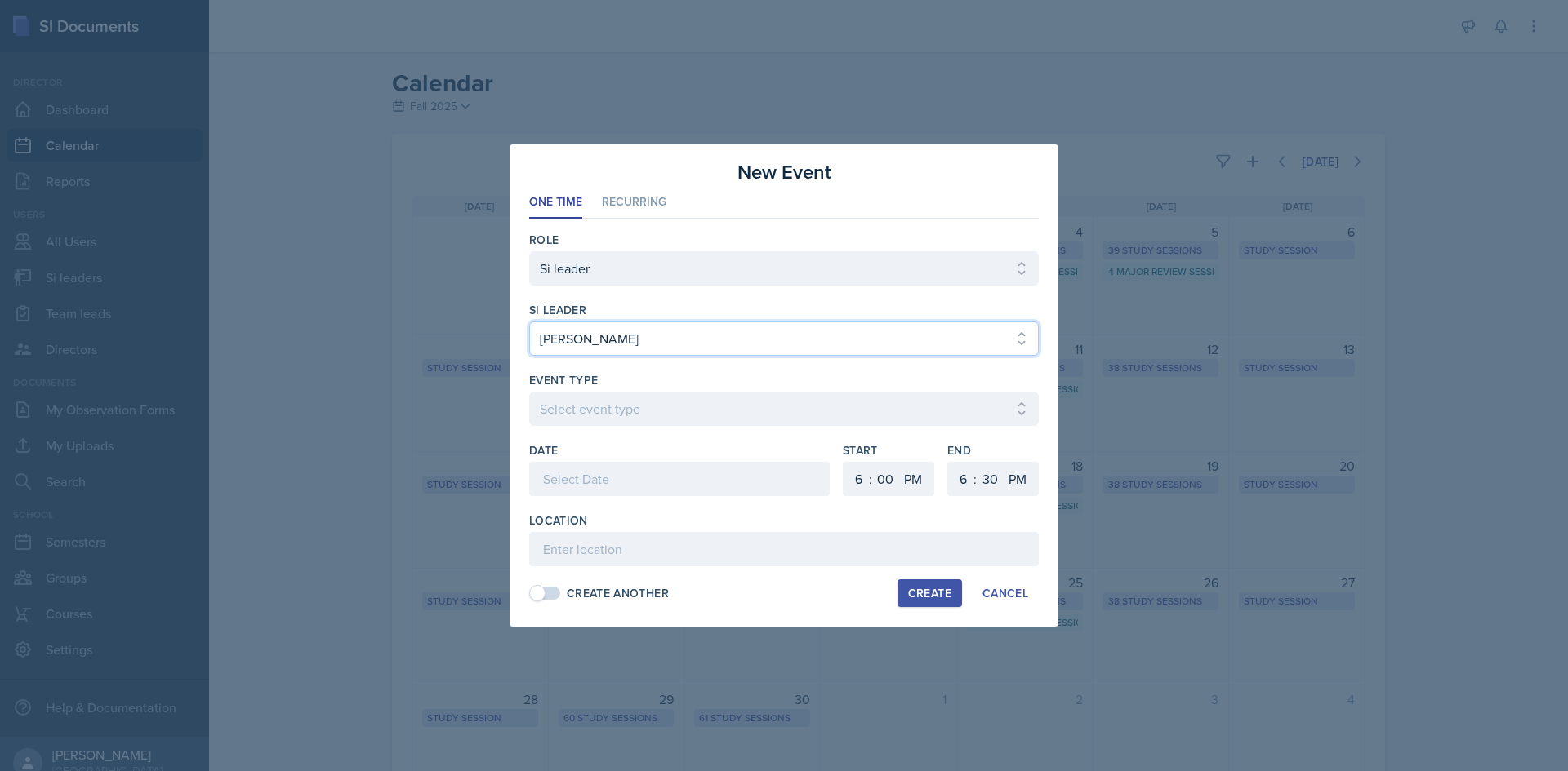
click at [643, 349] on select "Select si leader [PERSON_NAME] [PERSON_NAME] [PERSON_NAME] [PERSON_NAME] [PERSO…" at bounding box center [784, 339] width 509 height 34
select select "13b6a300-7d60-4ce0-8d67-6d71b04f4ed0"
click at [529, 322] on select "Select si leader [PERSON_NAME] [PERSON_NAME] [PERSON_NAME] [PERSON_NAME] [PERSO…" at bounding box center [784, 339] width 509 height 34
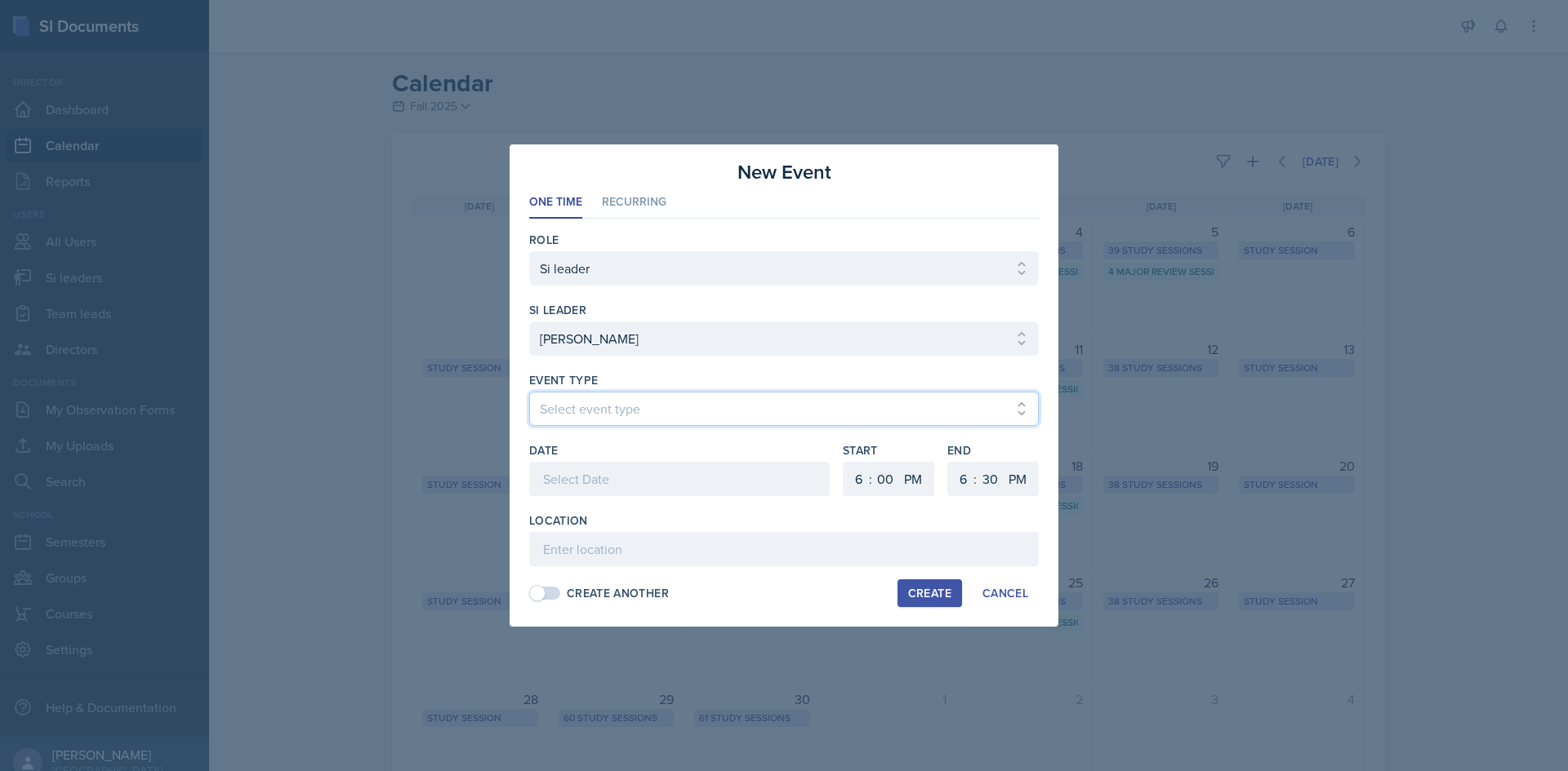
click at [614, 414] on select "Select event type Major Review Session Study Session" at bounding box center [784, 409] width 509 height 34
select select "66bb7cbf-e419-488b-a7ef-f63bc5f9ed04"
click at [529, 392] on select "Select event type Major Review Session Study Session" at bounding box center [784, 409] width 509 height 34
click at [681, 472] on div at bounding box center [679, 480] width 300 height 34
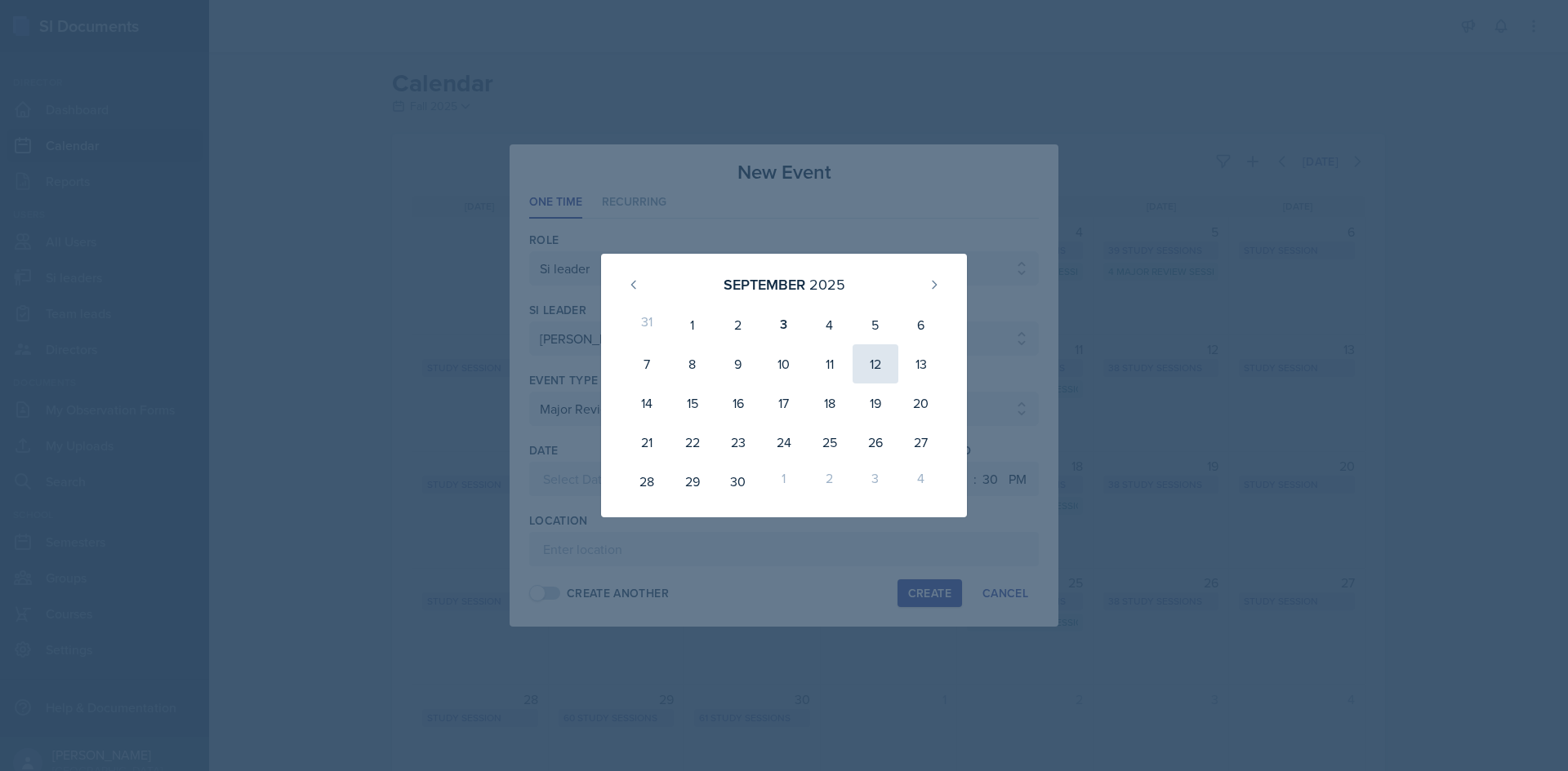
click at [889, 365] on div "12" at bounding box center [875, 363] width 46 height 39
type input "[DATE]"
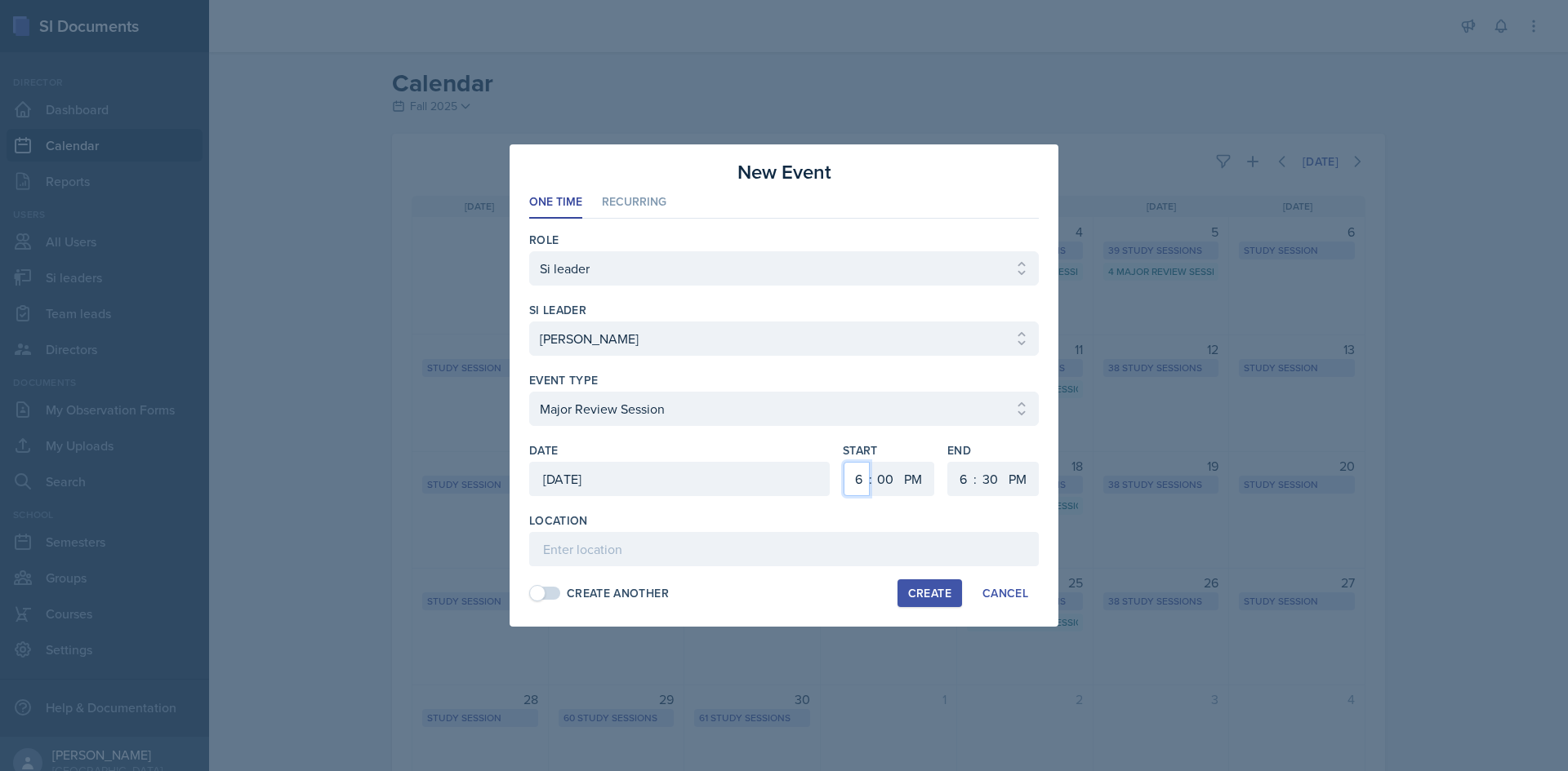
click at [860, 482] on select "1 2 3 4 5 6 7 8 9 10 11 12" at bounding box center [857, 480] width 26 height 34
select select "2"
click at [844, 462] on select "1 2 3 4 5 6 7 8 9 10 11 12" at bounding box center [857, 480] width 26 height 34
click at [955, 475] on select "1 2 3 4 5 6 7 8 9 10 11 12" at bounding box center [961, 480] width 26 height 34
select select "4"
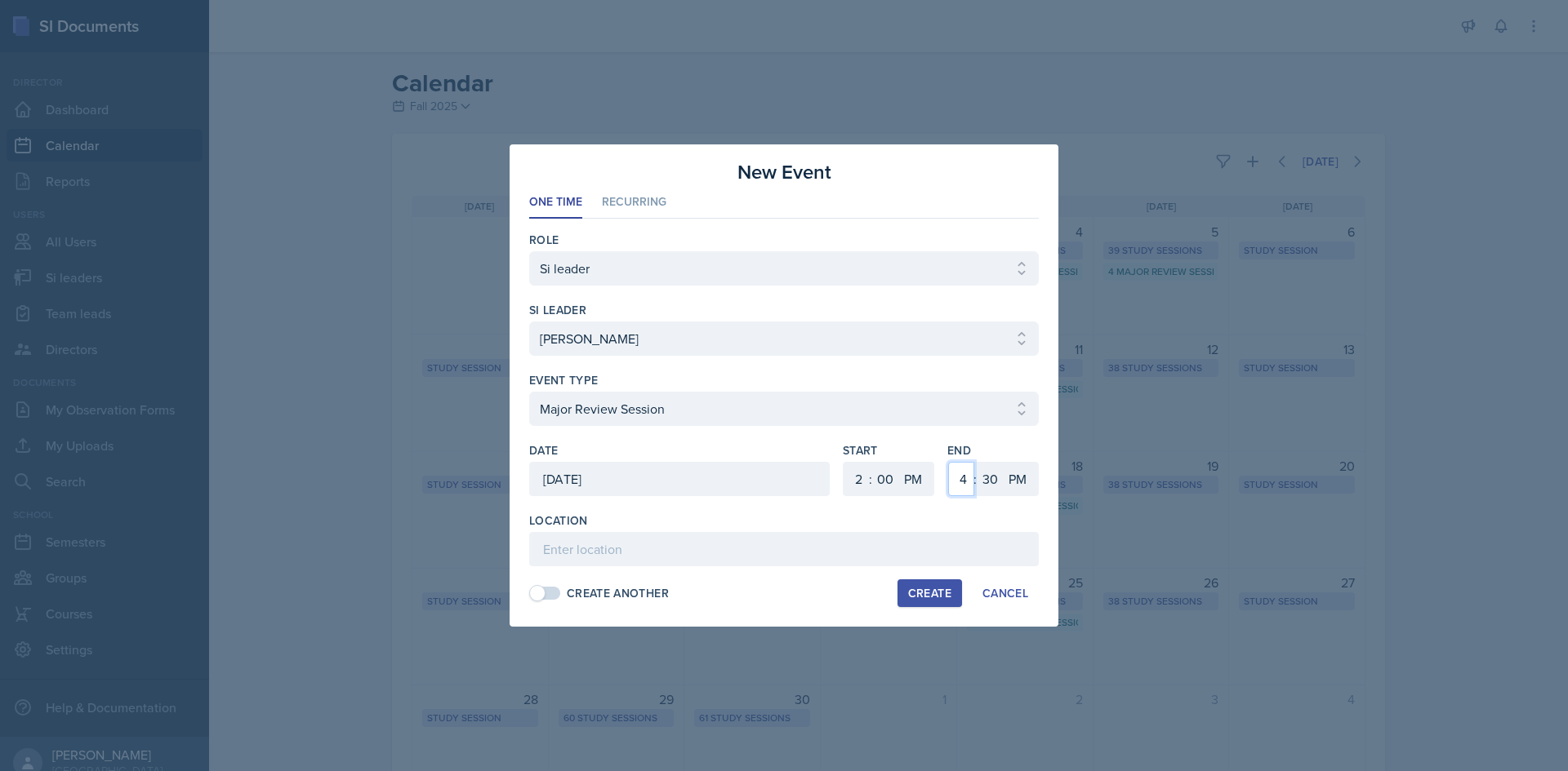
click at [948, 462] on select "1 2 3 4 5 6 7 8 9 10 11 12" at bounding box center [961, 480] width 26 height 34
drag, startPoint x: 992, startPoint y: 480, endPoint x: 996, endPoint y: 467, distance: 13.6
click at [992, 480] on select "00 05 10 15 20 25 30 35 40 45 50 55" at bounding box center [990, 480] width 26 height 34
select select "0"
click at [977, 462] on select "00 05 10 15 20 25 30 35 40 45 50 55" at bounding box center [990, 480] width 26 height 34
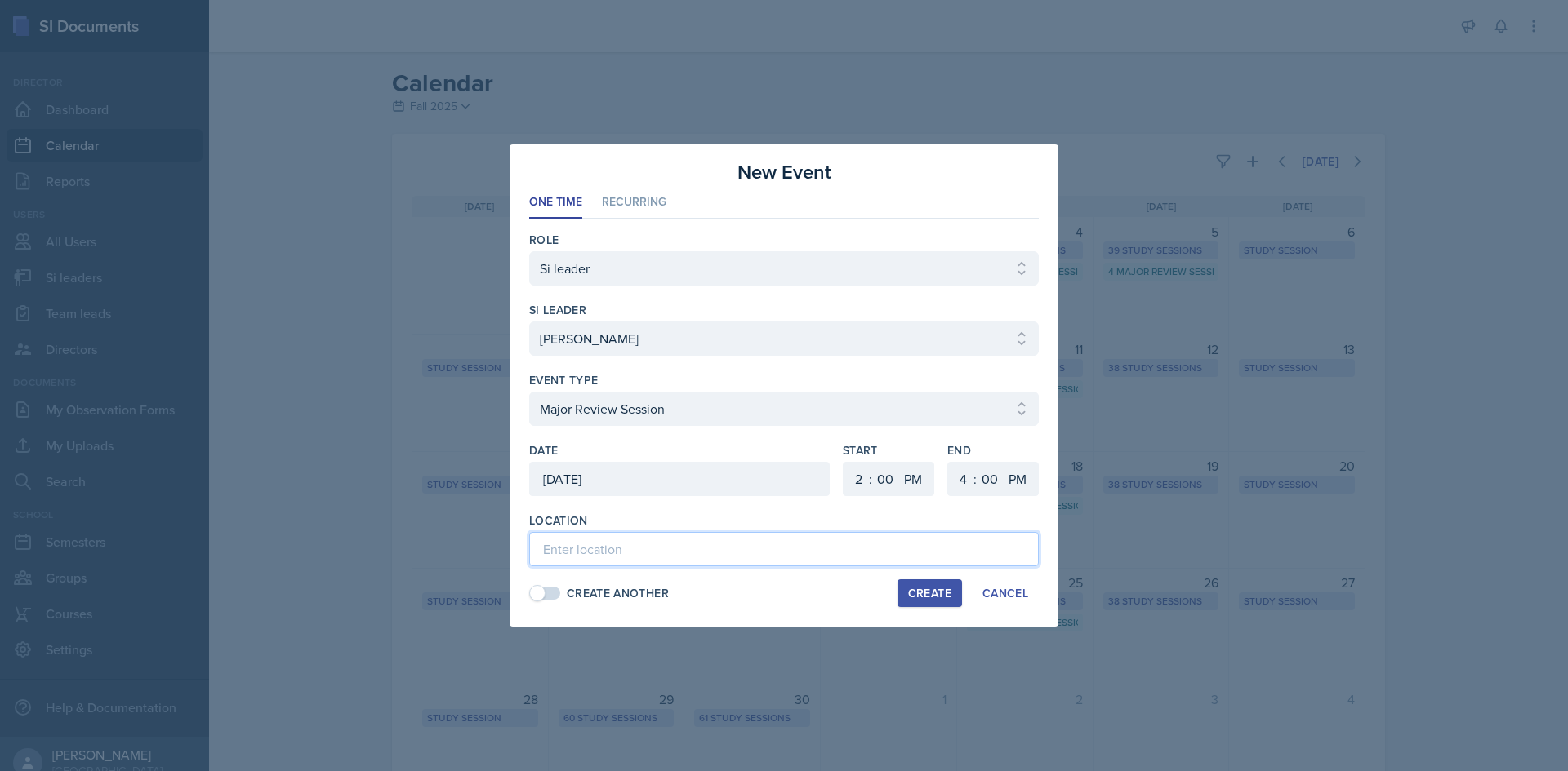
click at [724, 560] on input at bounding box center [784, 549] width 509 height 34
type input "Academic Learning Center 2101"
click at [910, 586] on div "Create" at bounding box center [929, 592] width 43 height 13
select select
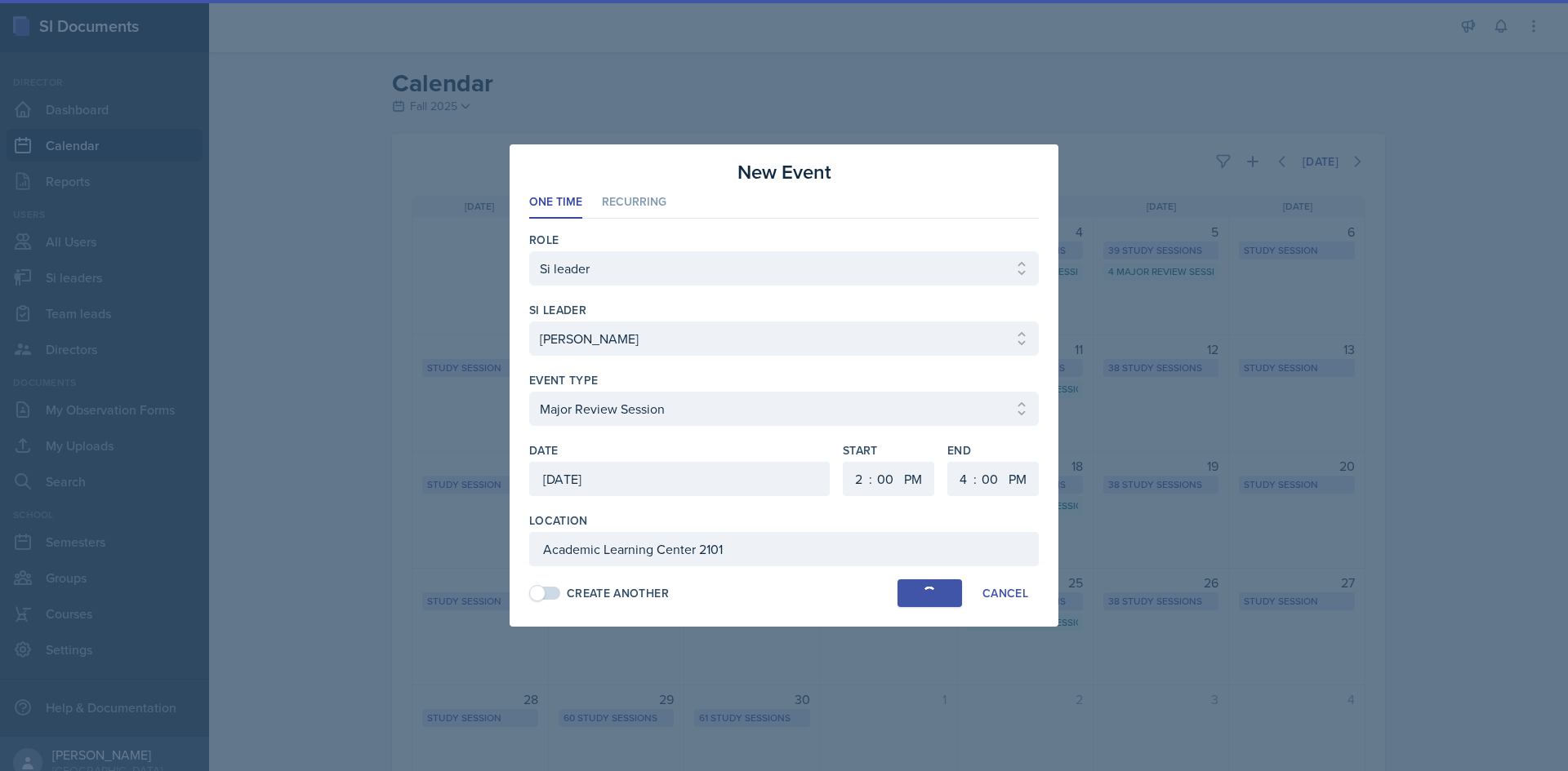
select select "6"
select select "30"
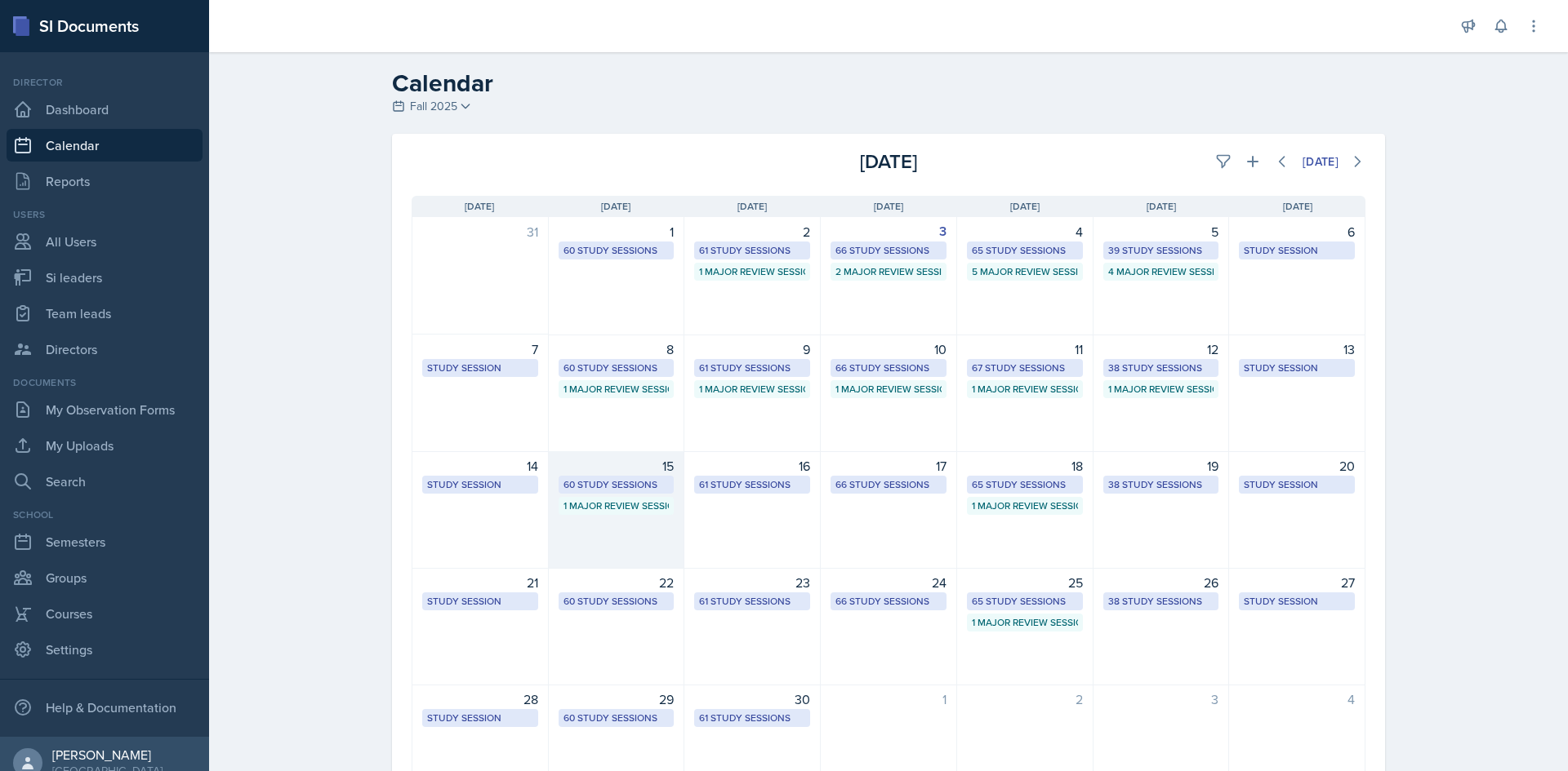
click at [633, 509] on div "1 Major Review Session" at bounding box center [616, 505] width 106 height 15
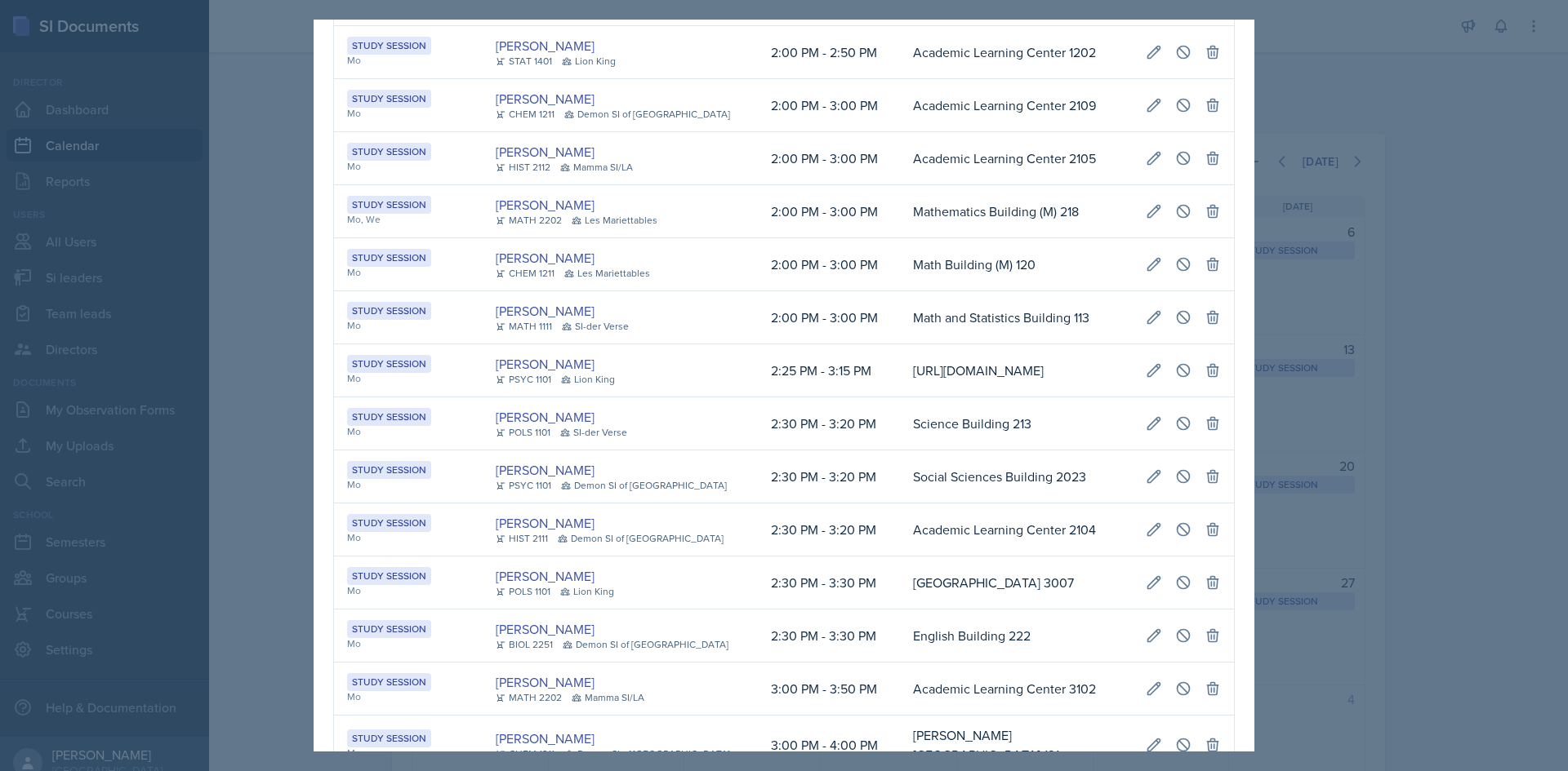
click at [713, 487] on td "[PERSON_NAME] PSYC 1101 Demon SI of [GEOGRAPHIC_DATA]" at bounding box center [620, 477] width 275 height 53
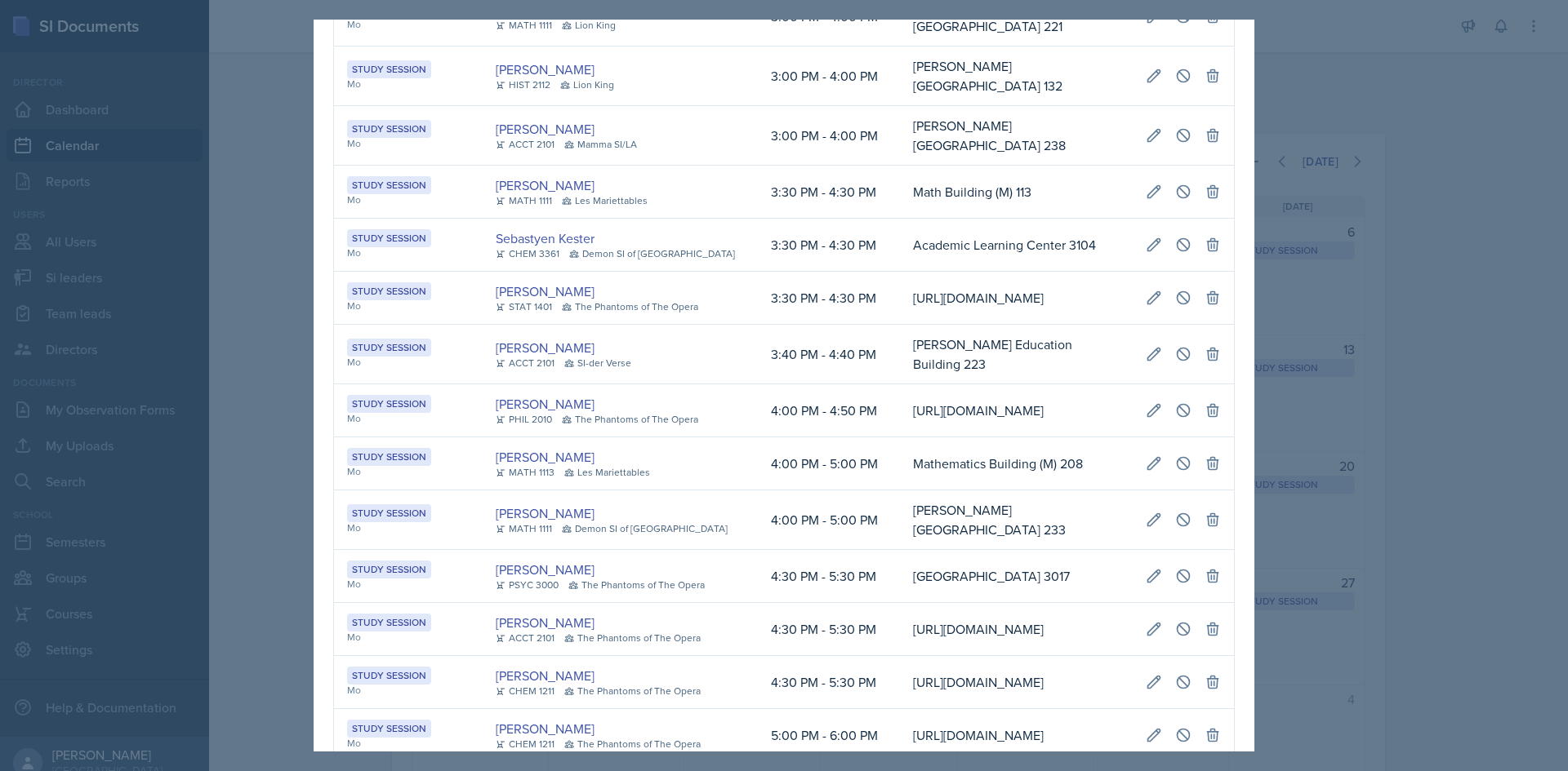
scroll to position [1663, 0]
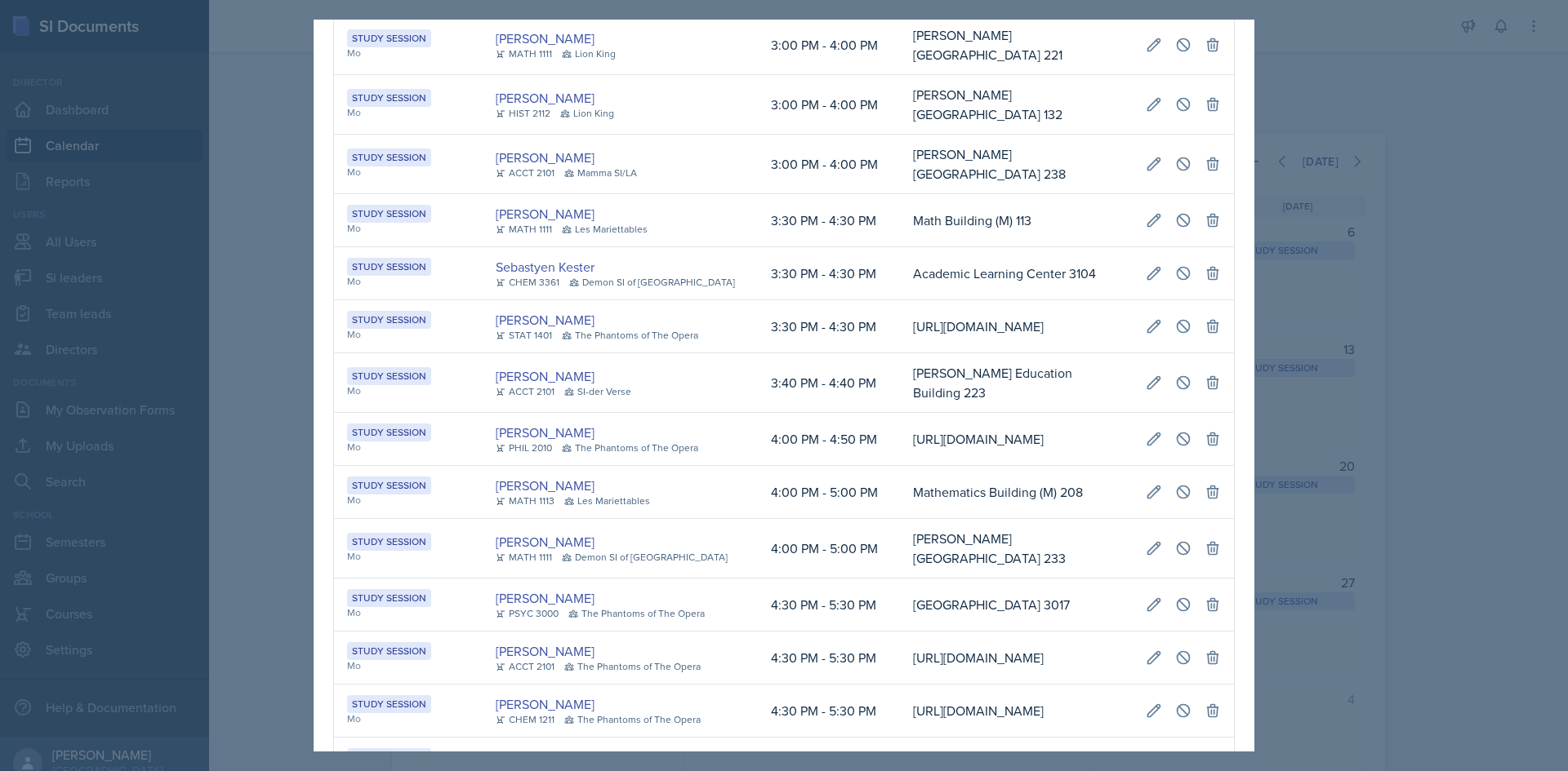
click at [295, 333] on div at bounding box center [784, 386] width 1568 height 771
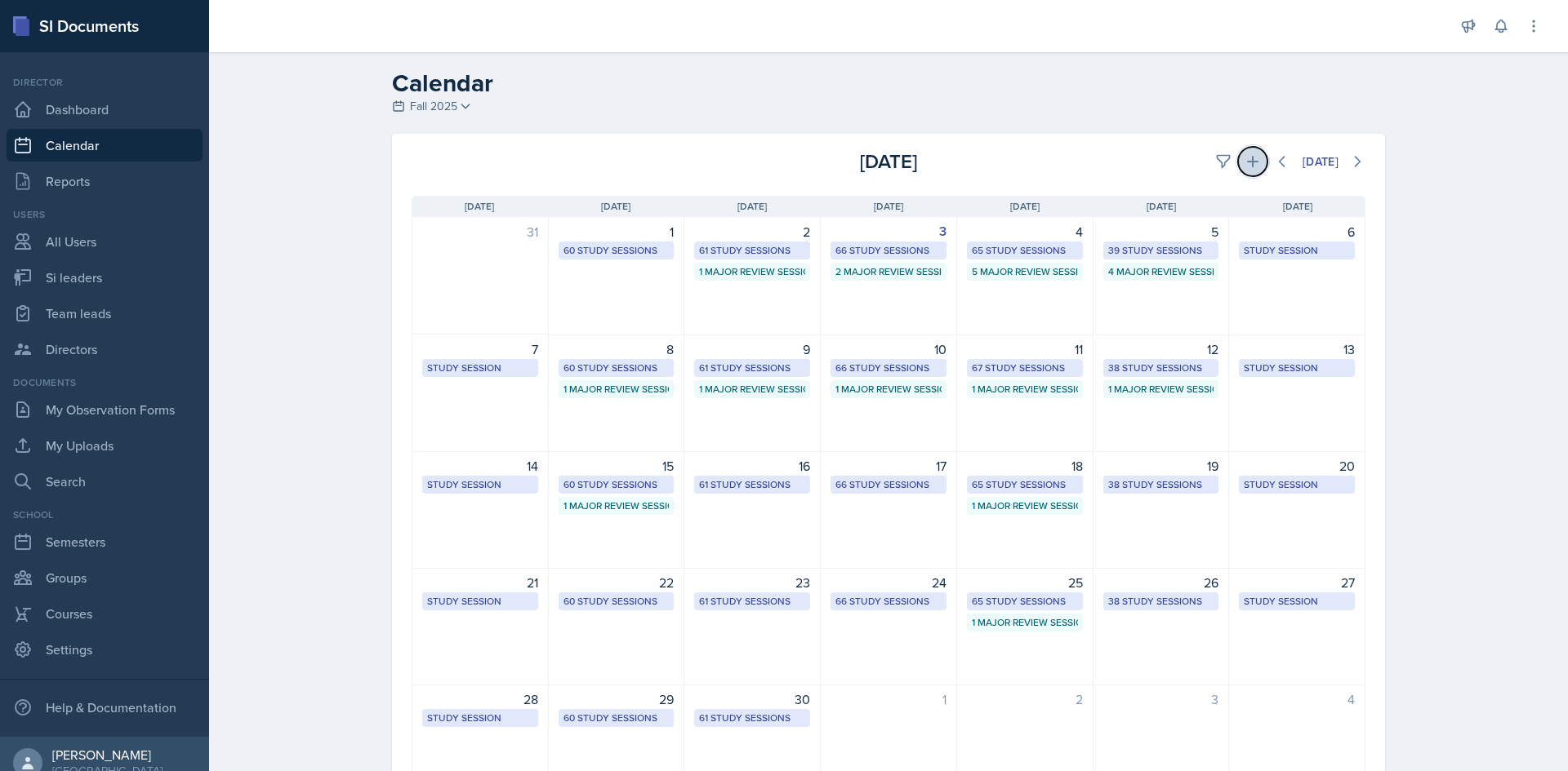
click at [1251, 149] on button at bounding box center [1253, 161] width 29 height 29
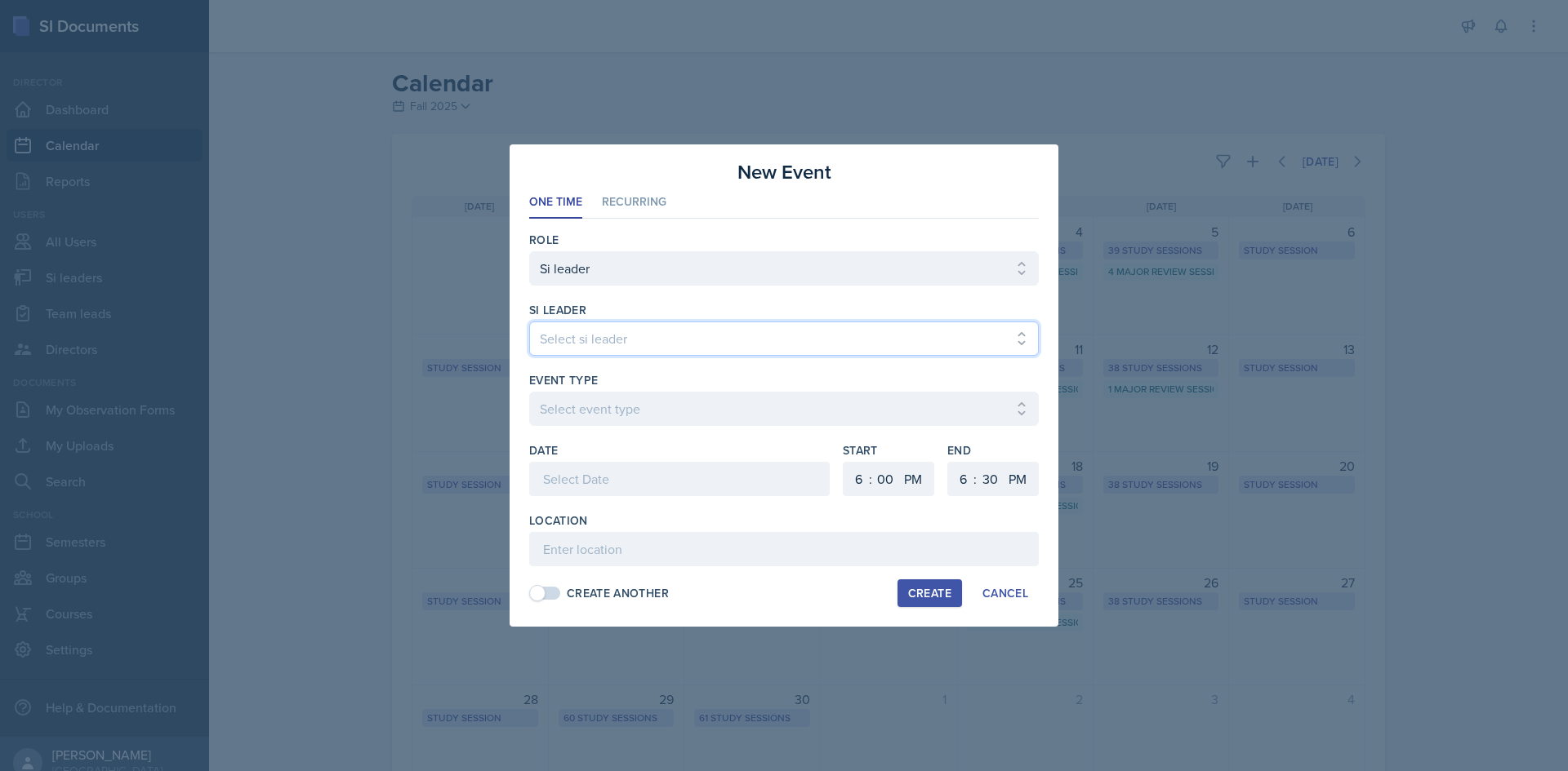
click at [563, 327] on select "Select si leader [PERSON_NAME] [PERSON_NAME] [PERSON_NAME] [PERSON_NAME] [PERSO…" at bounding box center [784, 339] width 509 height 34
select select "c6b1e1bc-3557-43f1-a18e-f562f560a560"
click at [529, 322] on select "Select si leader [PERSON_NAME] [PERSON_NAME] [PERSON_NAME] [PERSON_NAME] [PERSO…" at bounding box center [784, 339] width 509 height 34
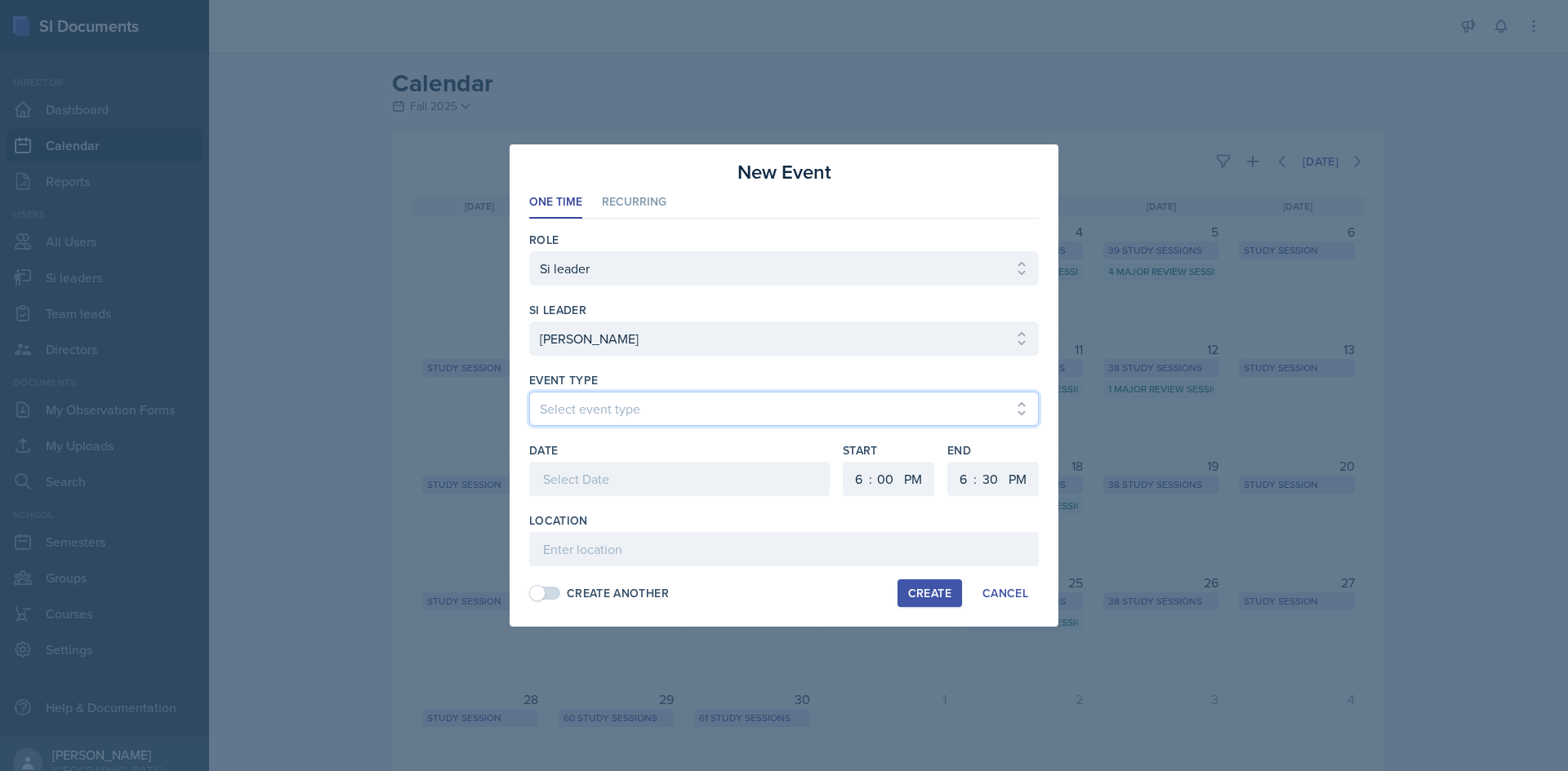
click at [603, 404] on select "Select event type Major Review Session Study Session" at bounding box center [784, 409] width 509 height 34
select select "66bb7cbf-e419-488b-a7ef-f63bc5f9ed04"
click at [529, 392] on select "Select event type Major Review Session Study Session" at bounding box center [784, 409] width 509 height 34
click at [853, 469] on select "1 2 3 4 5 6 7 8 9 10 11 12" at bounding box center [857, 480] width 26 height 34
select select "5"
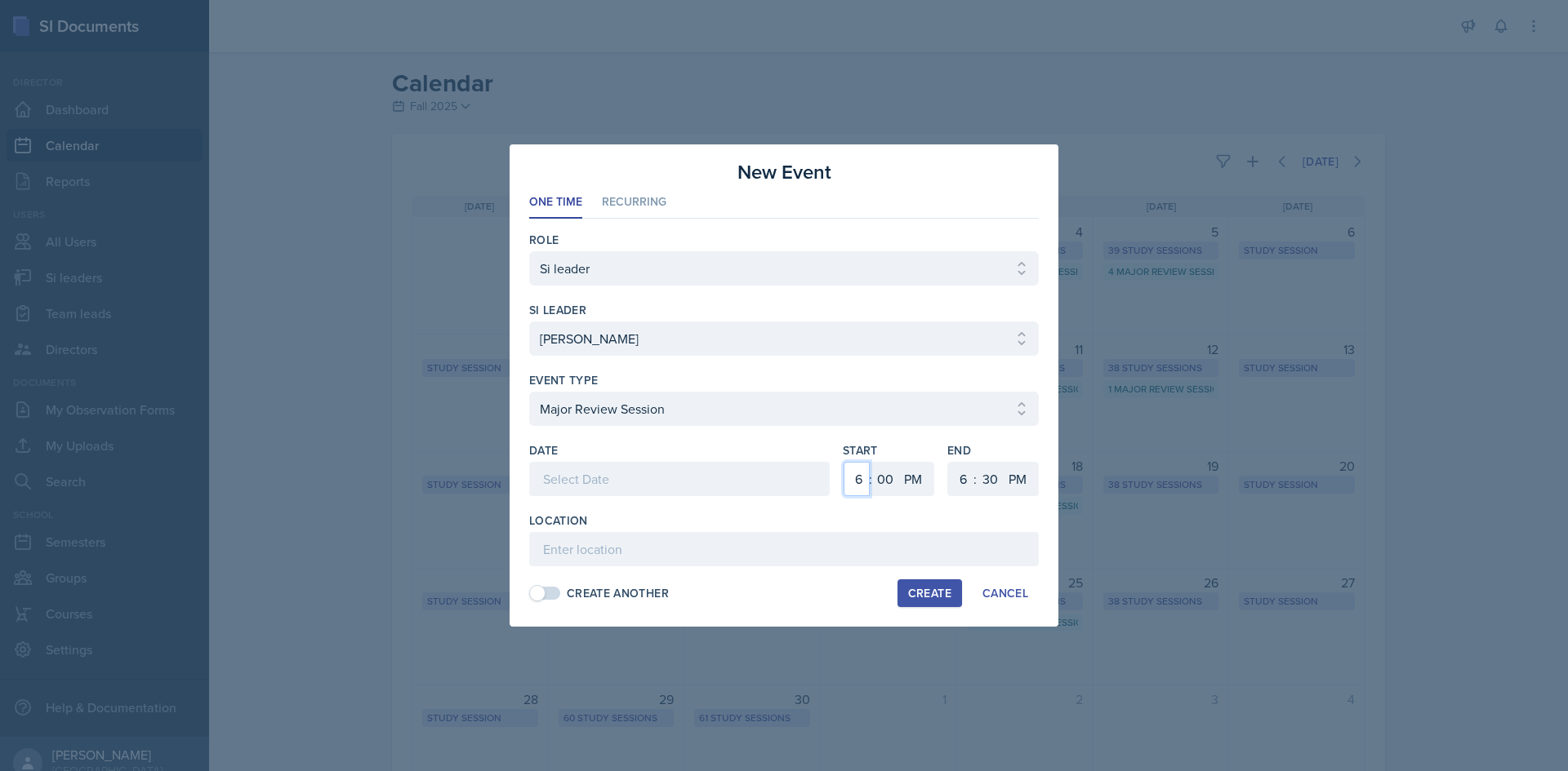
click at [844, 462] on select "1 2 3 4 5 6 7 8 9 10 11 12" at bounding box center [857, 480] width 26 height 34
click at [887, 479] on select "00 05 10 15 20 25 30 35 40 45 50 55" at bounding box center [885, 480] width 26 height 34
select select "30"
click at [872, 462] on select "00 05 10 15 20 25 30 35 40 45 50 55" at bounding box center [885, 480] width 26 height 34
click at [966, 480] on select "1 2 3 4 5 6 7 8 9 10 11 12" at bounding box center [961, 480] width 26 height 34
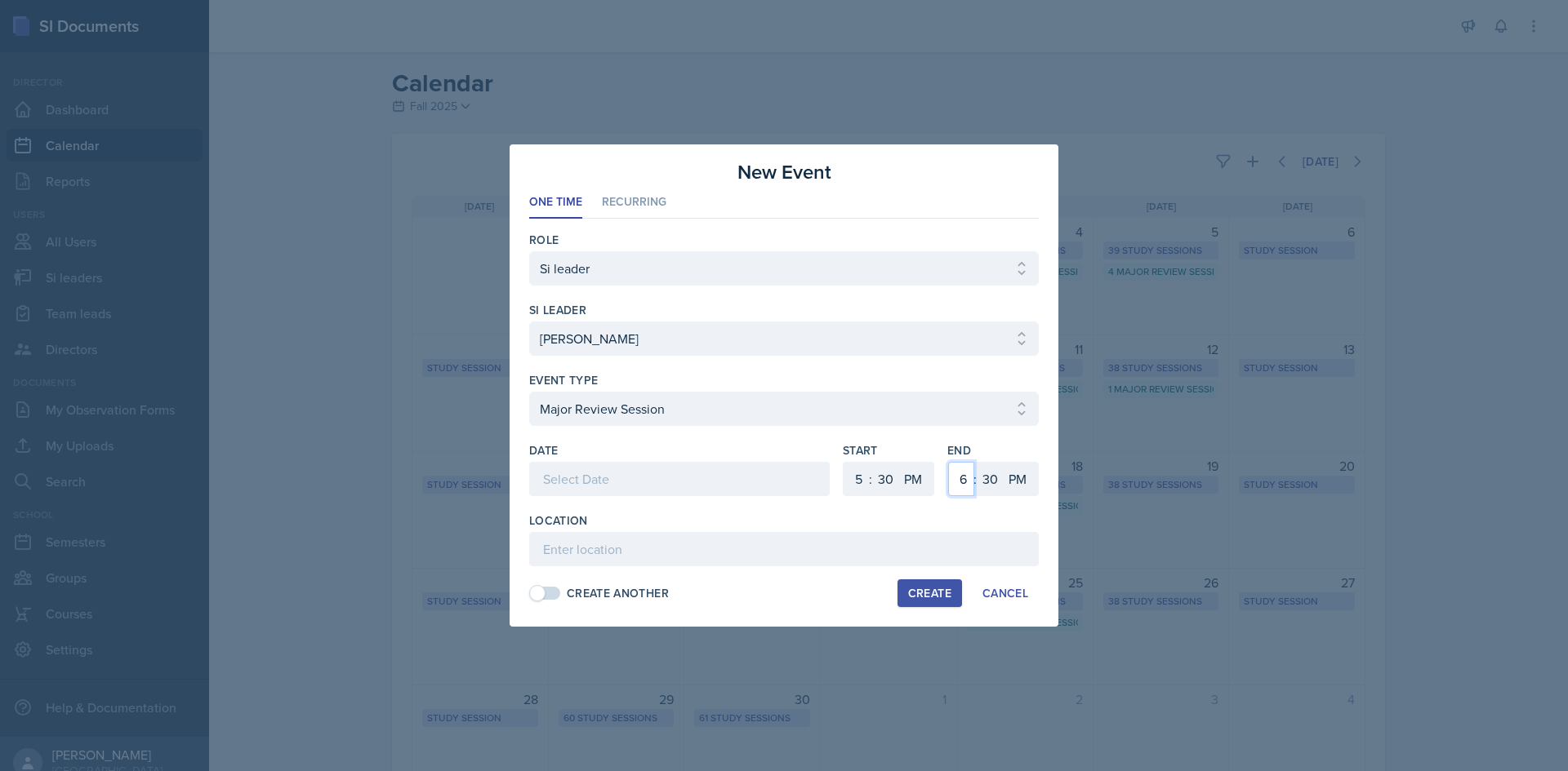
select select "7"
click at [948, 462] on select "1 2 3 4 5 6 7 8 9 10 11 12" at bounding box center [961, 480] width 26 height 34
click at [708, 485] on div at bounding box center [679, 480] width 300 height 34
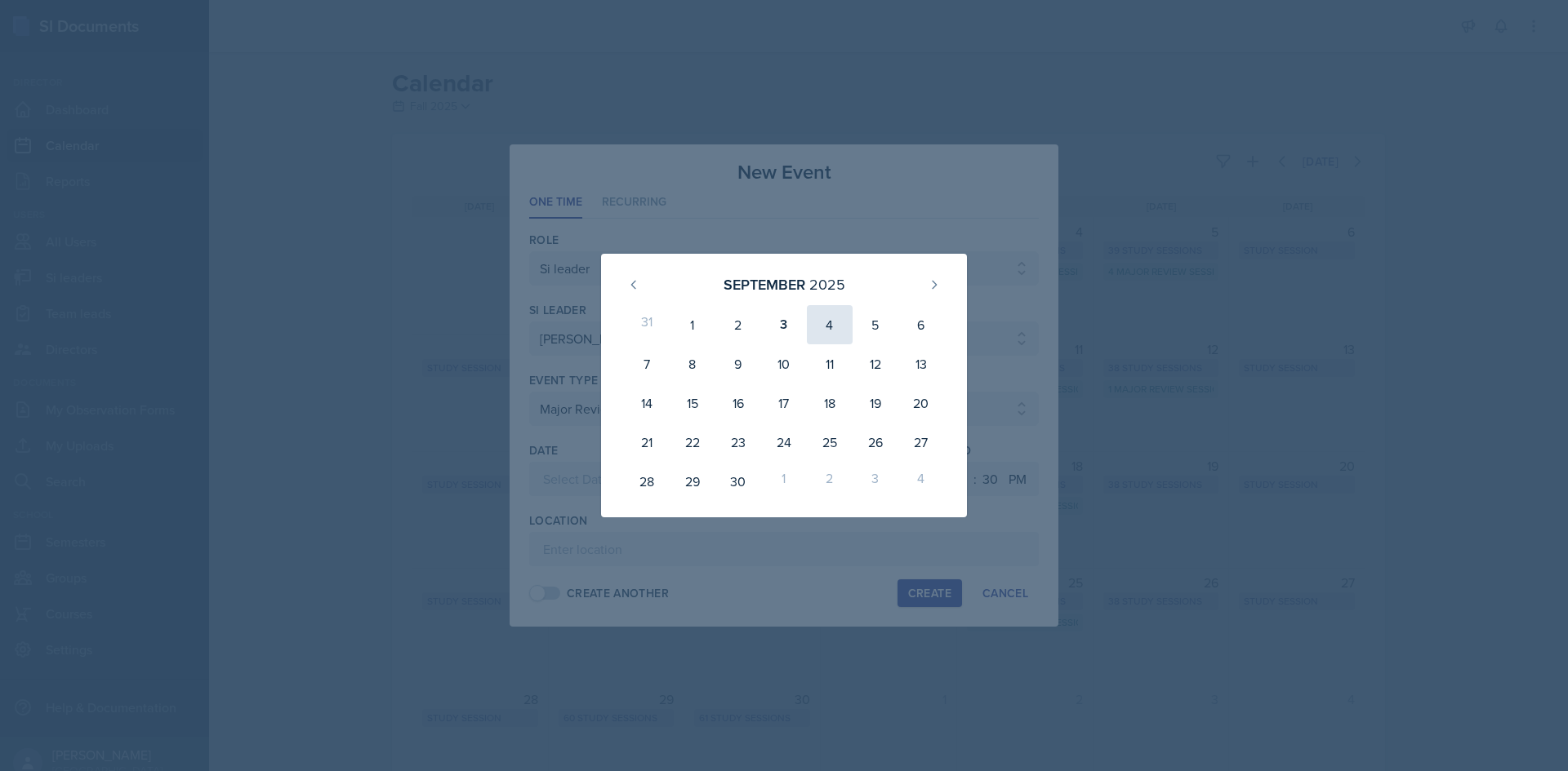
click at [841, 327] on div "4" at bounding box center [829, 324] width 46 height 39
type input "[DATE]"
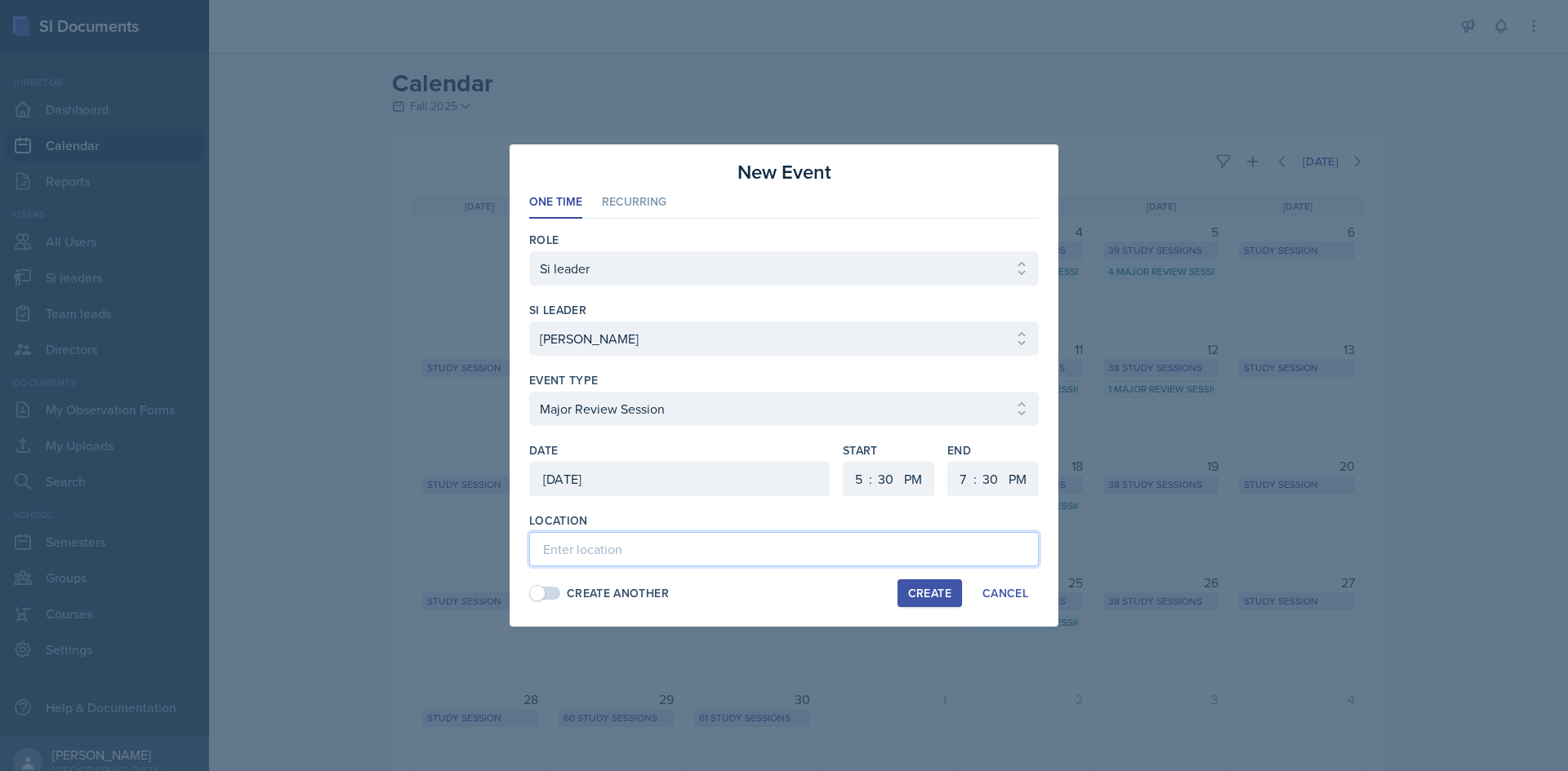
click at [824, 554] on input at bounding box center [784, 549] width 509 height 34
click at [748, 524] on div "Location" at bounding box center [784, 520] width 509 height 16
click at [743, 545] on input at bounding box center [784, 549] width 509 height 34
paste input "[URL][DOMAIN_NAME]"
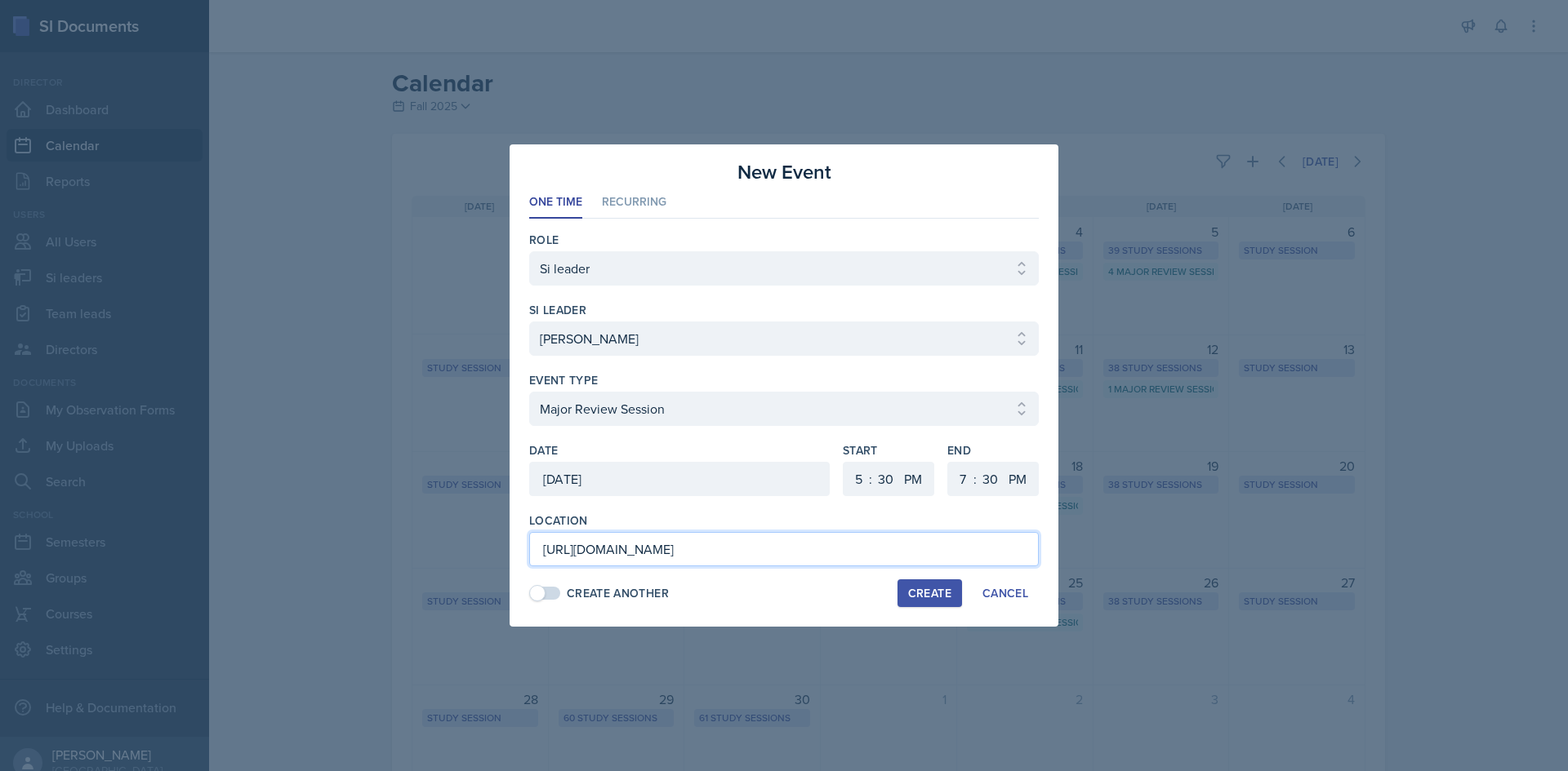
type input "[URL][DOMAIN_NAME]"
click at [672, 510] on div at bounding box center [679, 504] width 300 height 16
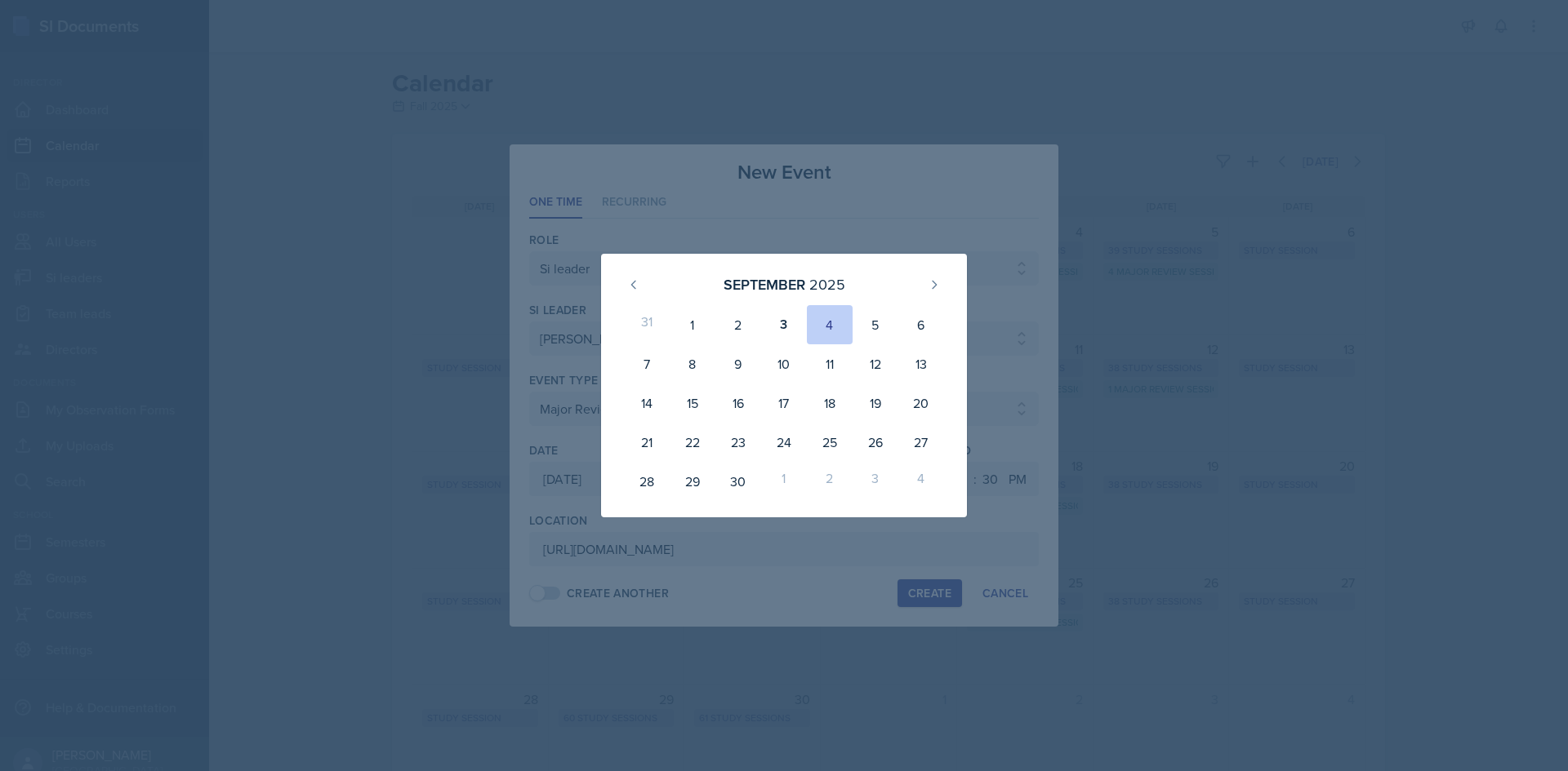
click at [729, 585] on div at bounding box center [784, 386] width 1568 height 771
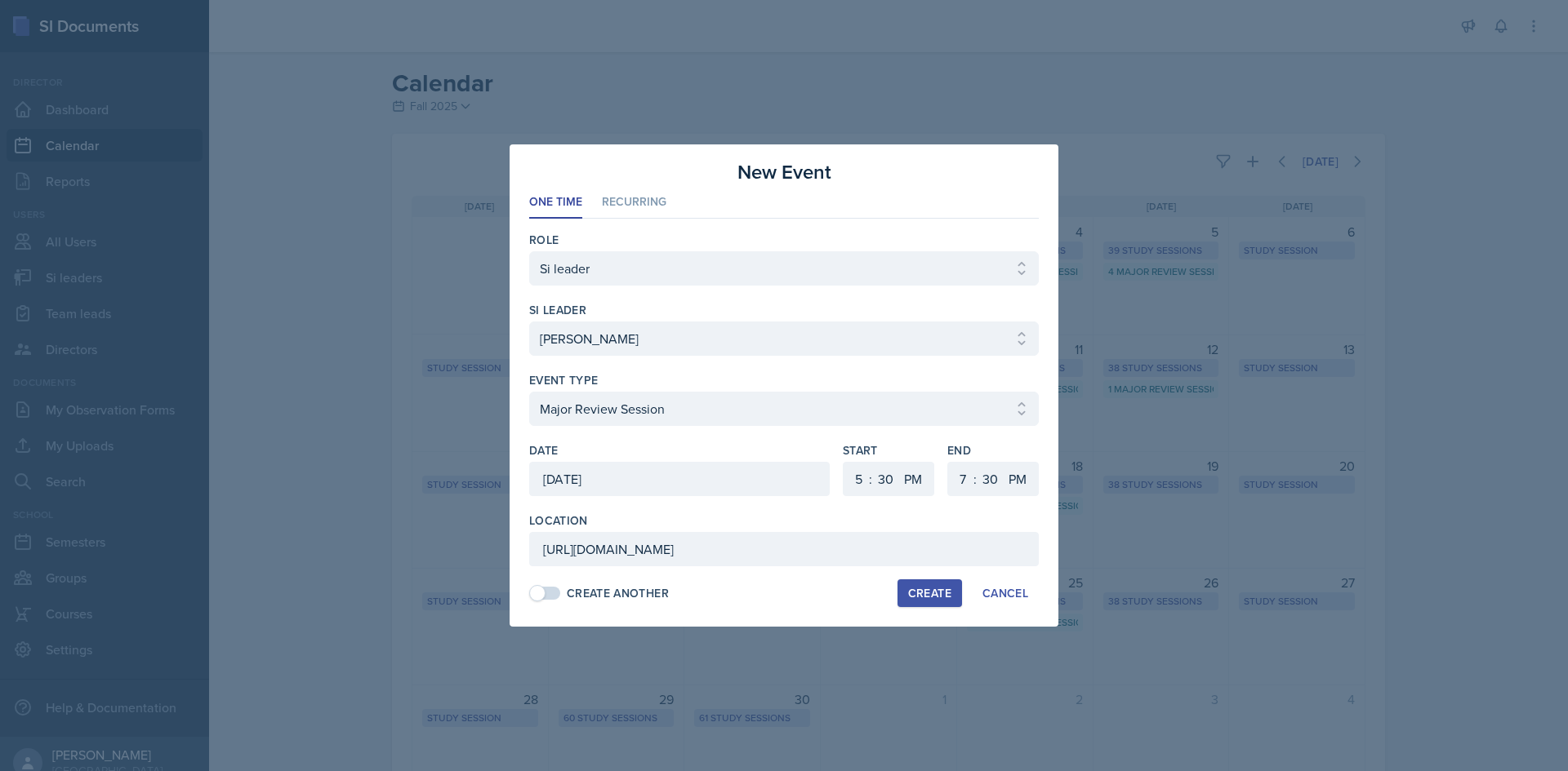
click at [916, 593] on div "Create" at bounding box center [929, 592] width 43 height 13
select select
select select "6"
select select "0"
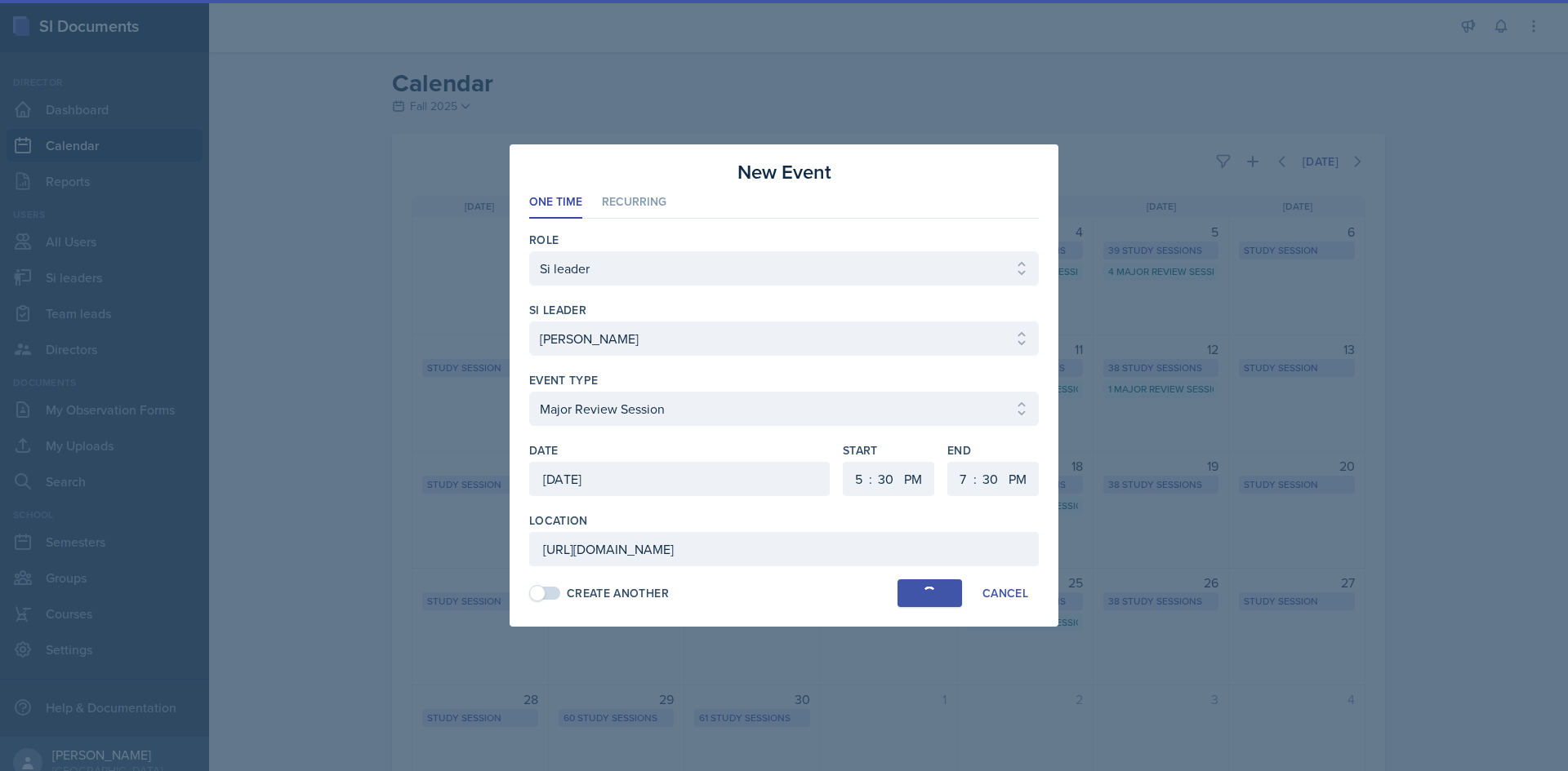
select select "6"
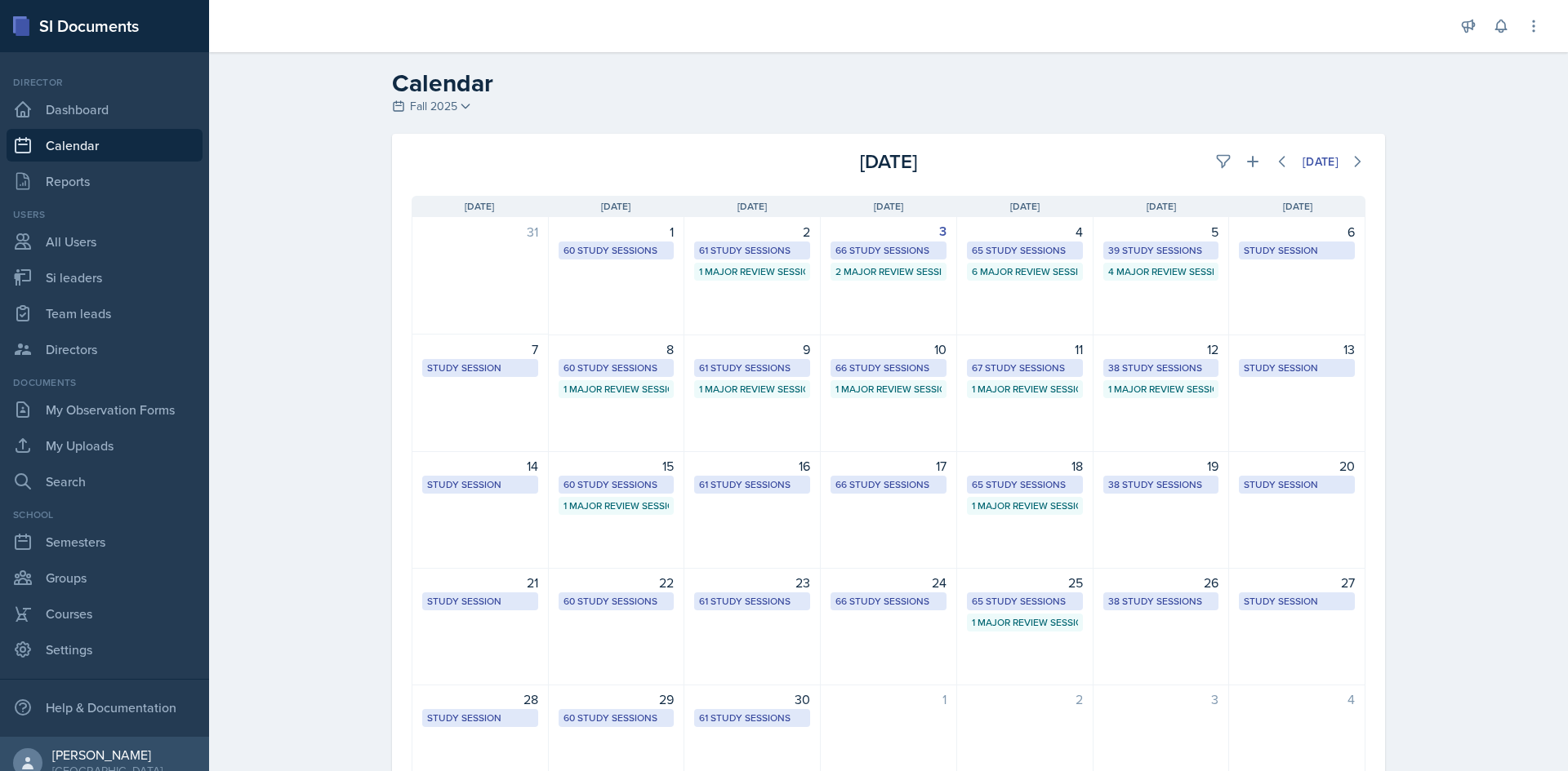
click at [318, 575] on div "Calendar Fall 2025 Fall 2025 Summer 2025 Spring 2025 Fall 2024 Summer 2024 Spri…" at bounding box center [888, 457] width 1359 height 809
click at [341, 524] on div "Calendar Fall 2025 Fall 2025 Summer 2025 Spring 2025 Fall 2024 Summer 2024 Spri…" at bounding box center [888, 457] width 1359 height 809
